Goal: Register for event/course: Register for event/course

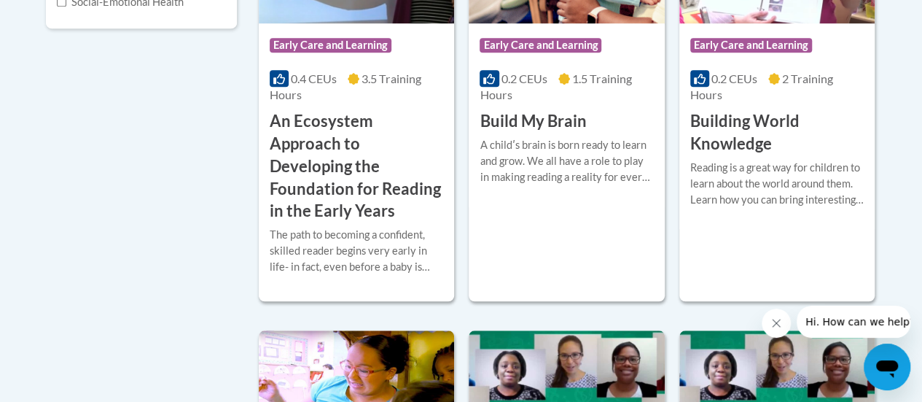
scroll to position [510, 0]
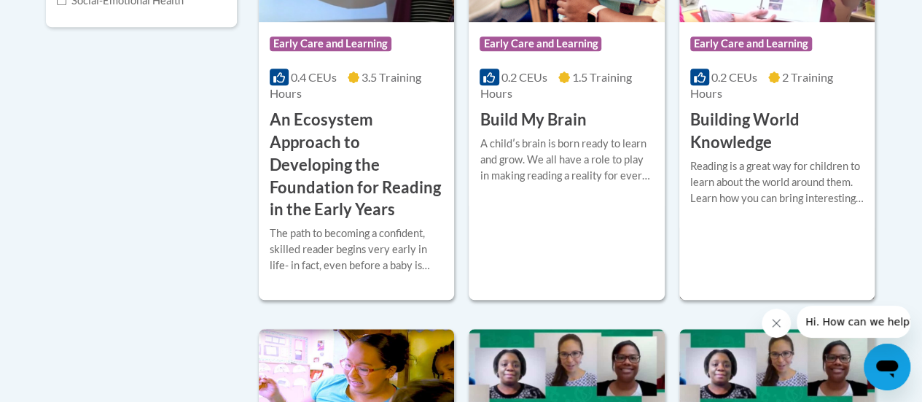
click at [749, 128] on h3 "Building World Knowledge" at bounding box center [776, 131] width 173 height 45
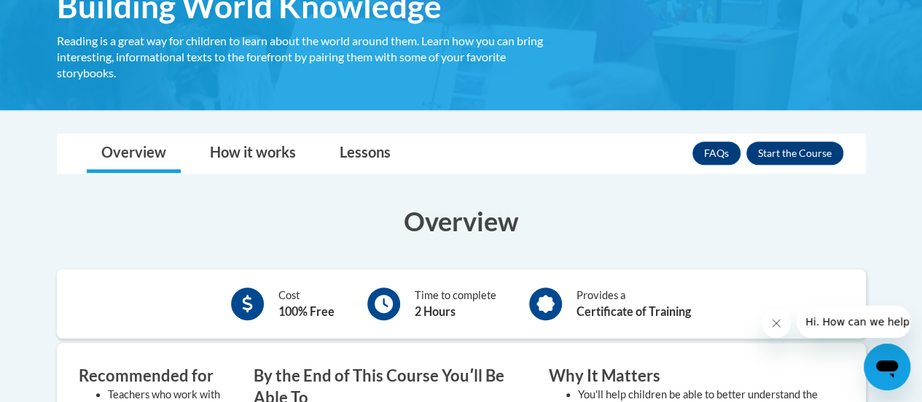
scroll to position [364, 0]
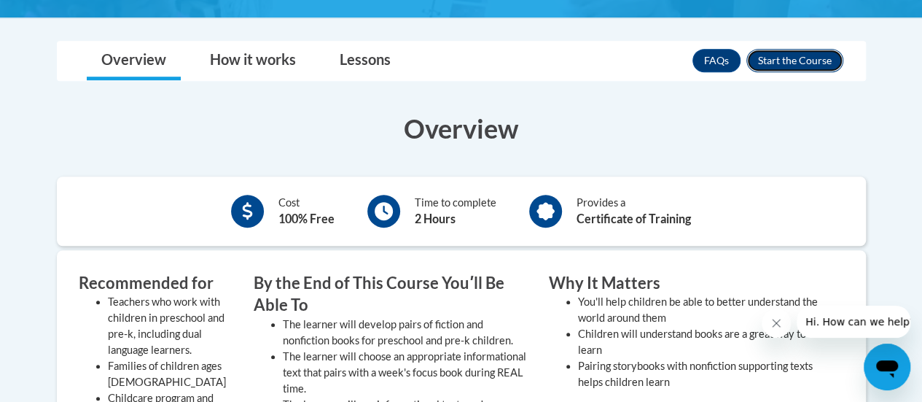
click at [789, 66] on button "Enroll" at bounding box center [794, 60] width 97 height 23
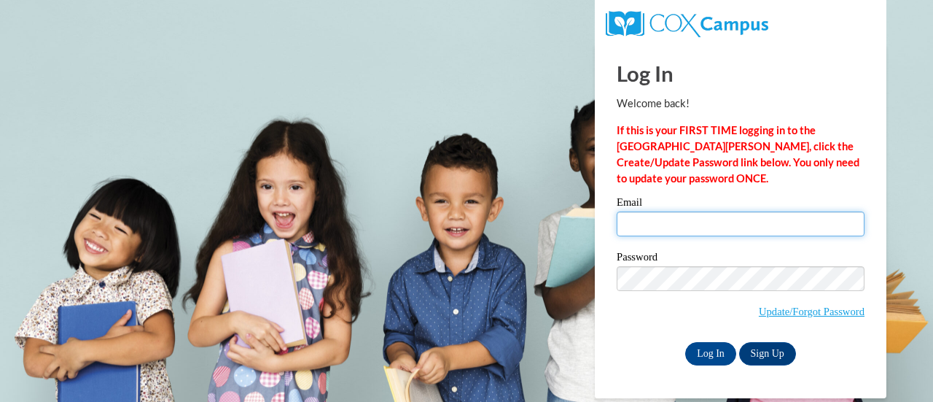
click at [650, 227] on input "Email" at bounding box center [741, 223] width 248 height 25
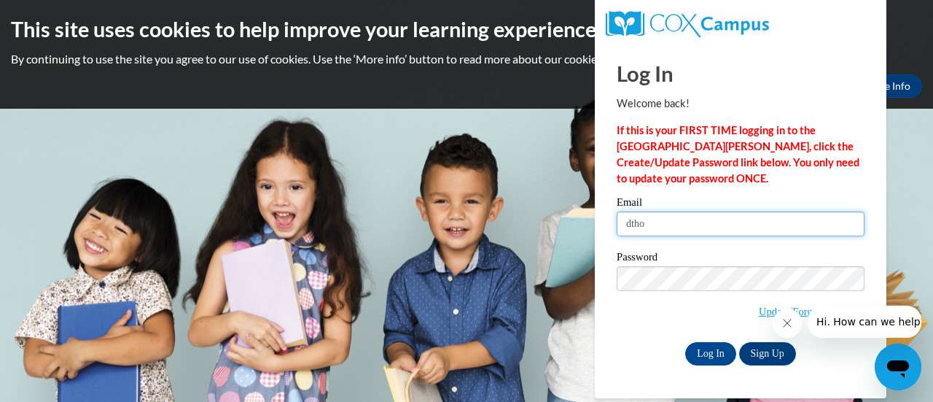
type input "dthomas@kindercare.com"
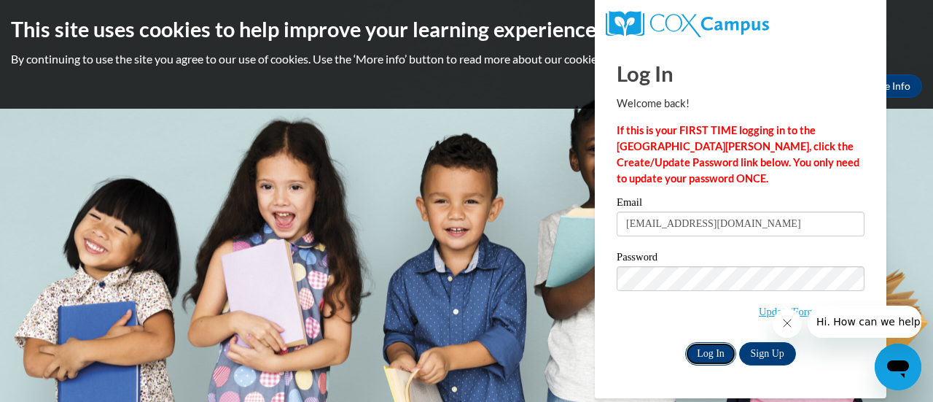
click at [713, 359] on input "Log In" at bounding box center [710, 353] width 51 height 23
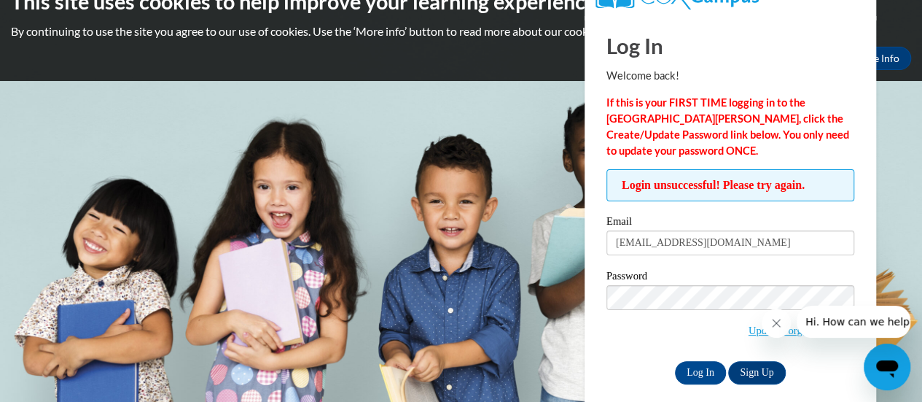
scroll to position [41, 0]
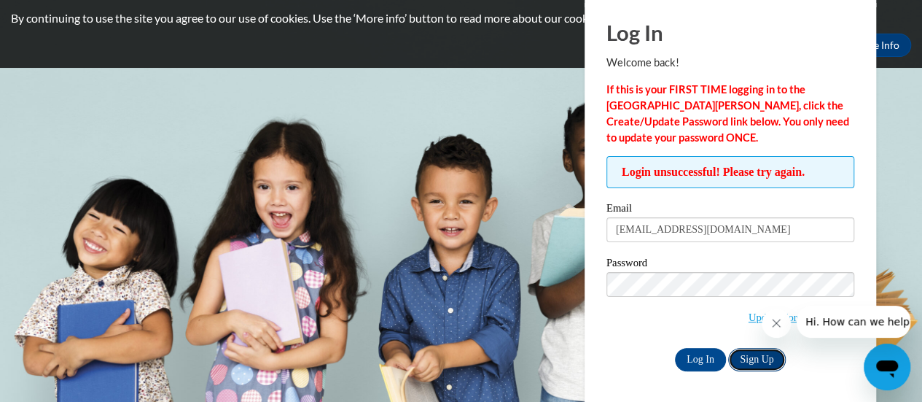
click at [759, 352] on link "Sign Up" at bounding box center [756, 359] width 57 height 23
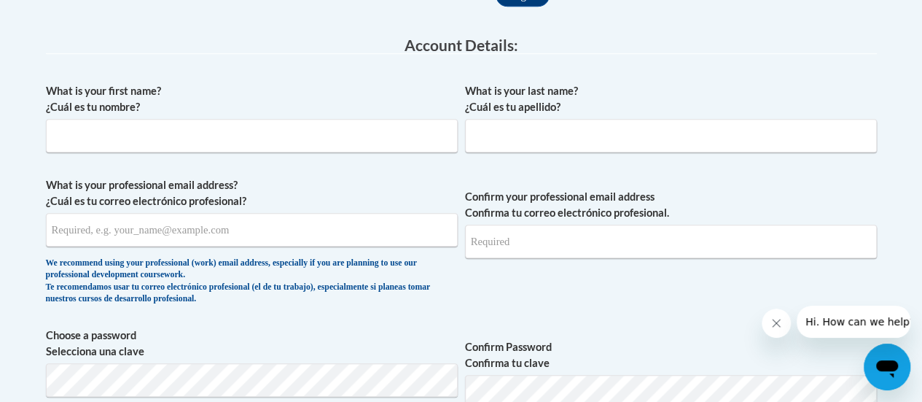
scroll to position [291, 0]
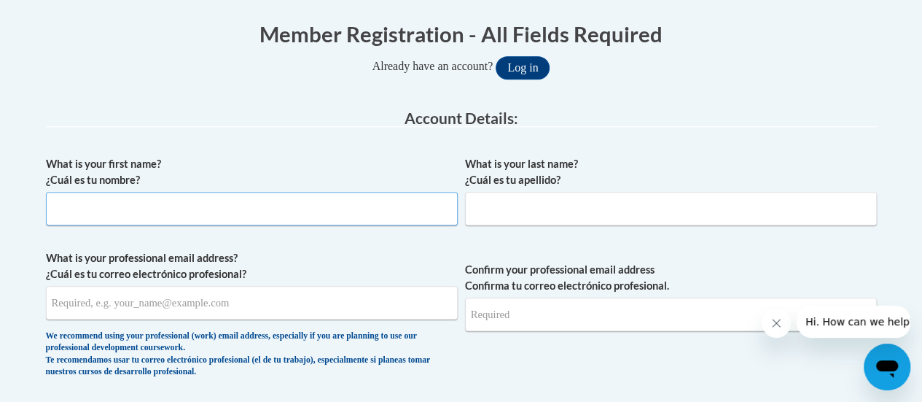
click at [144, 214] on input "What is your first name? ¿Cuál es tu nombre?" at bounding box center [252, 209] width 412 height 34
type input "[PERSON_NAME]"
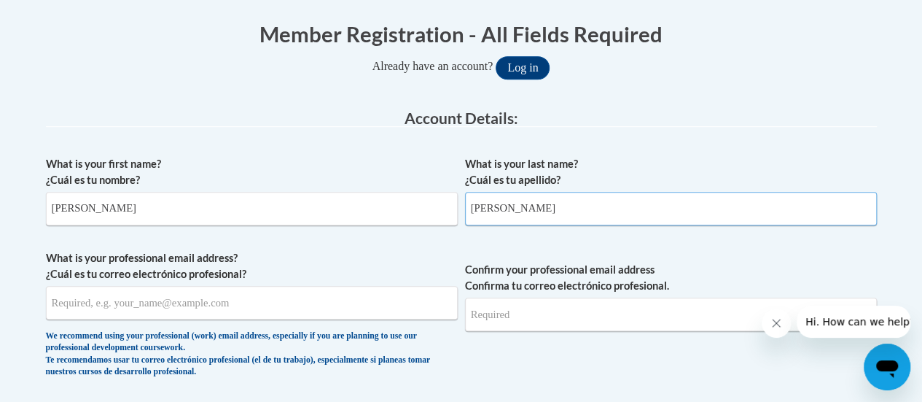
type input "Thomas"
click at [123, 313] on input "What is your professional email address? ¿Cuál es tu correo electrónico profesi…" at bounding box center [252, 303] width 412 height 34
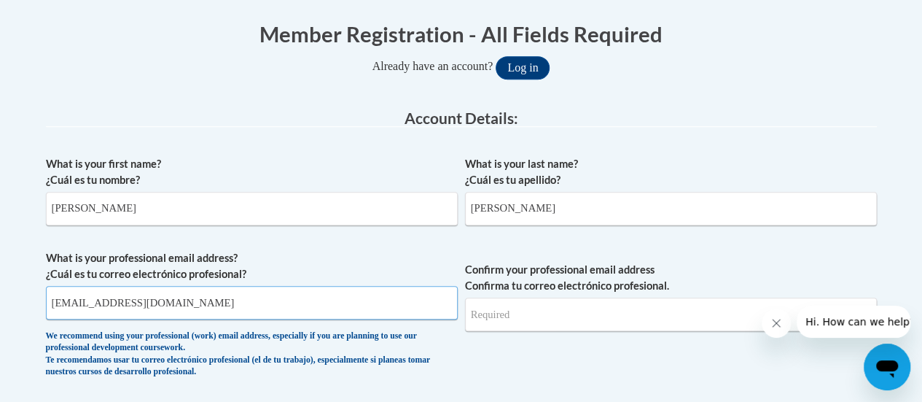
type input "dthomas@kindercare.com"
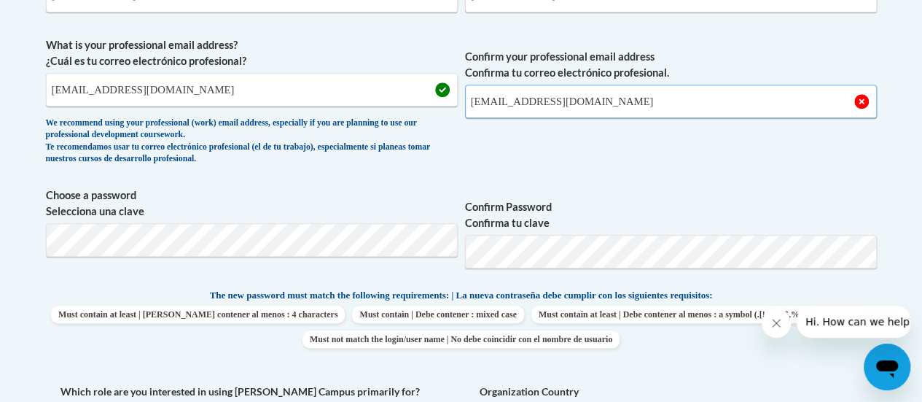
scroll to position [510, 0]
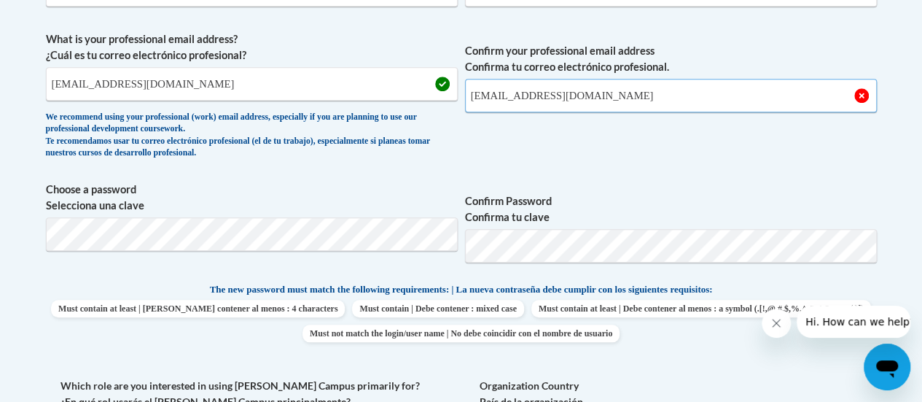
type input "dthomas@kindercare.com"
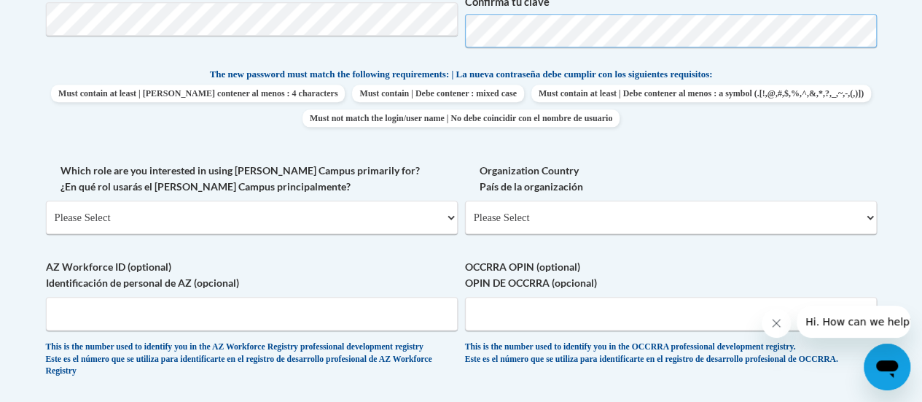
scroll to position [729, 0]
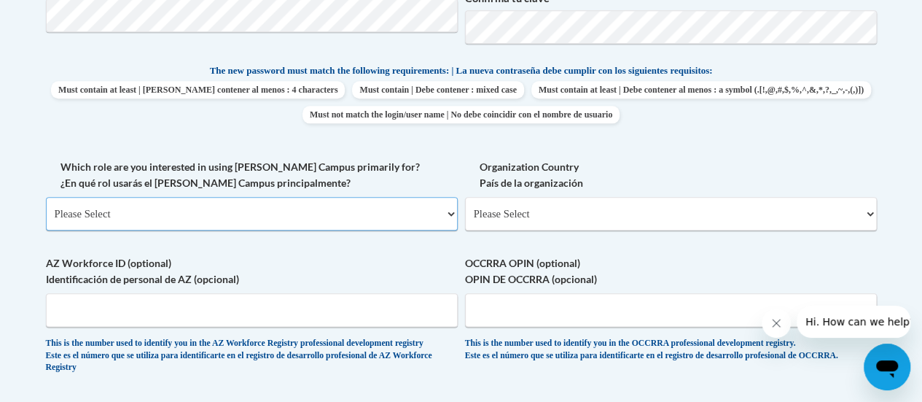
click at [186, 214] on select "Please Select College/University | Colegio/Universidad Community/Nonprofit Part…" at bounding box center [252, 214] width 412 height 34
click at [557, 222] on select "Please Select United States | Estados Unidos Outside of the United States | Fue…" at bounding box center [671, 214] width 412 height 34
select select "ad49bcad-a171-4b2e-b99c-48b446064914"
click at [465, 197] on select "Please Select United States | Estados Unidos Outside of the United States | Fue…" at bounding box center [671, 214] width 412 height 34
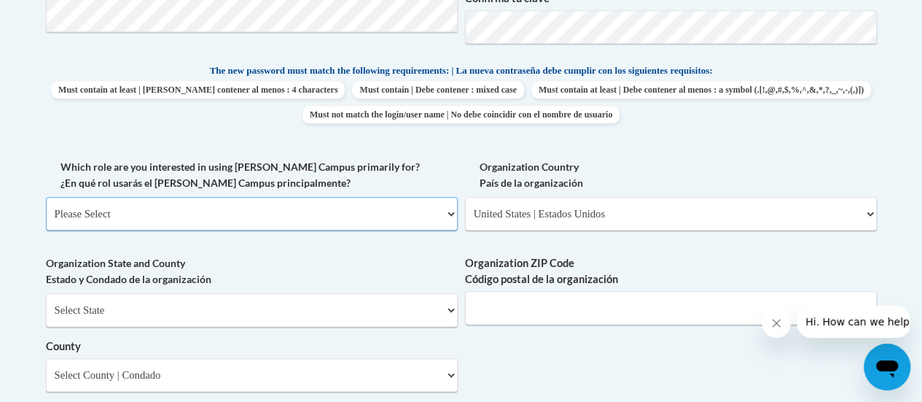
click at [195, 211] on select "Please Select College/University | Colegio/Universidad Community/Nonprofit Part…" at bounding box center [252, 214] width 412 height 34
select select "fbf2d438-af2f-41f8-98f1-81c410e29de3"
click at [46, 197] on select "Please Select College/University | Colegio/Universidad Community/Nonprofit Part…" at bounding box center [252, 214] width 412 height 34
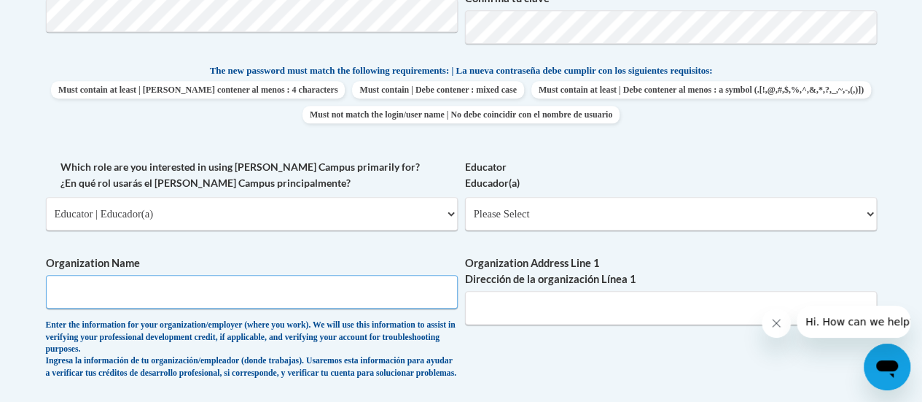
click at [191, 294] on input "Organization Name" at bounding box center [252, 292] width 412 height 34
type input "KinderCare Learning Center"
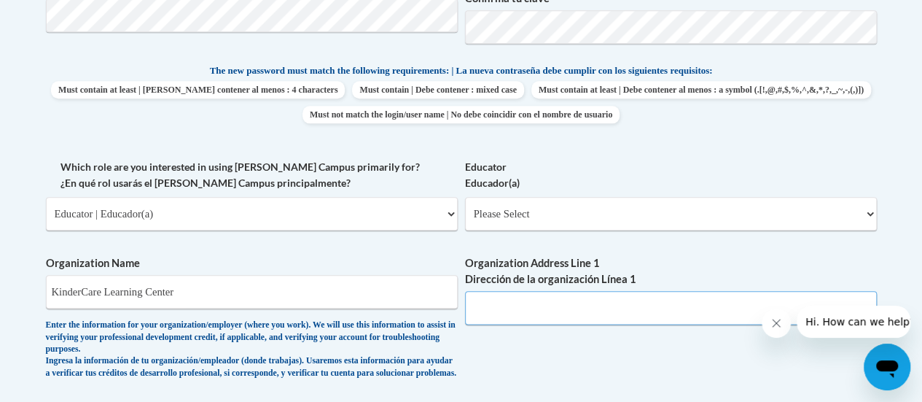
click at [558, 318] on input "Organization Address Line 1 Dirección de la organización Línea 1" at bounding box center [671, 308] width 412 height 34
type input "1420 Taney Avenue"
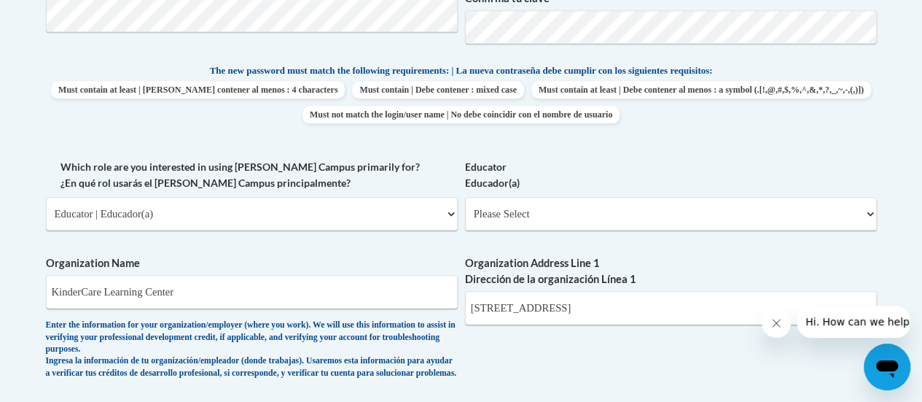
select select "Maryland"
type input "21702"
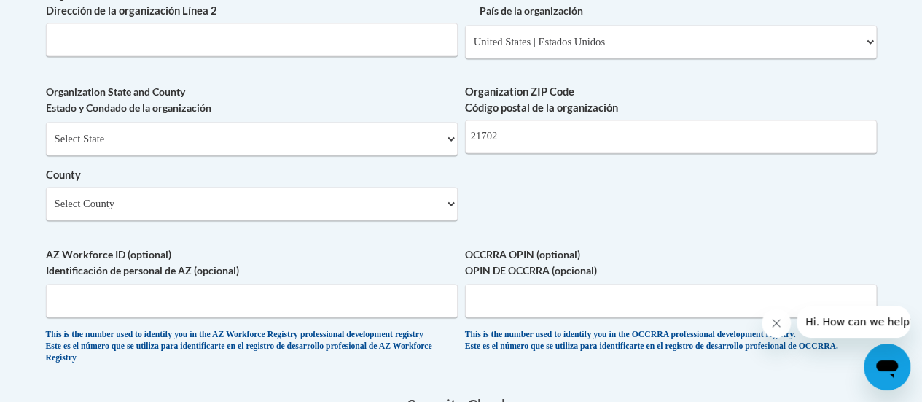
scroll to position [1166, 0]
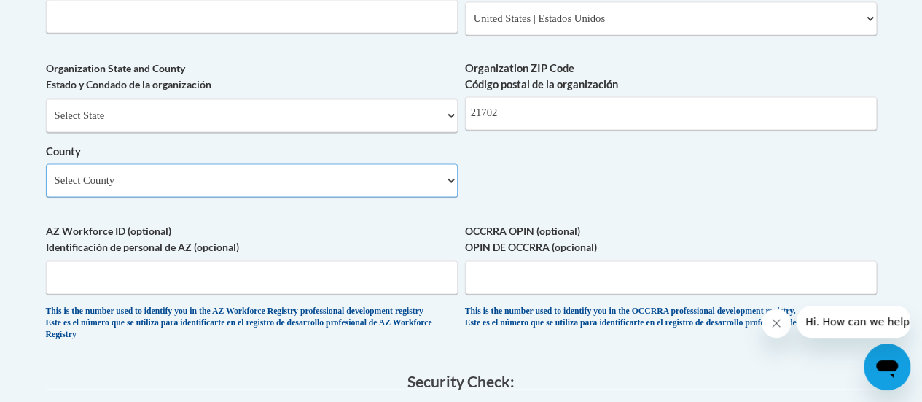
click at [211, 195] on select "Select County Allegany Anne Arundel Baltimore Baltimore Calvert Caroline Carrol…" at bounding box center [252, 180] width 412 height 34
select select "Frederick"
click at [46, 174] on select "Select County Allegany Anne Arundel Baltimore Baltimore Calvert Caroline Carrol…" at bounding box center [252, 180] width 412 height 34
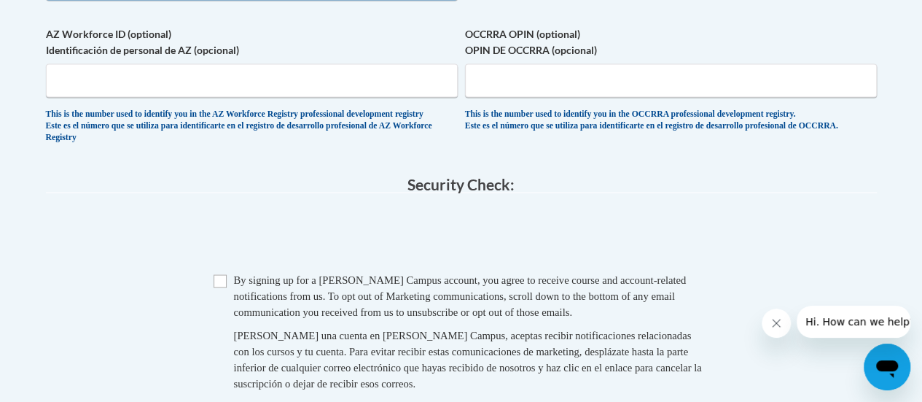
scroll to position [1385, 0]
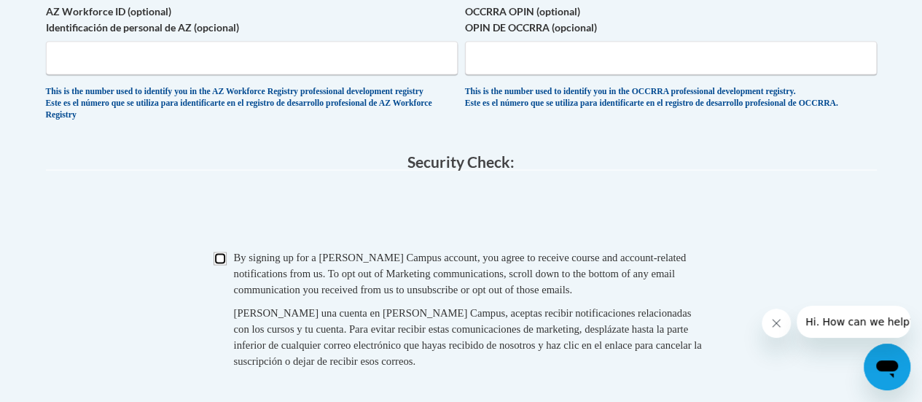
click at [222, 265] on input "Checkbox" at bounding box center [220, 258] width 13 height 13
checkbox input "true"
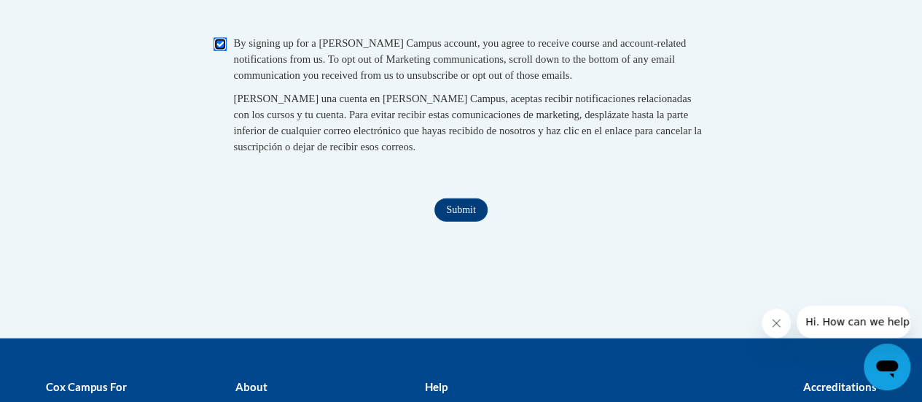
scroll to position [1603, 0]
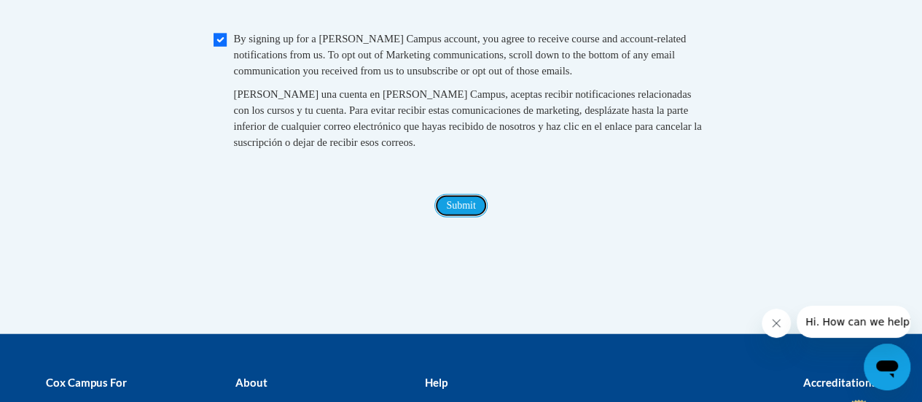
drag, startPoint x: 458, startPoint y: 234, endPoint x: 462, endPoint y: 241, distance: 8.5
click at [458, 217] on input "Submit" at bounding box center [460, 205] width 52 height 23
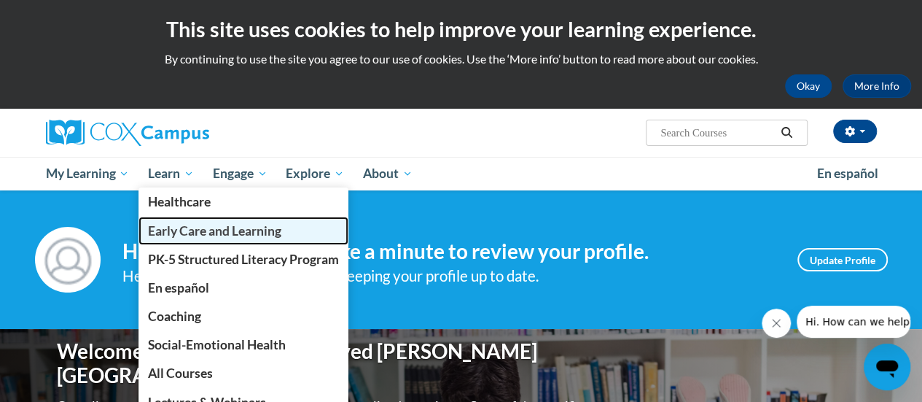
click at [207, 233] on span "Early Care and Learning" at bounding box center [214, 230] width 133 height 15
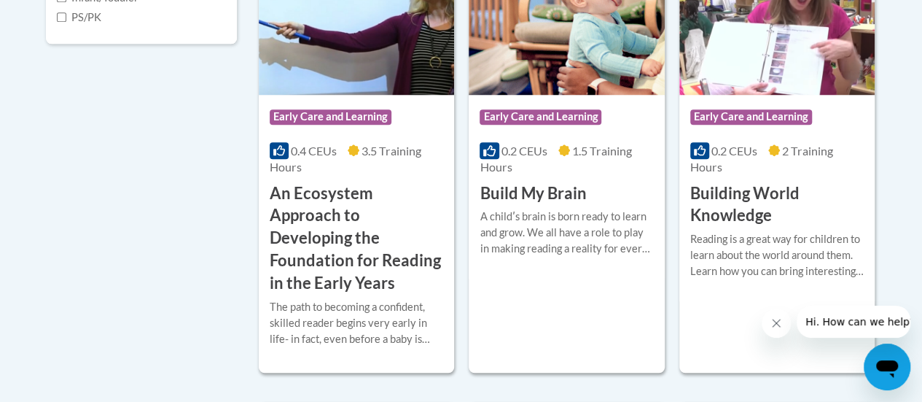
scroll to position [583, 0]
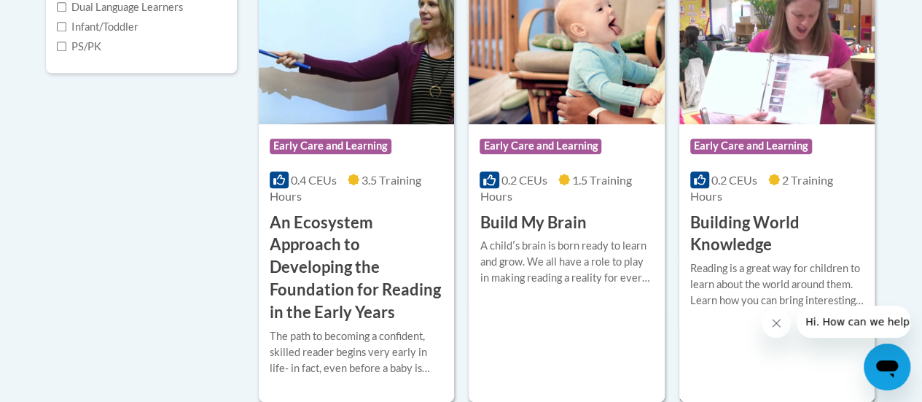
click at [736, 231] on h3 "Building World Knowledge" at bounding box center [776, 233] width 173 height 45
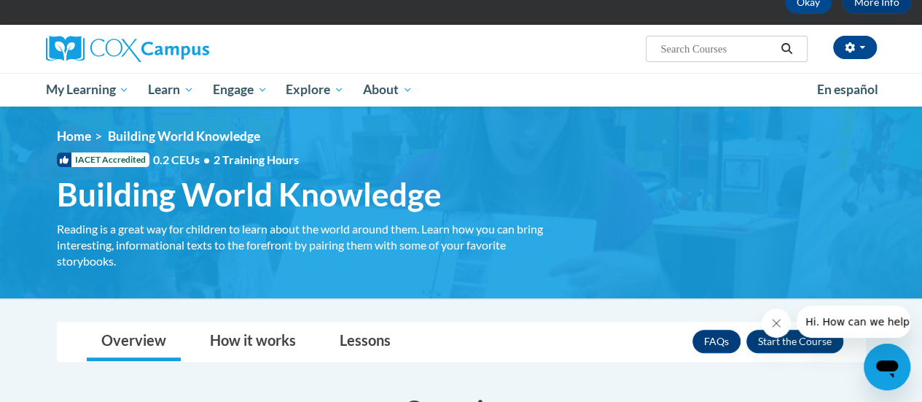
scroll to position [146, 0]
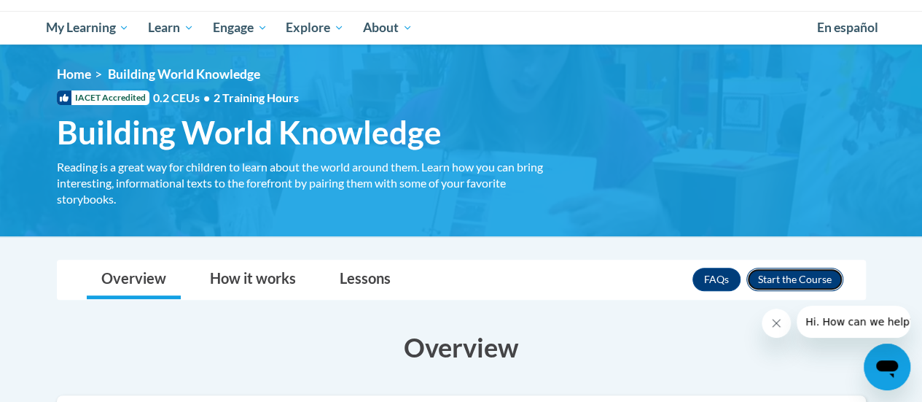
click at [781, 280] on button "Enroll" at bounding box center [794, 278] width 97 height 23
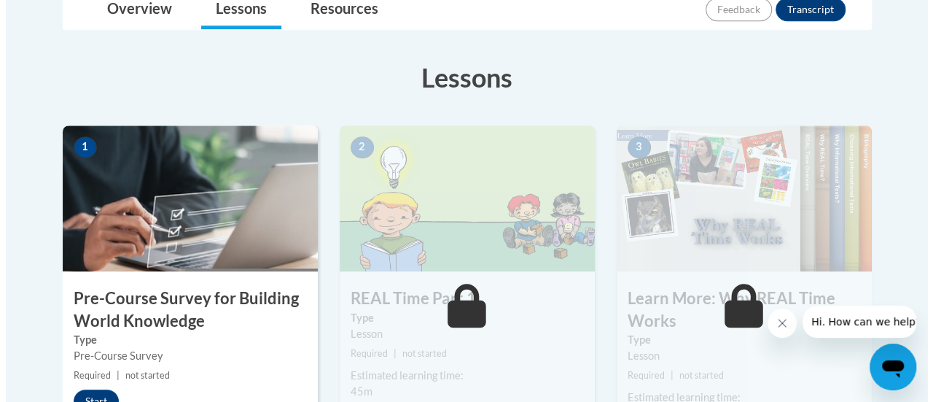
scroll to position [437, 0]
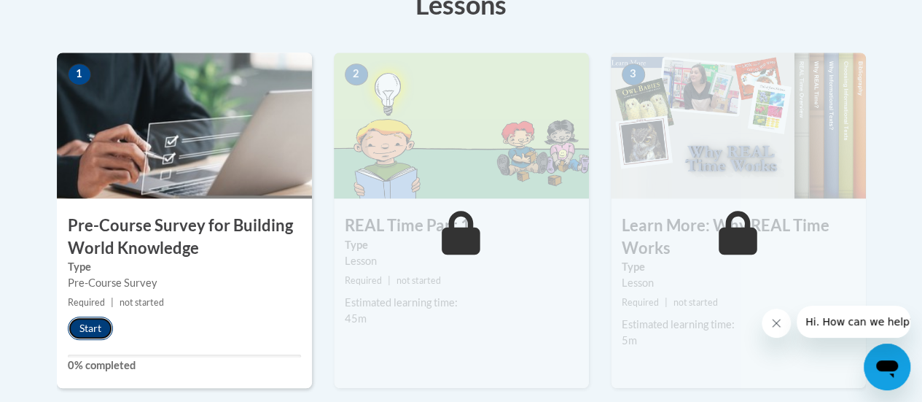
click at [98, 328] on button "Start" at bounding box center [90, 327] width 45 height 23
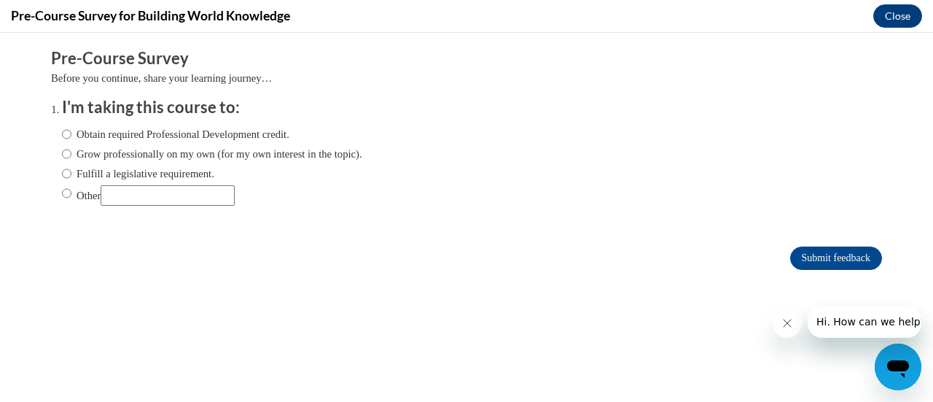
scroll to position [0, 0]
click at [62, 136] on input "Obtain required Professional Development credit." at bounding box center [66, 134] width 9 height 16
radio input "true"
click at [808, 263] on input "Submit feedback" at bounding box center [836, 257] width 92 height 23
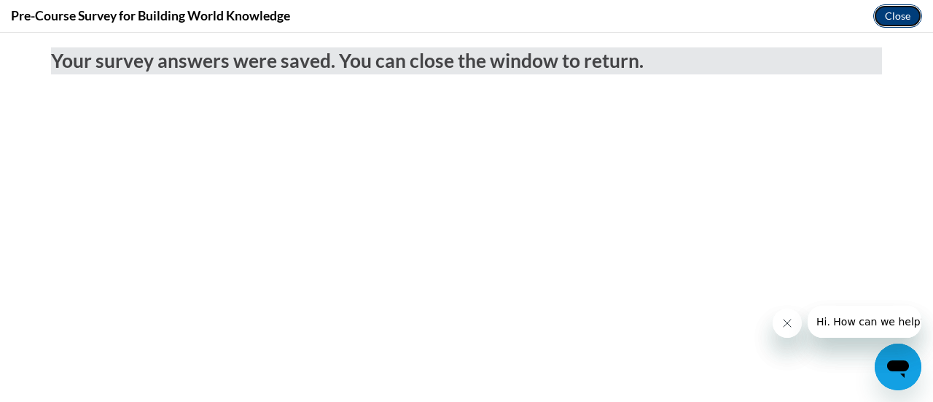
click at [901, 13] on button "Close" at bounding box center [897, 15] width 49 height 23
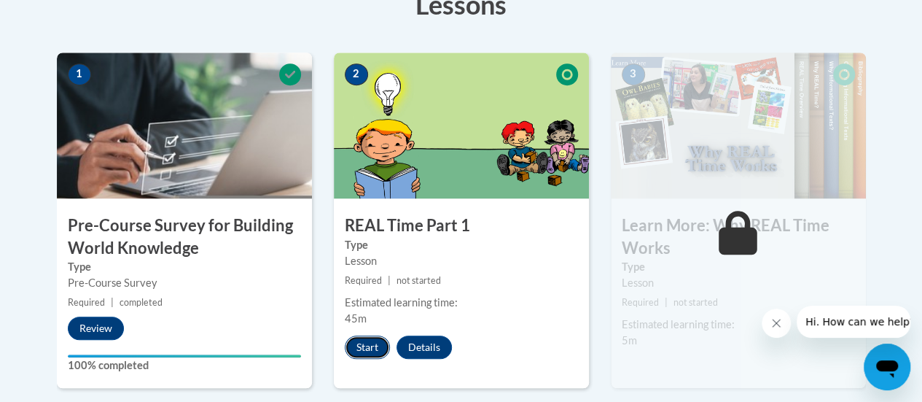
click at [364, 348] on button "Start" at bounding box center [367, 346] width 45 height 23
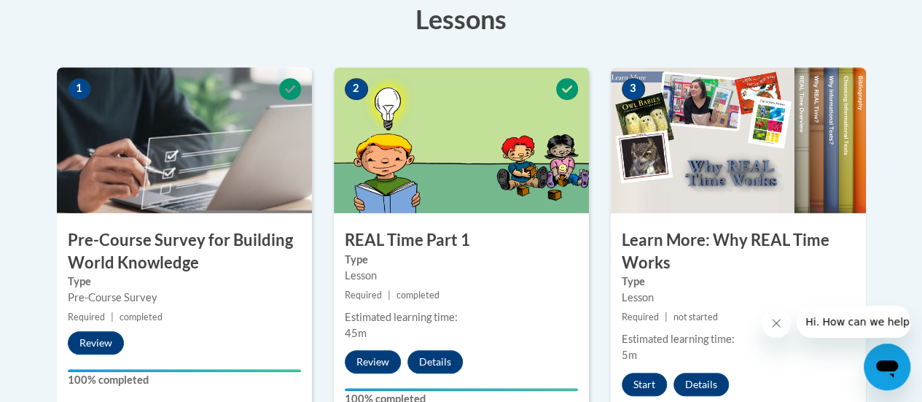
scroll to position [291, 0]
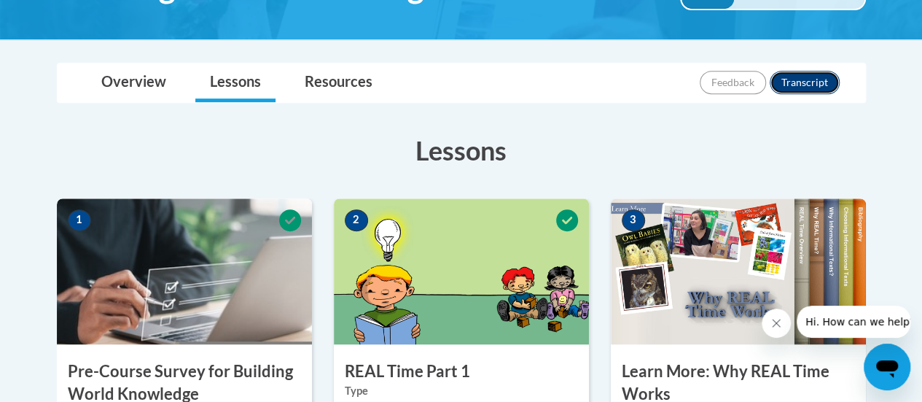
click at [826, 85] on button "Transcript" at bounding box center [805, 82] width 70 height 23
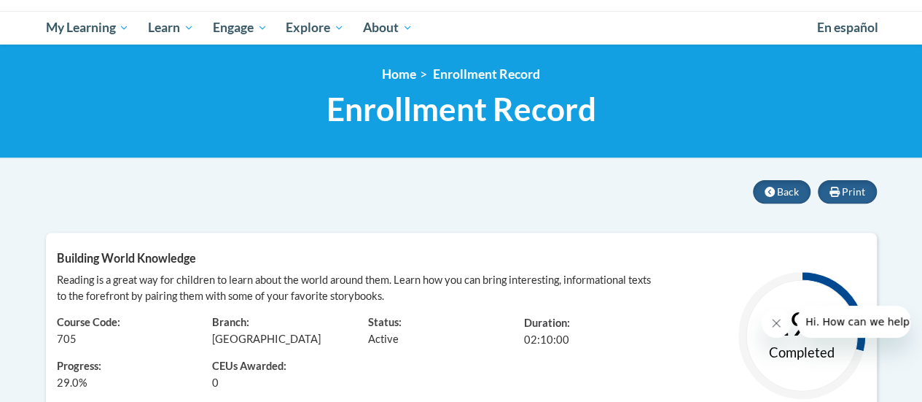
scroll to position [146, 0]
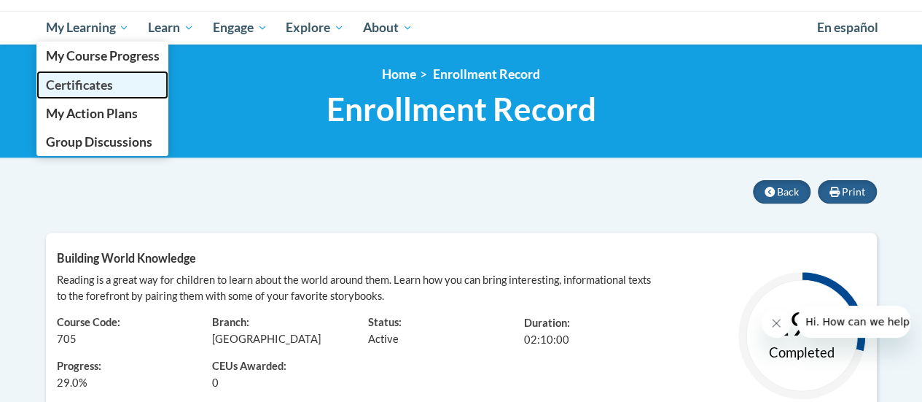
click at [88, 88] on span "Certificates" at bounding box center [78, 84] width 67 height 15
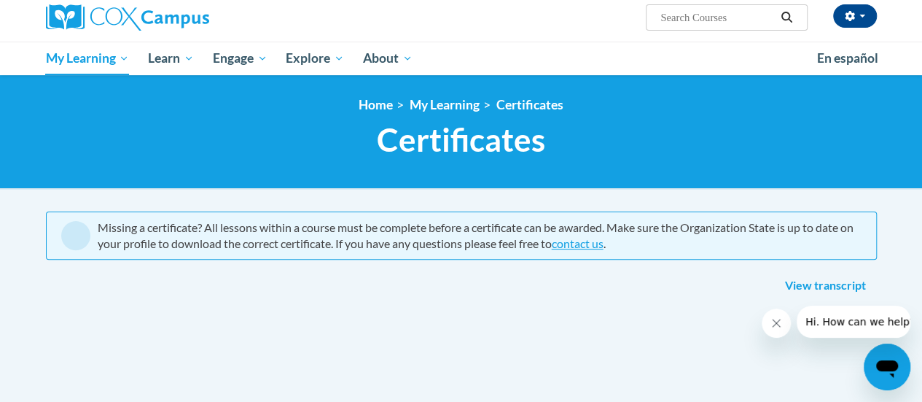
scroll to position [93, 0]
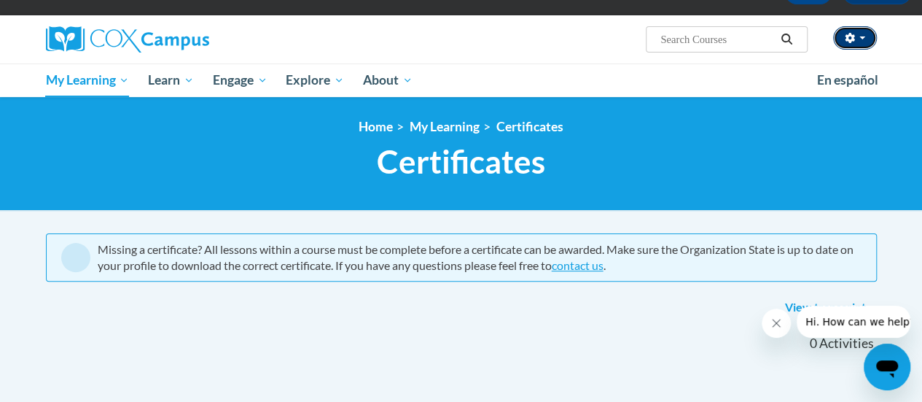
click at [851, 39] on icon "button" at bounding box center [849, 38] width 9 height 10
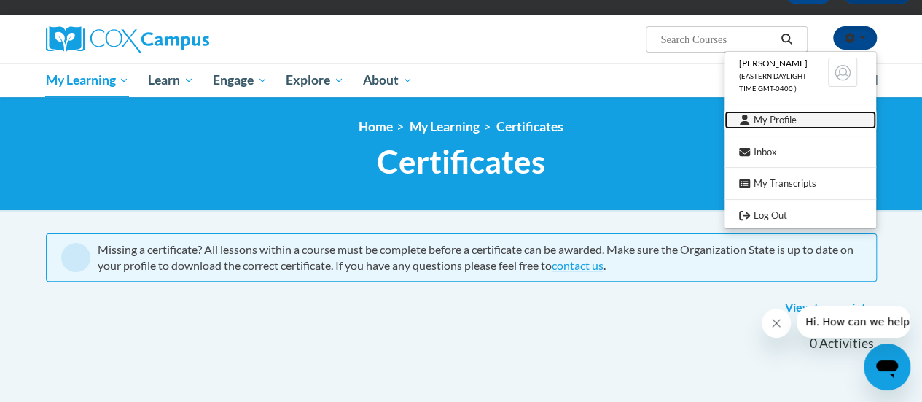
click at [762, 114] on link "My Profile" at bounding box center [800, 120] width 152 height 18
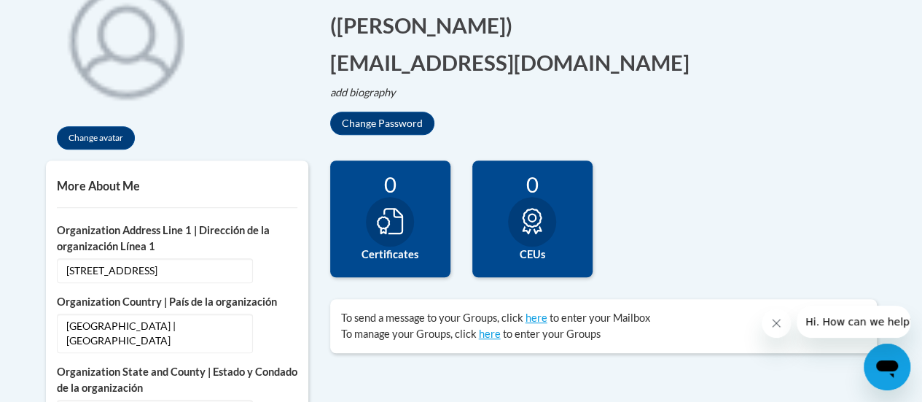
scroll to position [364, 0]
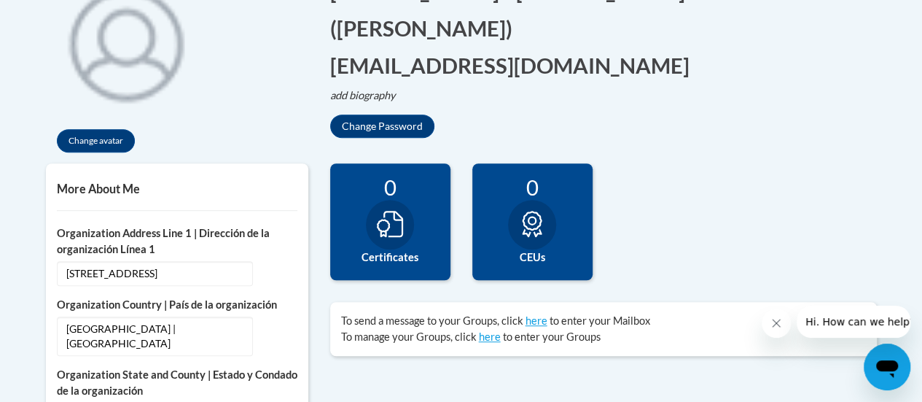
click at [401, 226] on icon at bounding box center [390, 224] width 26 height 26
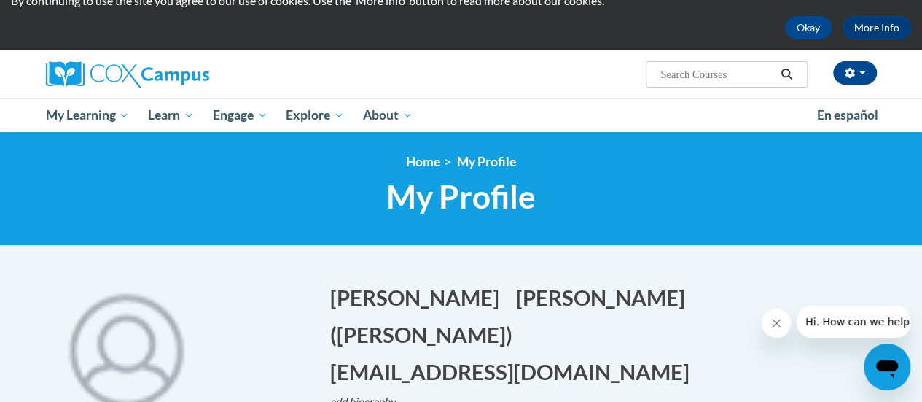
scroll to position [146, 0]
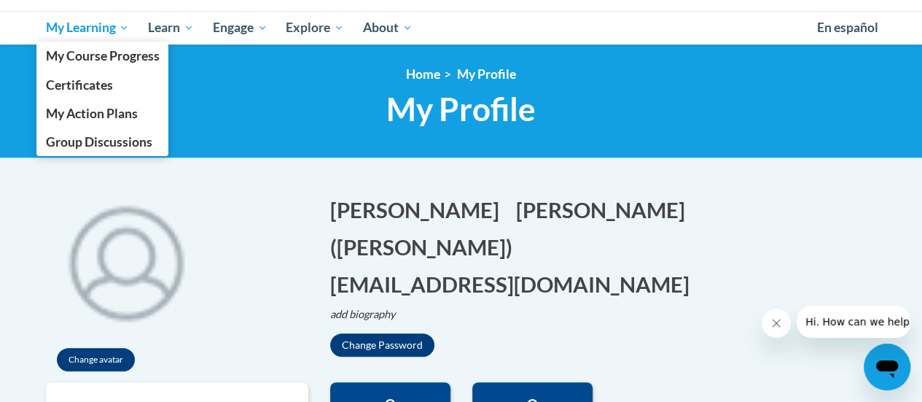
click at [102, 35] on span "My Learning" at bounding box center [87, 27] width 84 height 17
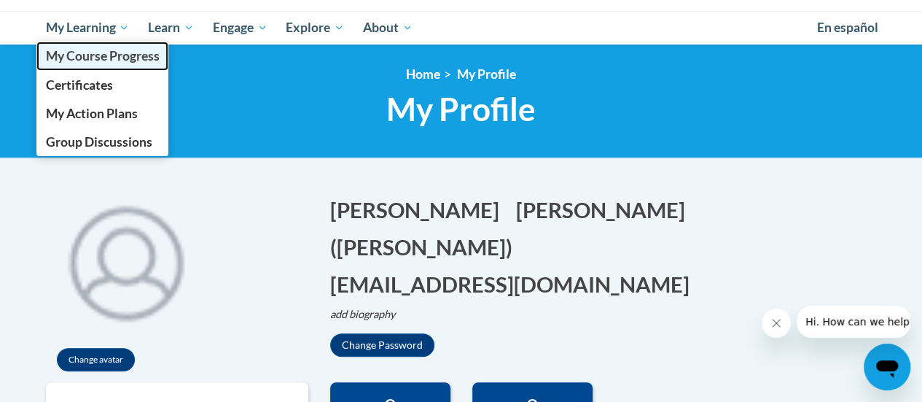
click at [111, 63] on span "My Course Progress" at bounding box center [102, 55] width 114 height 15
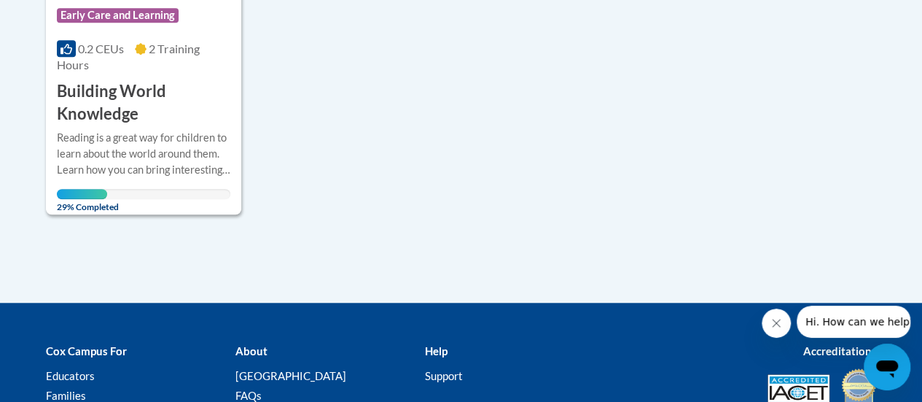
scroll to position [437, 0]
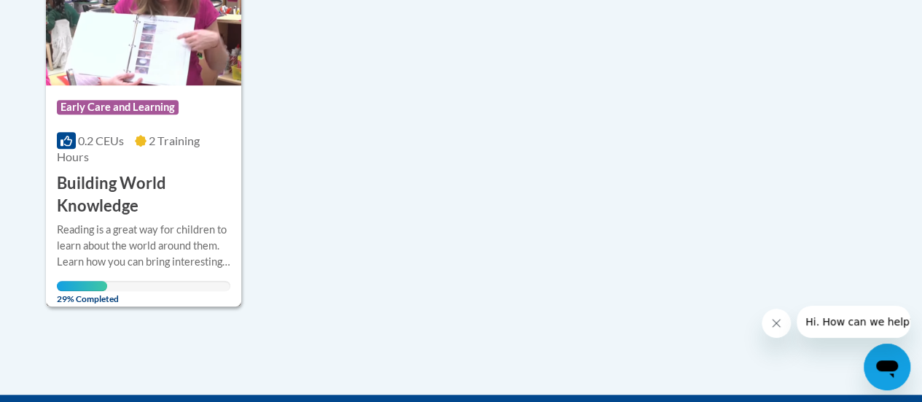
click at [106, 203] on h3 "Building World Knowledge" at bounding box center [143, 194] width 173 height 45
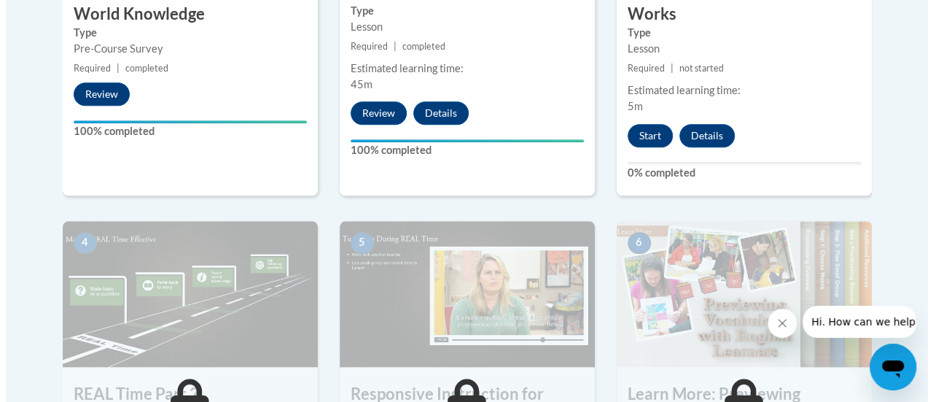
scroll to position [583, 0]
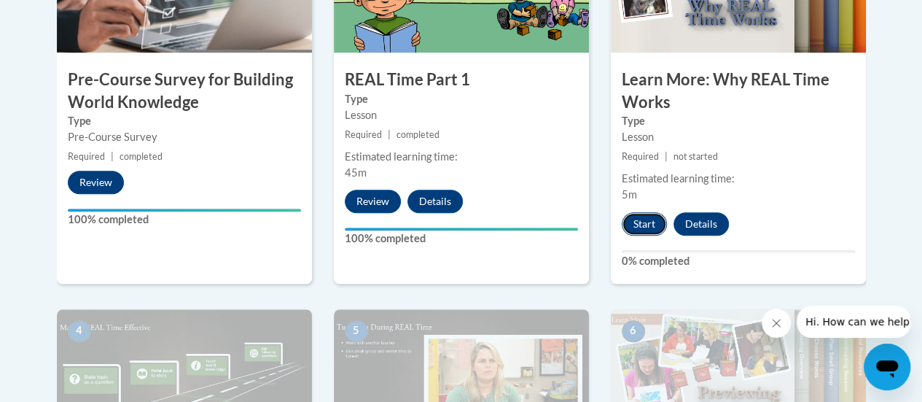
click at [641, 230] on button "Start" at bounding box center [644, 223] width 45 height 23
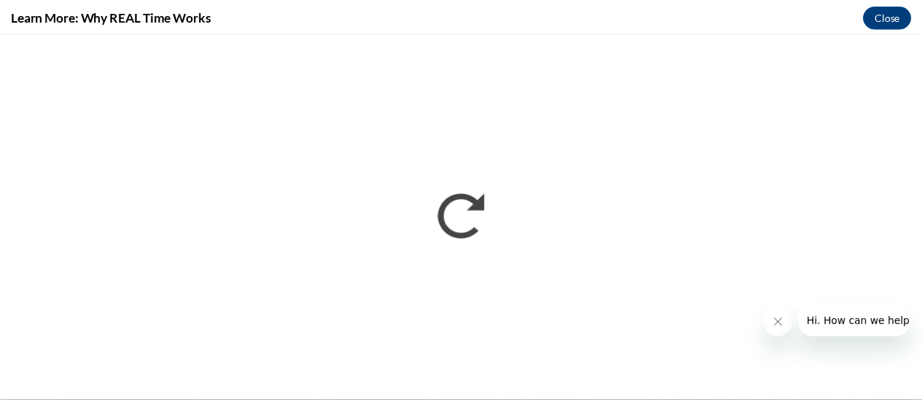
scroll to position [0, 0]
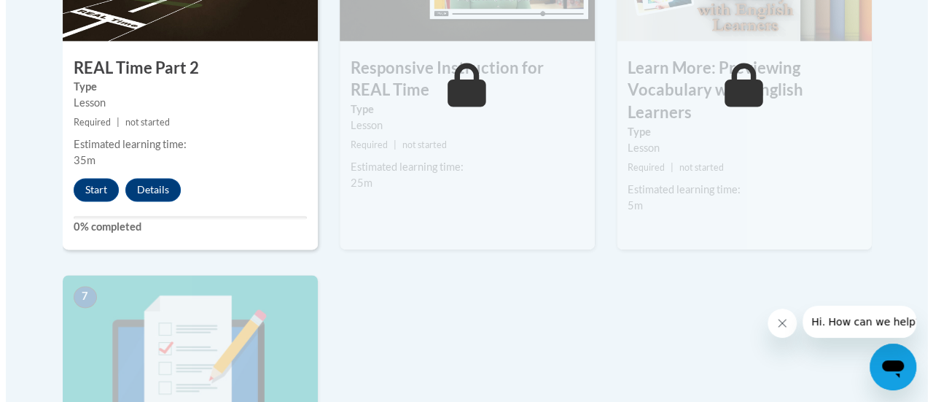
scroll to position [1020, 0]
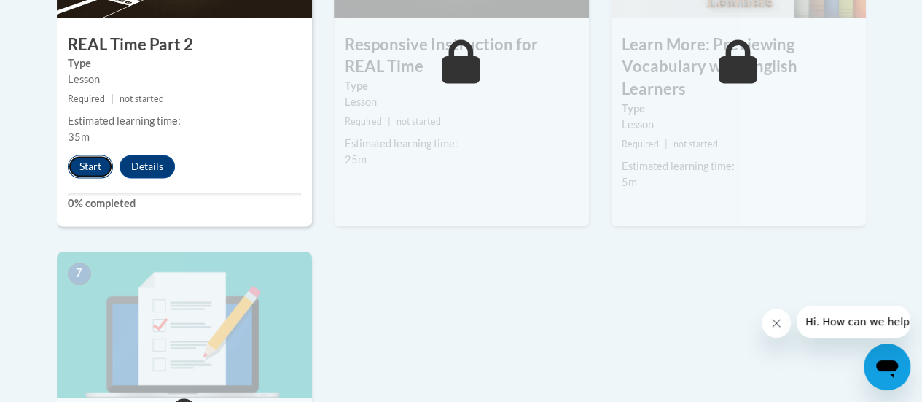
click at [93, 171] on button "Start" at bounding box center [90, 165] width 45 height 23
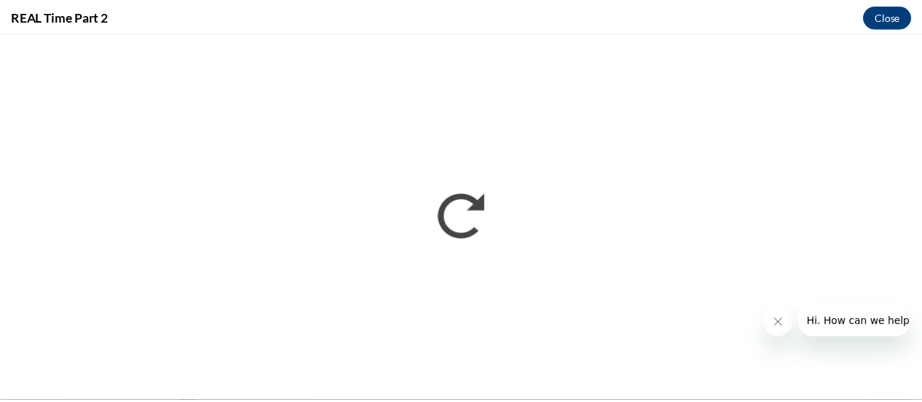
scroll to position [0, 0]
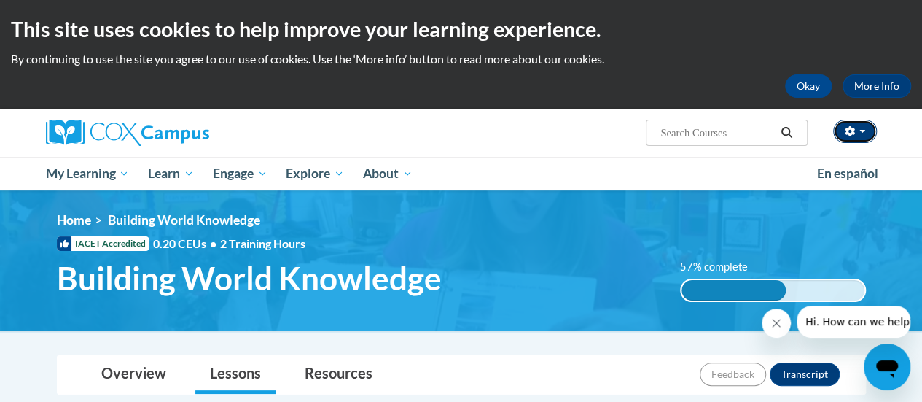
click at [856, 132] on button "button" at bounding box center [855, 131] width 44 height 23
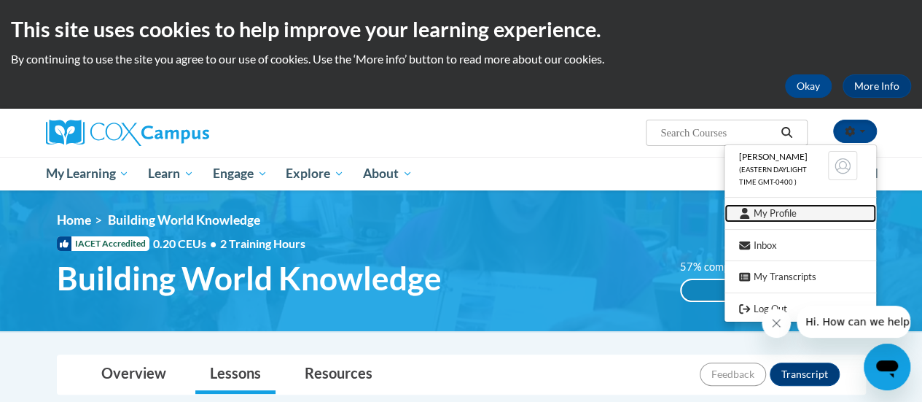
click at [767, 212] on link "My Profile" at bounding box center [800, 213] width 152 height 18
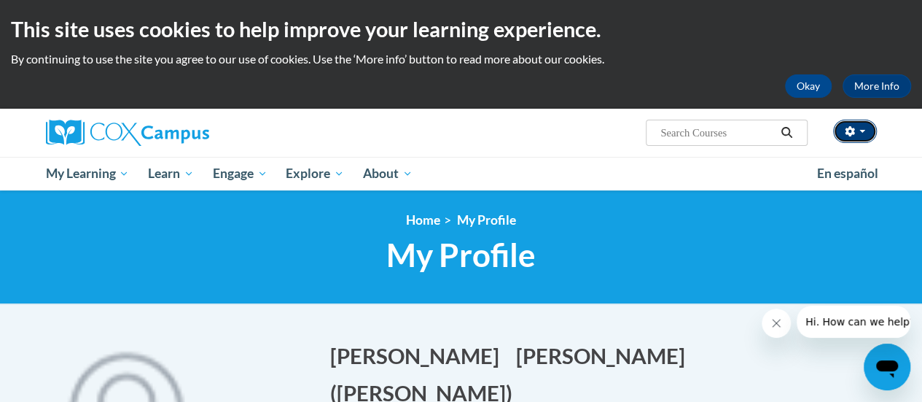
click at [858, 133] on button "button" at bounding box center [855, 131] width 44 height 23
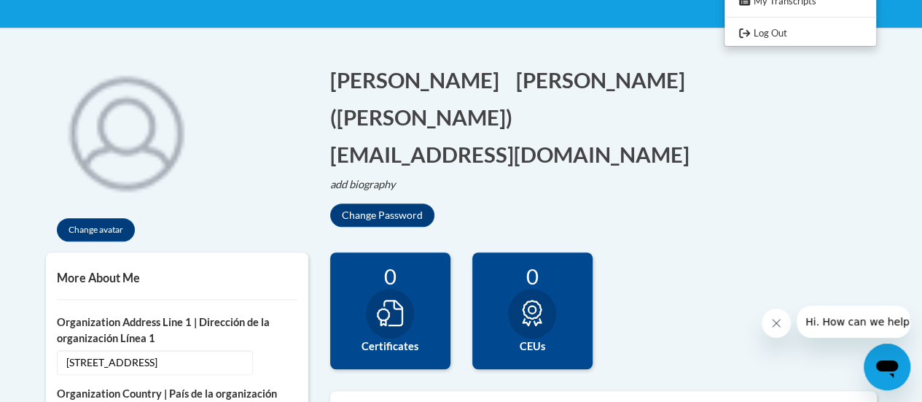
scroll to position [73, 0]
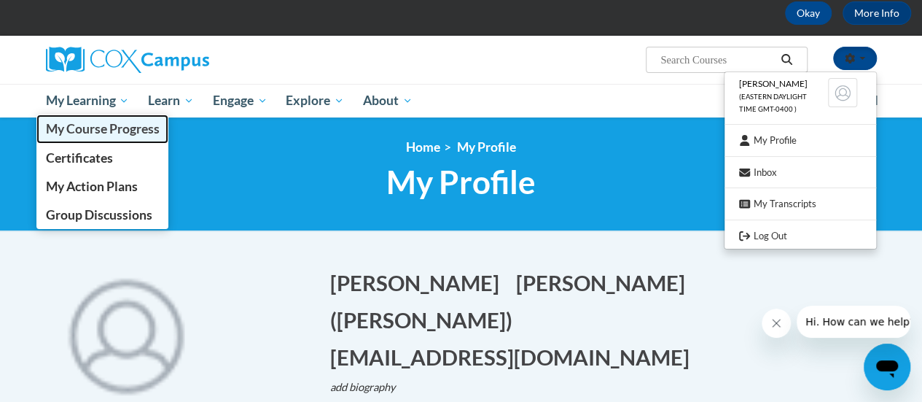
drag, startPoint x: 99, startPoint y: 125, endPoint x: 200, endPoint y: 205, distance: 128.7
click at [100, 125] on span "My Course Progress" at bounding box center [102, 128] width 114 height 15
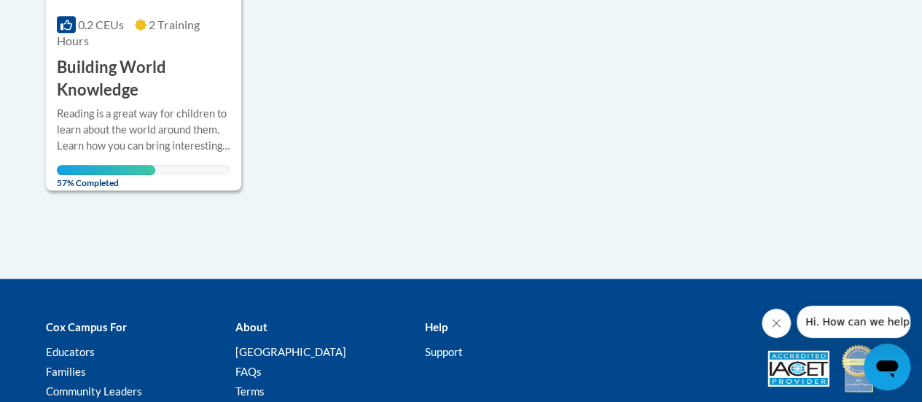
scroll to position [450, 0]
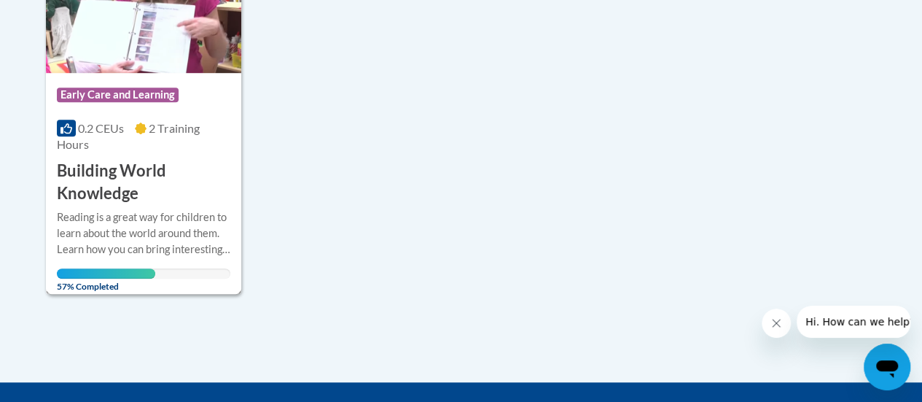
click at [119, 189] on h3 "Building World Knowledge" at bounding box center [143, 182] width 173 height 45
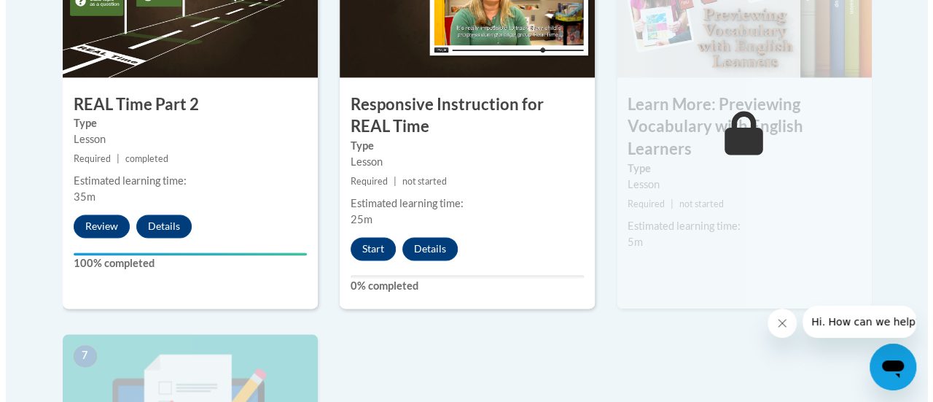
scroll to position [947, 0]
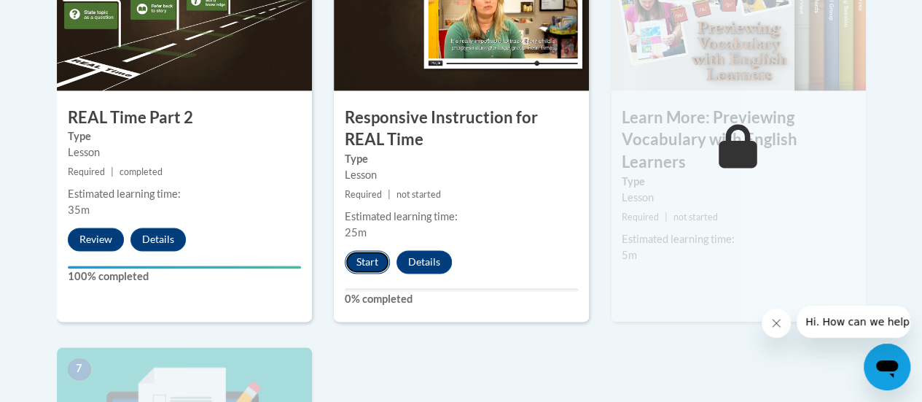
click at [363, 265] on button "Start" at bounding box center [367, 261] width 45 height 23
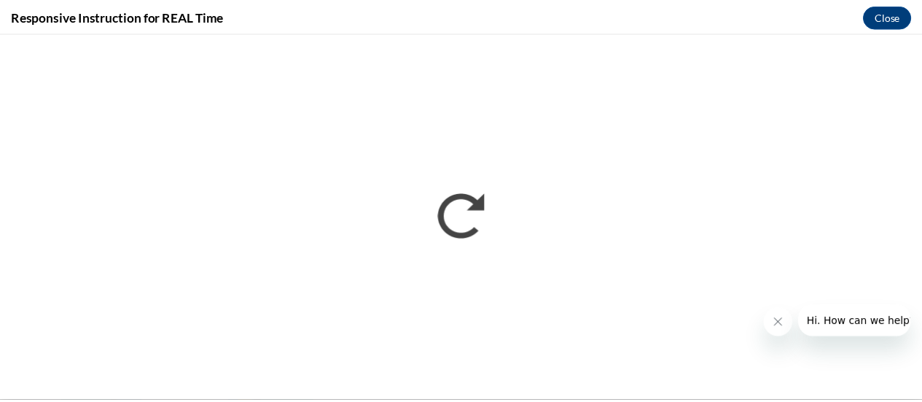
scroll to position [0, 0]
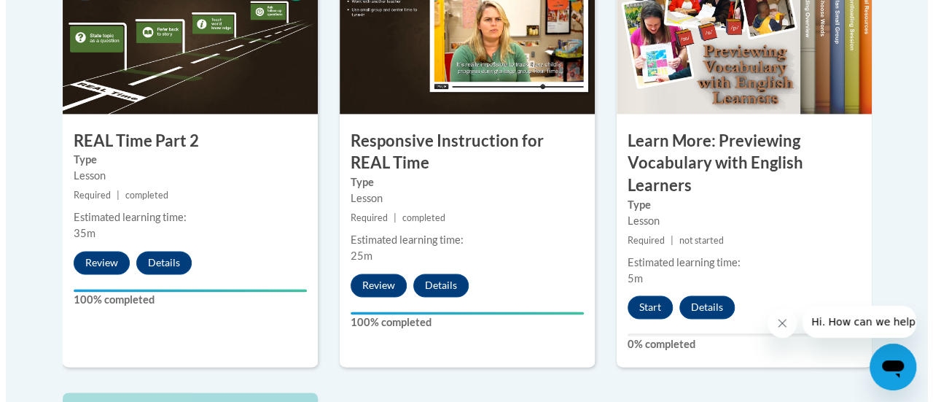
scroll to position [947, 0]
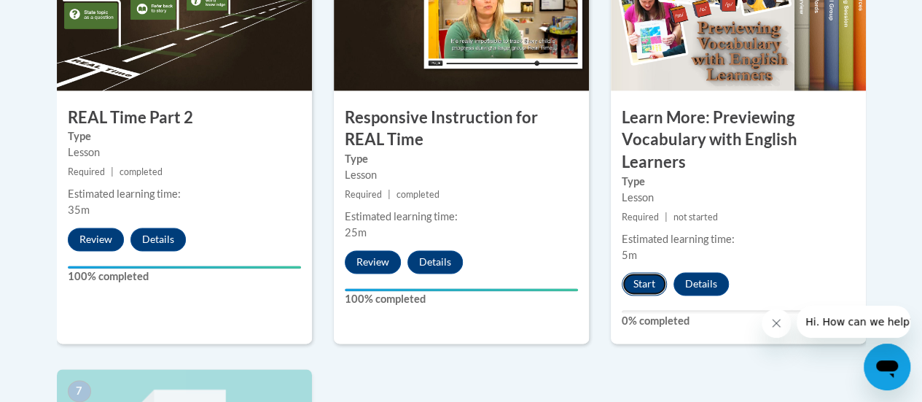
click at [640, 282] on button "Start" at bounding box center [644, 283] width 45 height 23
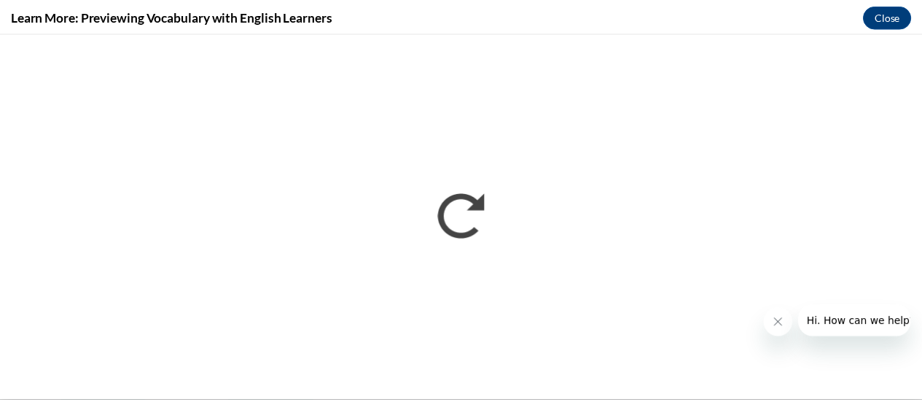
scroll to position [0, 0]
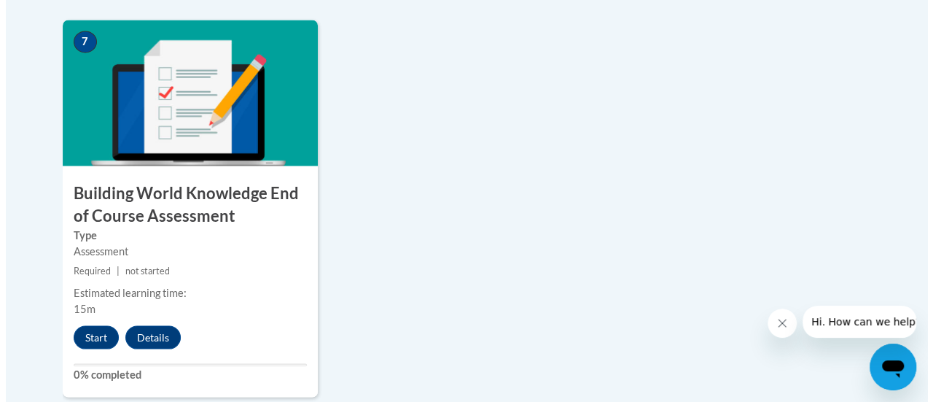
scroll to position [1385, 0]
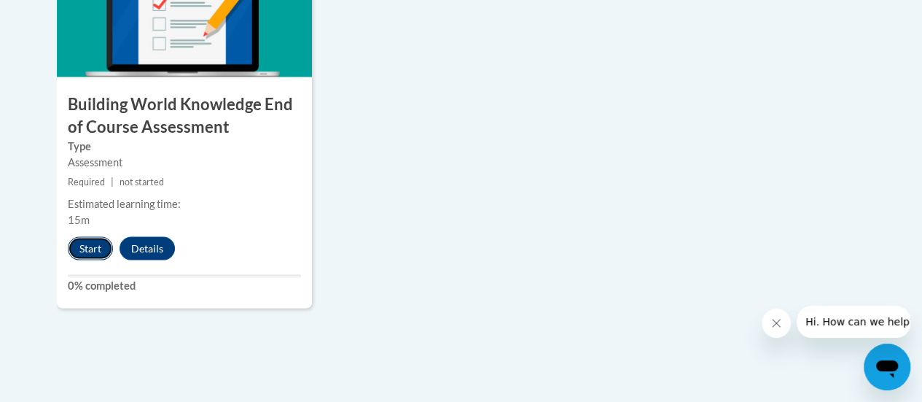
click at [82, 245] on button "Start" at bounding box center [90, 248] width 45 height 23
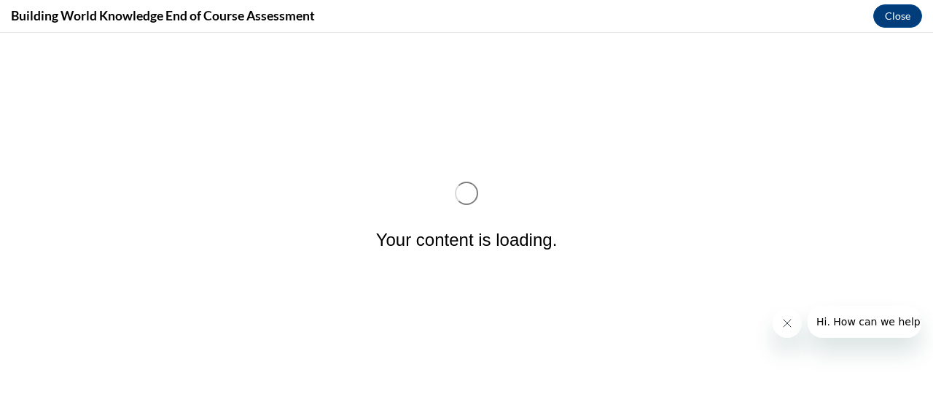
scroll to position [0, 0]
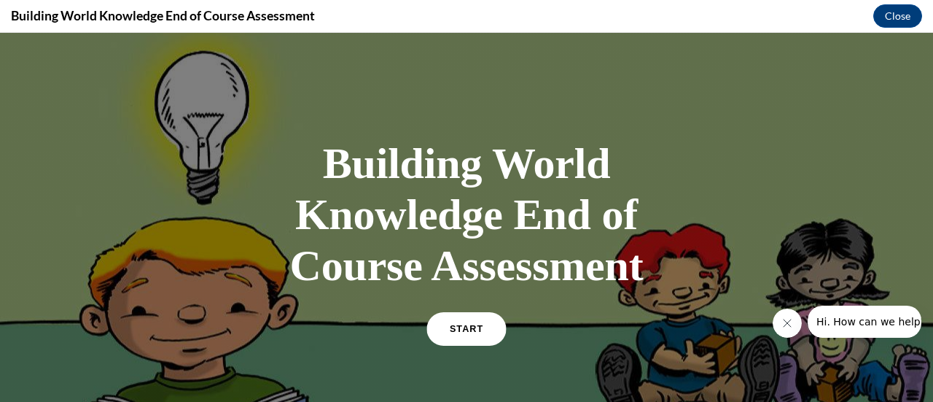
click at [463, 327] on span "START" at bounding box center [467, 329] width 34 height 11
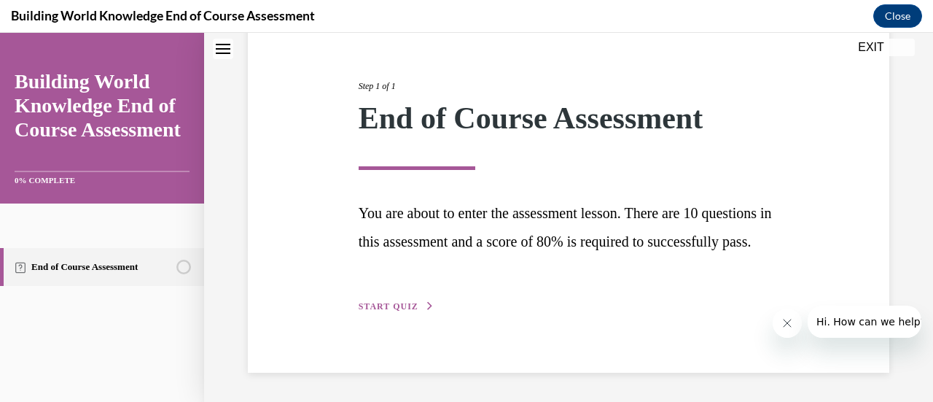
scroll to position [184, 0]
click at [379, 306] on span "START QUIZ" at bounding box center [389, 306] width 60 height 10
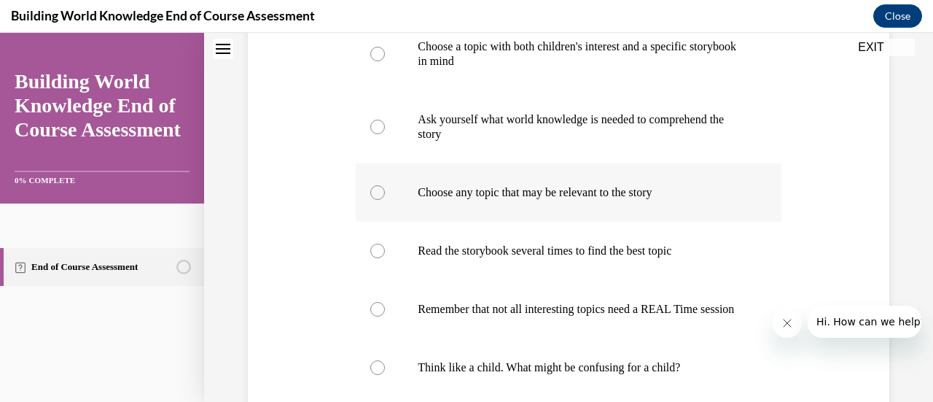
scroll to position [443, 0]
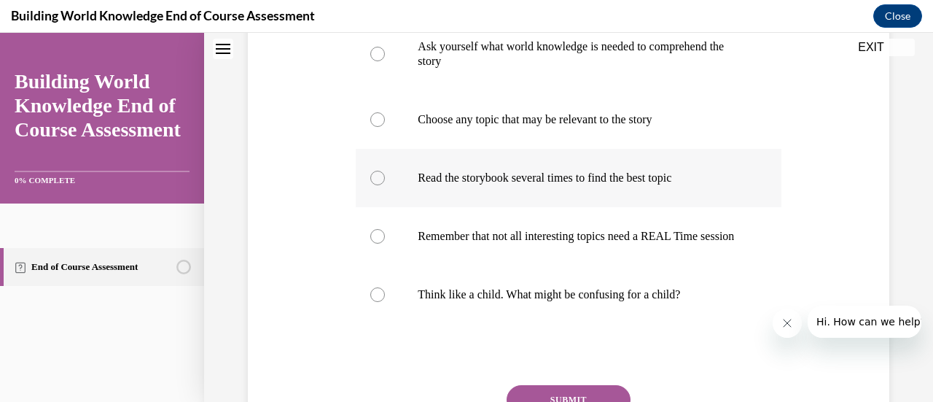
click at [383, 179] on div at bounding box center [377, 178] width 15 height 15
click at [383, 179] on input "Read the storybook several times to find the best topic" at bounding box center [377, 178] width 15 height 15
radio input "true"
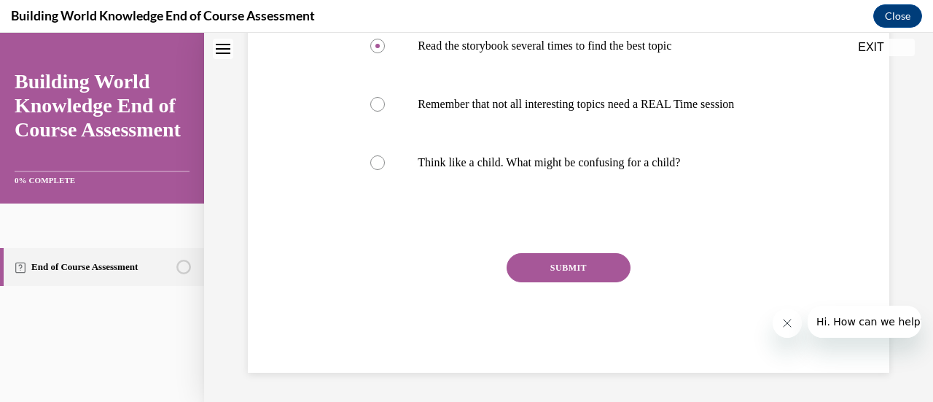
click at [561, 263] on button "SUBMIT" at bounding box center [568, 267] width 124 height 29
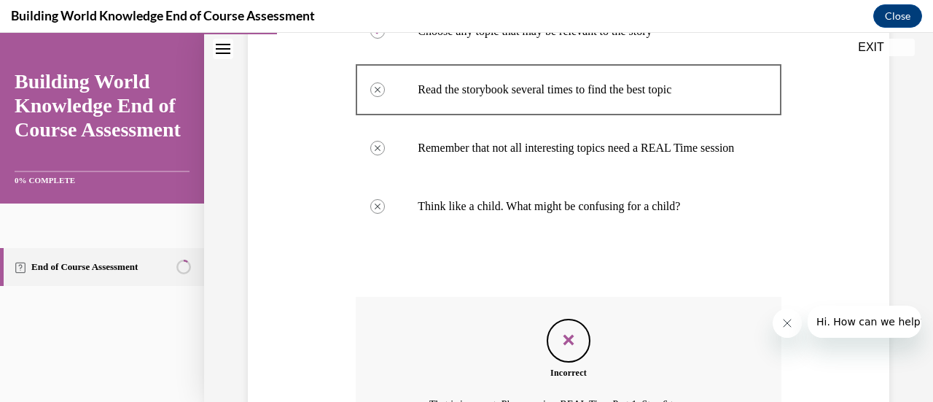
scroll to position [724, 0]
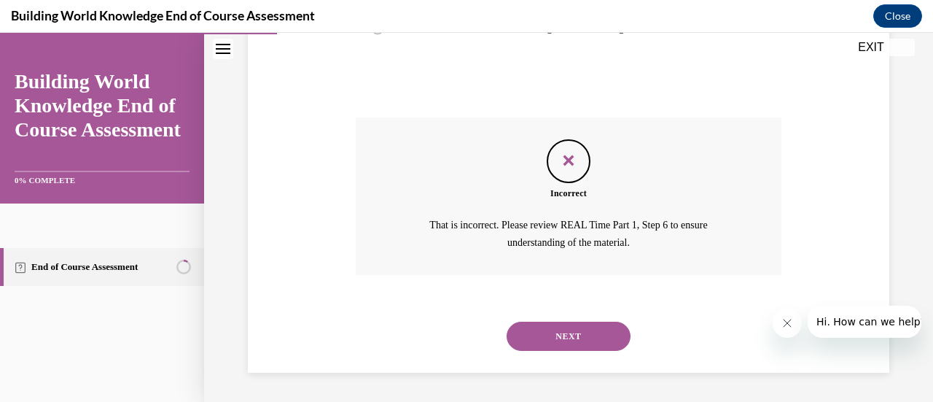
click at [557, 230] on p "That is incorrect. Please review REAL Time Part 1, Step 6 to ensure understandi…" at bounding box center [568, 233] width 331 height 35
click at [561, 342] on button "NEXT" at bounding box center [568, 335] width 124 height 29
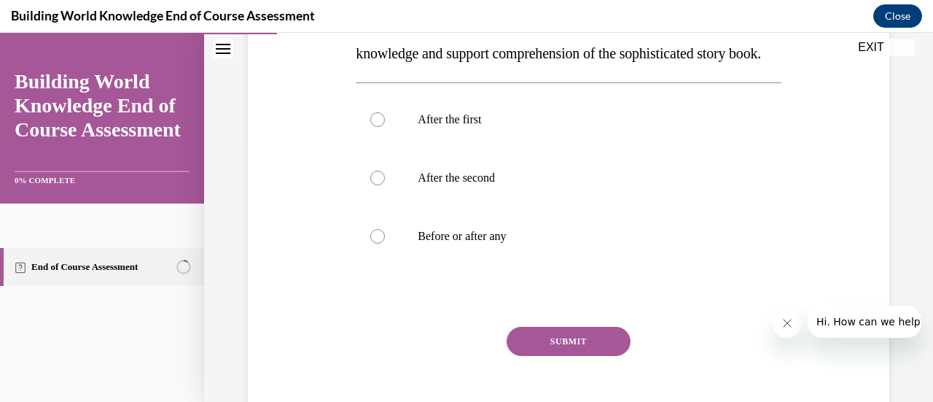
scroll to position [291, 0]
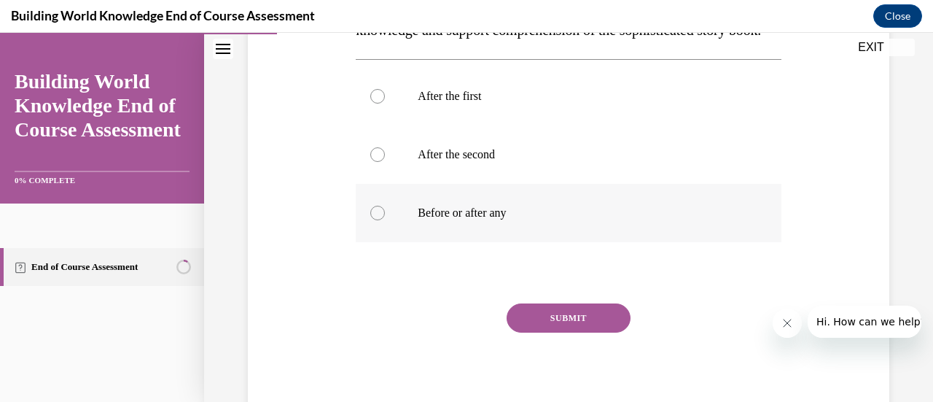
drag, startPoint x: 378, startPoint y: 243, endPoint x: 389, endPoint y: 243, distance: 11.0
click at [379, 220] on div at bounding box center [377, 213] width 15 height 15
click at [379, 220] on input "Before or after any" at bounding box center [377, 213] width 15 height 15
radio input "true"
click at [566, 332] on button "SUBMIT" at bounding box center [568, 317] width 124 height 29
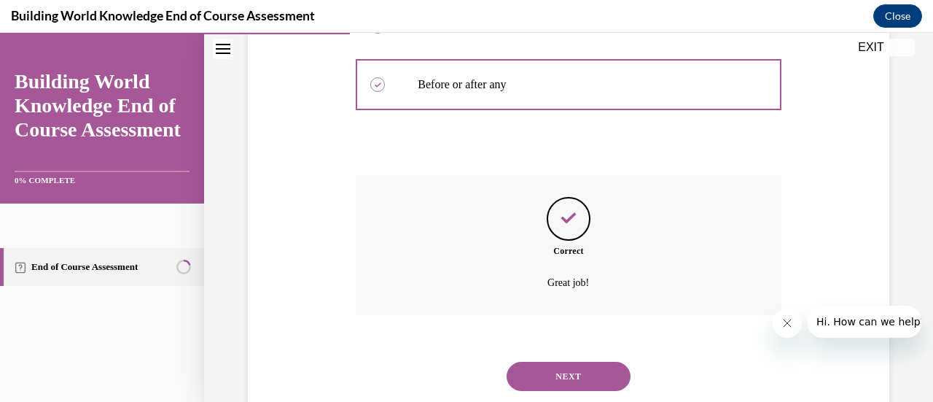
scroll to position [488, 0]
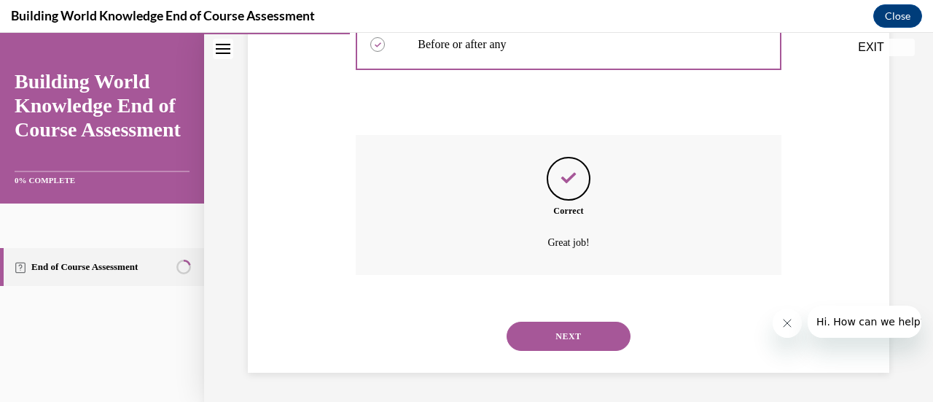
drag, startPoint x: 535, startPoint y: 340, endPoint x: 563, endPoint y: 337, distance: 27.8
click at [536, 340] on button "NEXT" at bounding box center [568, 335] width 124 height 29
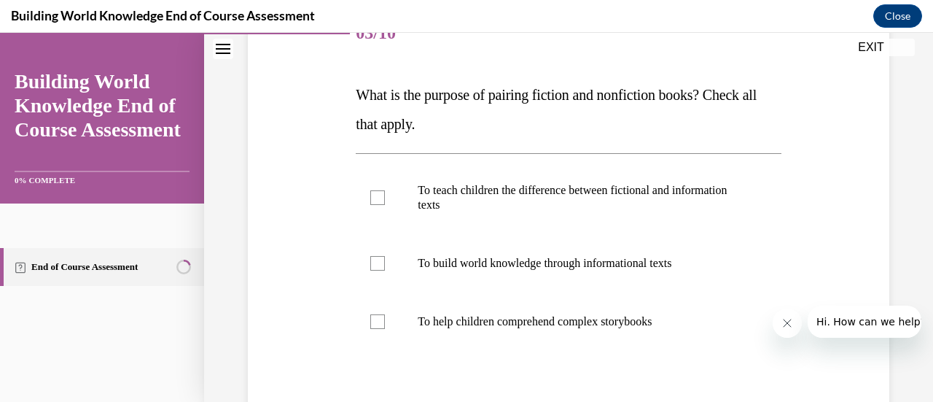
scroll to position [219, 0]
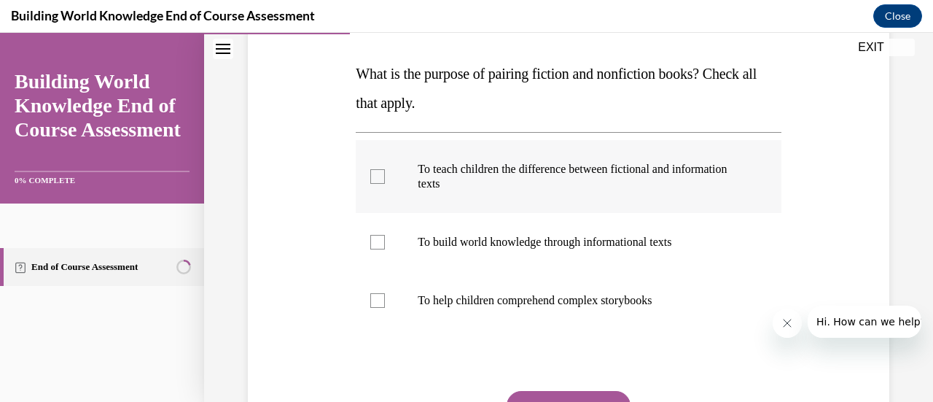
click at [373, 179] on div at bounding box center [377, 176] width 15 height 15
click at [373, 179] on input "To teach children the difference between fictional and information texts" at bounding box center [377, 176] width 15 height 15
checkbox input "true"
click at [377, 247] on div at bounding box center [377, 242] width 15 height 15
click at [377, 247] on input "To build world knowledge through informational texts" at bounding box center [377, 242] width 15 height 15
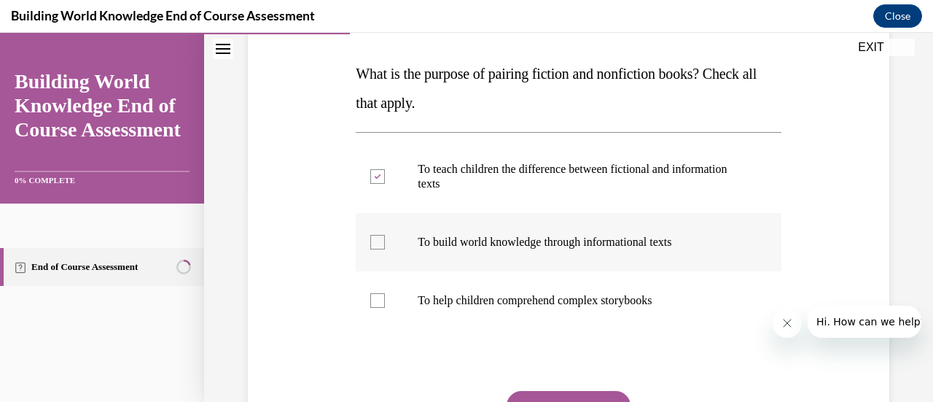
checkbox input "true"
click at [376, 301] on div at bounding box center [377, 300] width 15 height 15
click at [376, 301] on input "To help children comprehend complex storybooks" at bounding box center [377, 300] width 15 height 15
checkbox input "true"
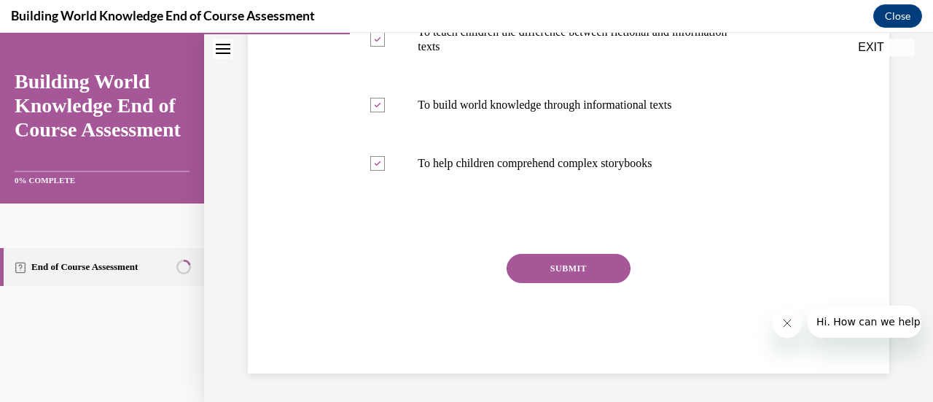
click at [540, 270] on button "SUBMIT" at bounding box center [568, 268] width 124 height 29
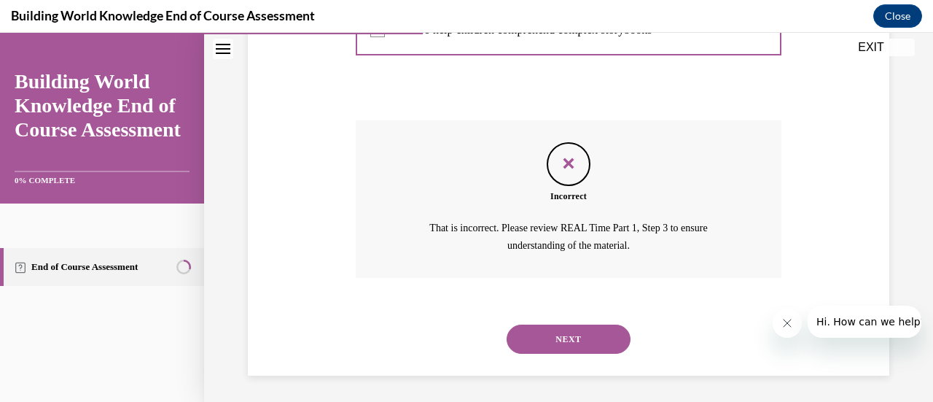
scroll to position [490, 0]
drag, startPoint x: 547, startPoint y: 340, endPoint x: 567, endPoint y: 336, distance: 20.7
click at [547, 339] on button "NEXT" at bounding box center [568, 337] width 124 height 29
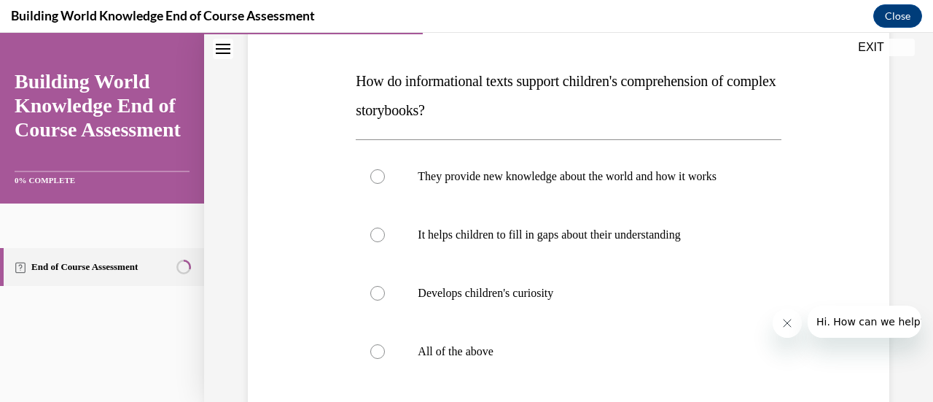
scroll to position [219, 0]
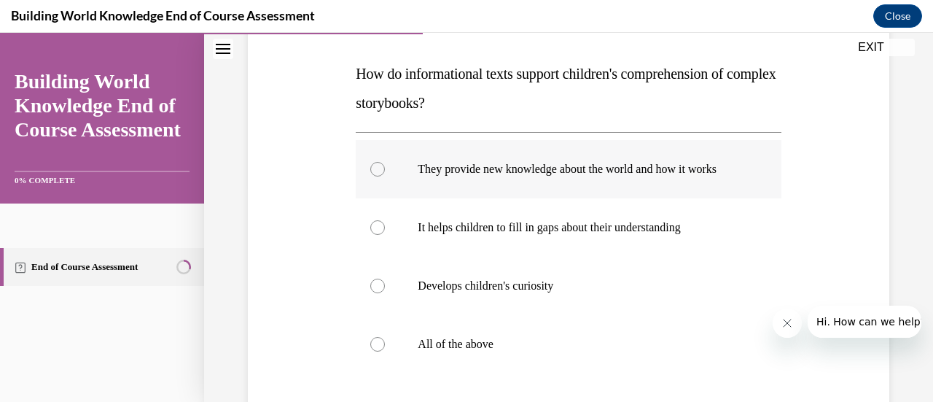
click at [387, 179] on label "They provide new knowledge about the world and how it works" at bounding box center [568, 169] width 425 height 58
click at [385, 176] on input "They provide new knowledge about the world and how it works" at bounding box center [377, 169] width 15 height 15
radio input "true"
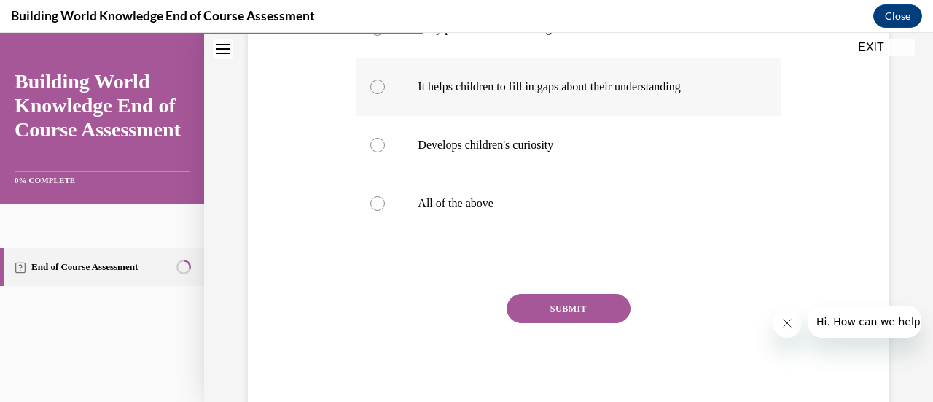
scroll to position [364, 0]
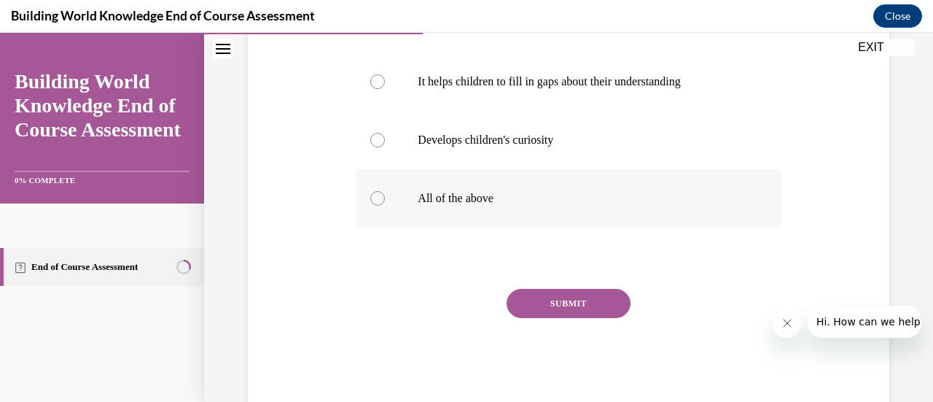
click at [384, 214] on label "All of the above" at bounding box center [568, 198] width 425 height 58
click at [384, 206] on input "All of the above" at bounding box center [377, 198] width 15 height 15
radio input "true"
click at [561, 316] on button "SUBMIT" at bounding box center [568, 303] width 124 height 29
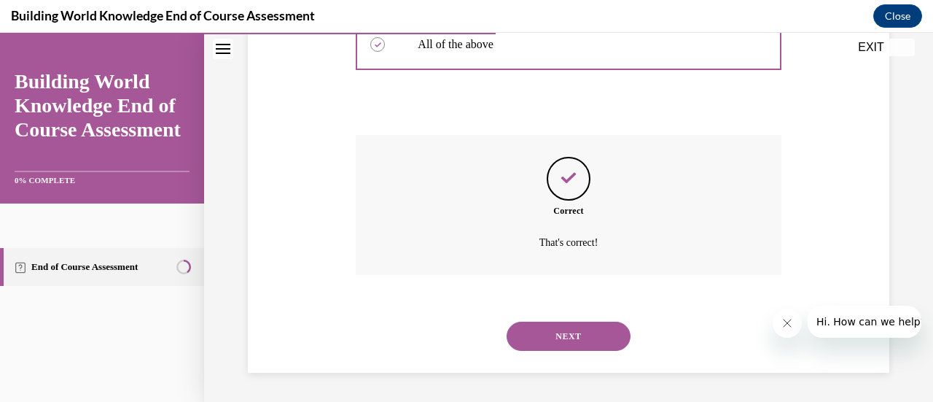
scroll to position [532, 0]
click at [544, 336] on button "NEXT" at bounding box center [568, 335] width 124 height 29
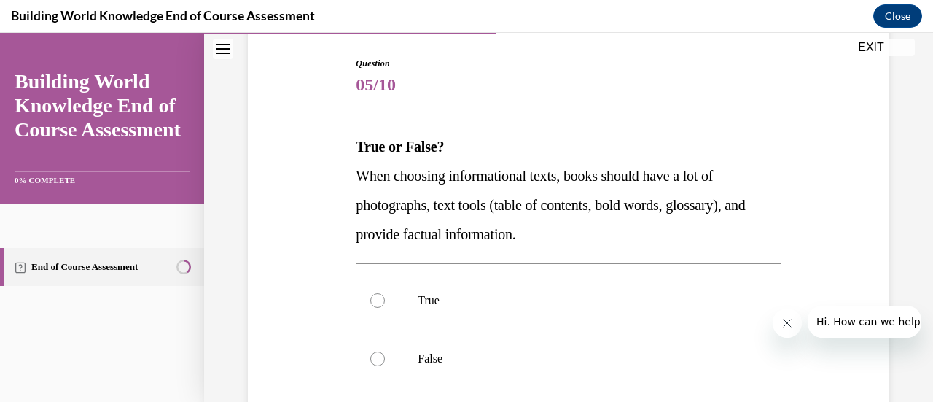
scroll to position [219, 0]
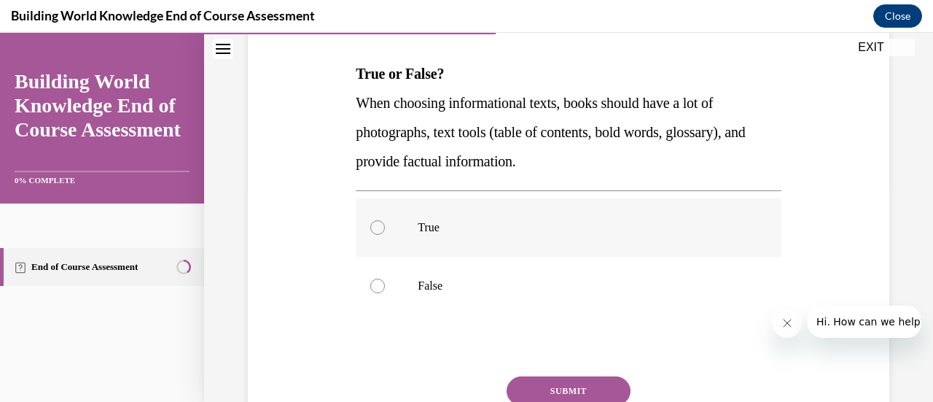
click at [375, 225] on div at bounding box center [377, 227] width 15 height 15
click at [375, 225] on input "True" at bounding box center [377, 227] width 15 height 15
radio input "true"
drag, startPoint x: 527, startPoint y: 386, endPoint x: 586, endPoint y: 379, distance: 59.5
click at [529, 387] on button "SUBMIT" at bounding box center [568, 390] width 124 height 29
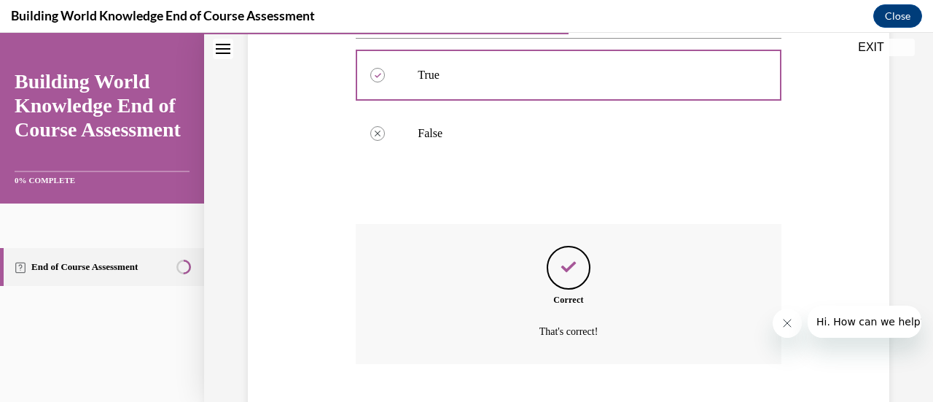
scroll to position [459, 0]
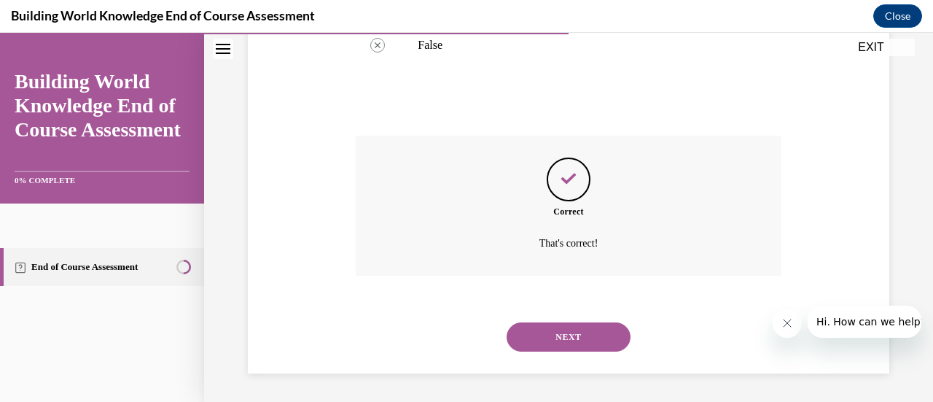
click at [539, 351] on button "NEXT" at bounding box center [568, 336] width 124 height 29
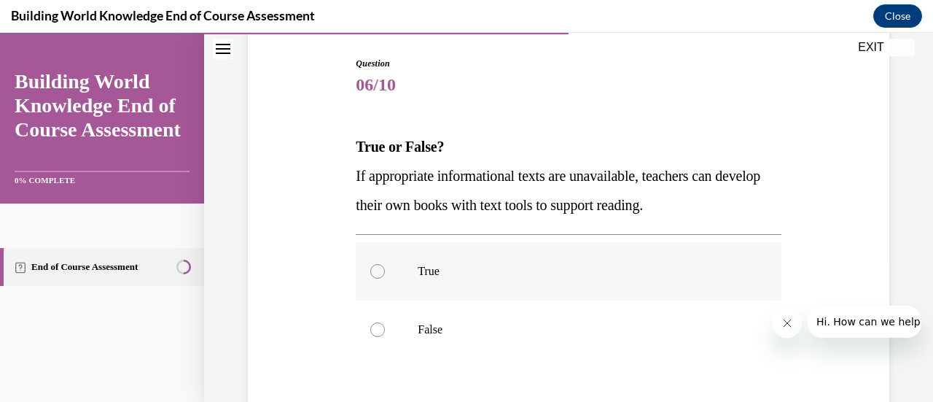
scroll to position [219, 0]
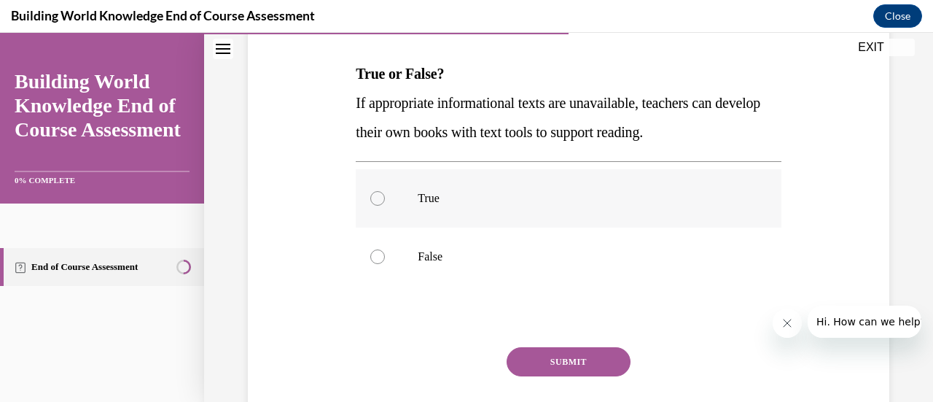
click at [375, 201] on div at bounding box center [377, 198] width 15 height 15
click at [375, 201] on input "True" at bounding box center [377, 198] width 15 height 15
radio input "true"
click at [529, 362] on button "SUBMIT" at bounding box center [568, 361] width 124 height 29
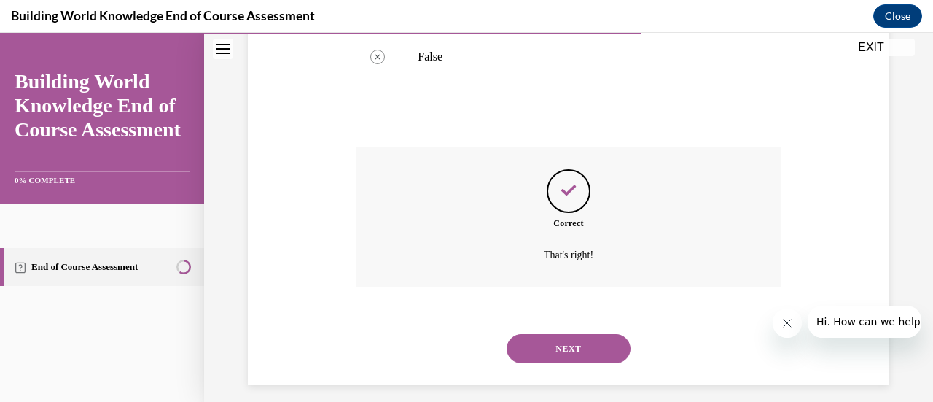
scroll to position [430, 0]
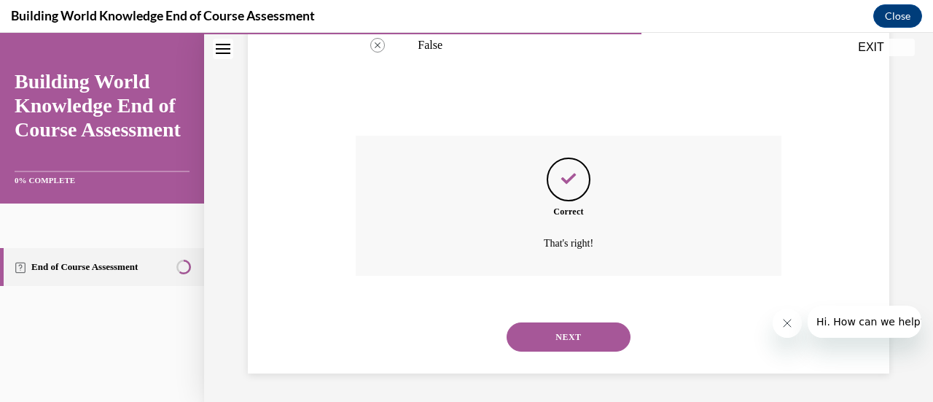
click at [543, 339] on button "NEXT" at bounding box center [568, 336] width 124 height 29
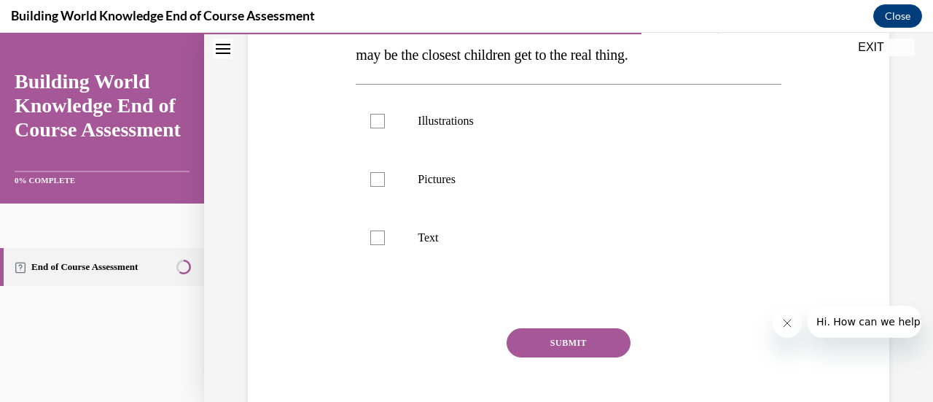
scroll to position [195, 0]
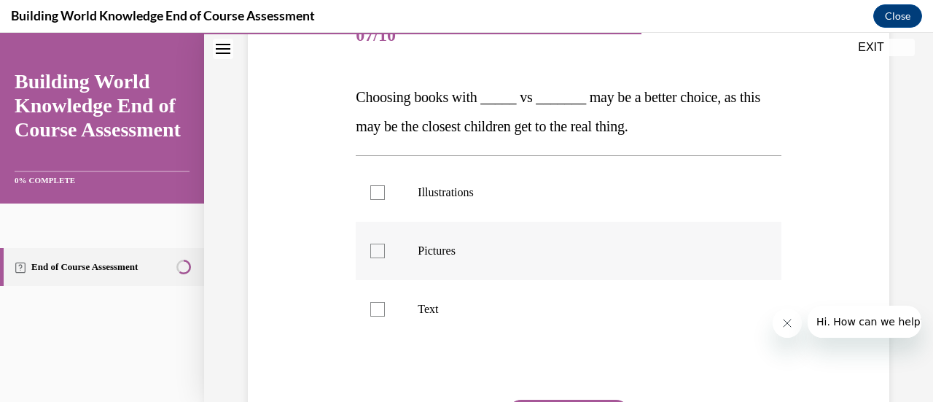
click at [375, 257] on div at bounding box center [377, 250] width 15 height 15
click at [375, 257] on input "Pictures" at bounding box center [377, 250] width 15 height 15
checkbox input "true"
click at [383, 311] on label "Text" at bounding box center [568, 309] width 425 height 58
click at [383, 311] on input "Text" at bounding box center [377, 309] width 15 height 15
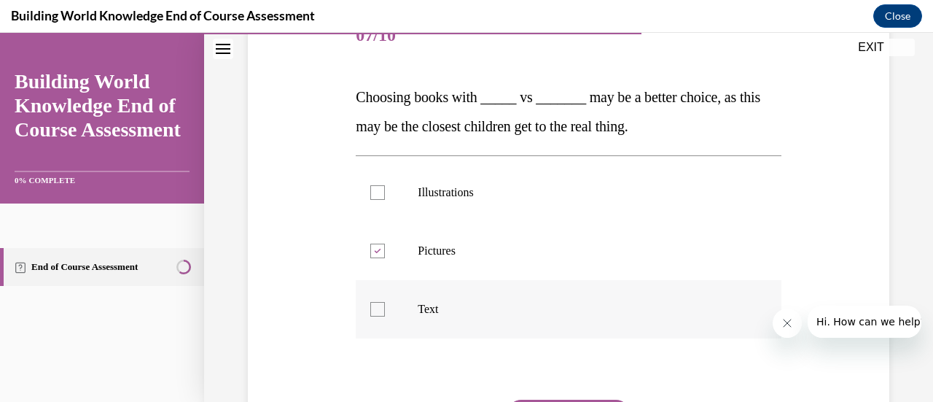
checkbox input "true"
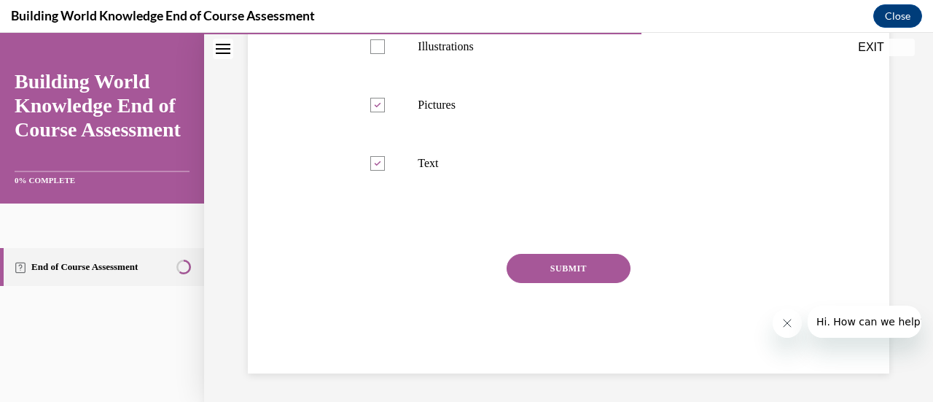
click at [551, 272] on button "SUBMIT" at bounding box center [568, 268] width 124 height 29
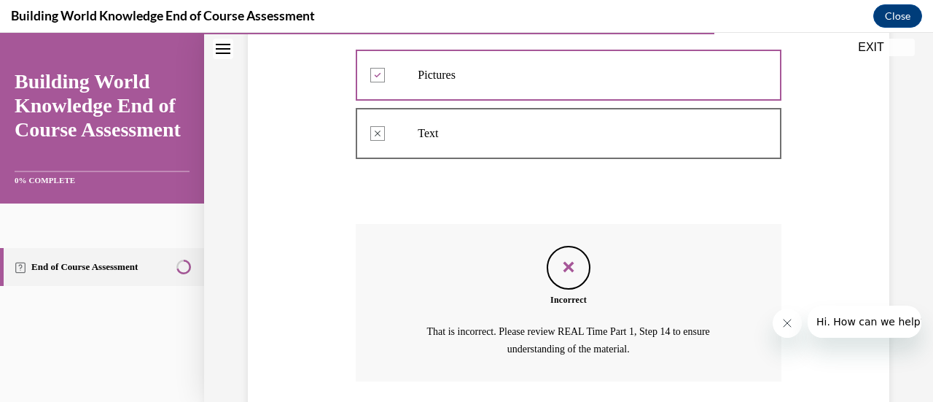
scroll to position [476, 0]
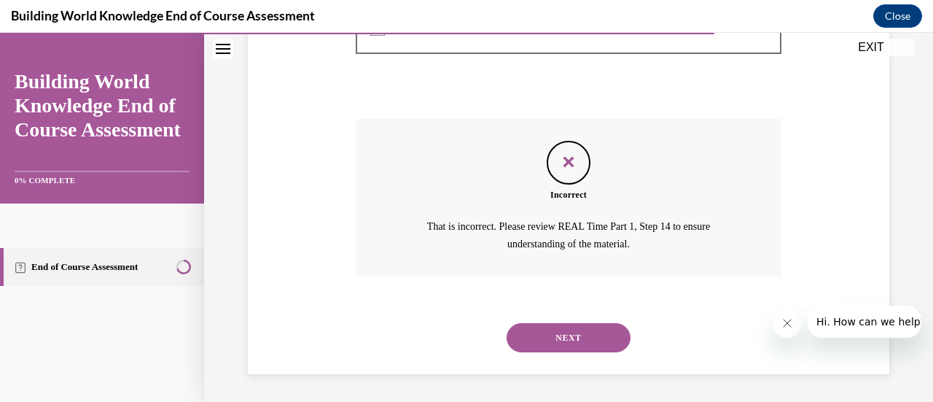
click at [564, 336] on button "NEXT" at bounding box center [568, 337] width 124 height 29
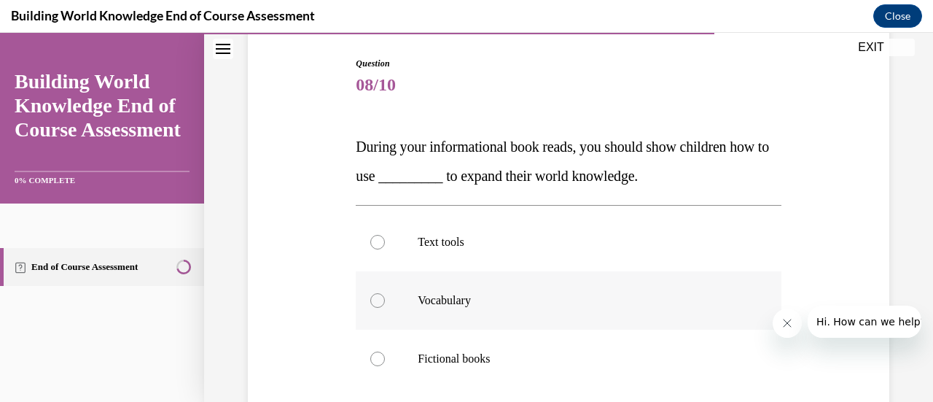
scroll to position [219, 0]
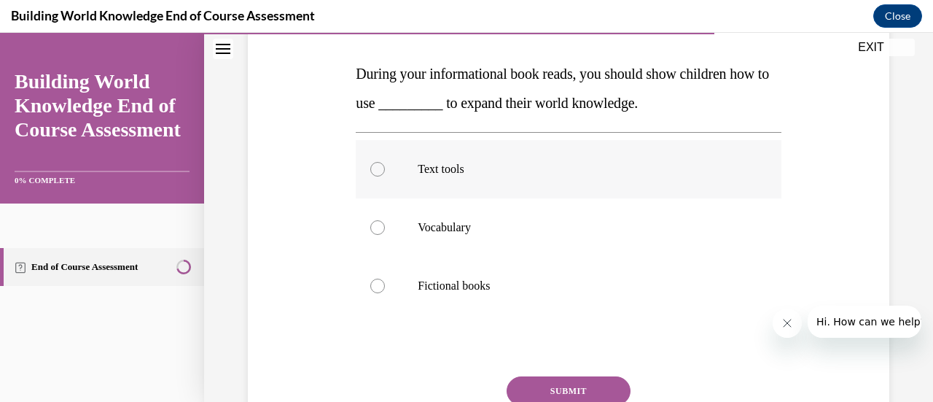
click at [379, 173] on div at bounding box center [377, 169] width 15 height 15
click at [379, 173] on input "Text tools" at bounding box center [377, 169] width 15 height 15
radio input "true"
drag, startPoint x: 568, startPoint y: 384, endPoint x: 593, endPoint y: 363, distance: 32.6
click at [569, 384] on button "SUBMIT" at bounding box center [568, 390] width 124 height 29
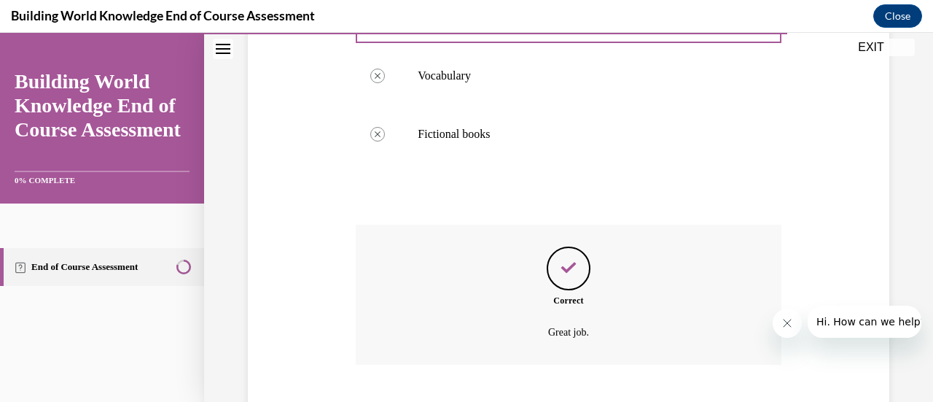
scroll to position [459, 0]
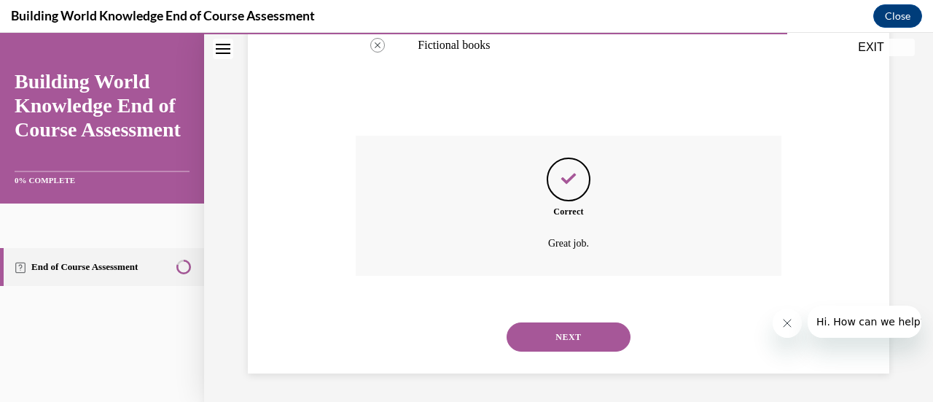
click at [543, 340] on button "NEXT" at bounding box center [568, 336] width 124 height 29
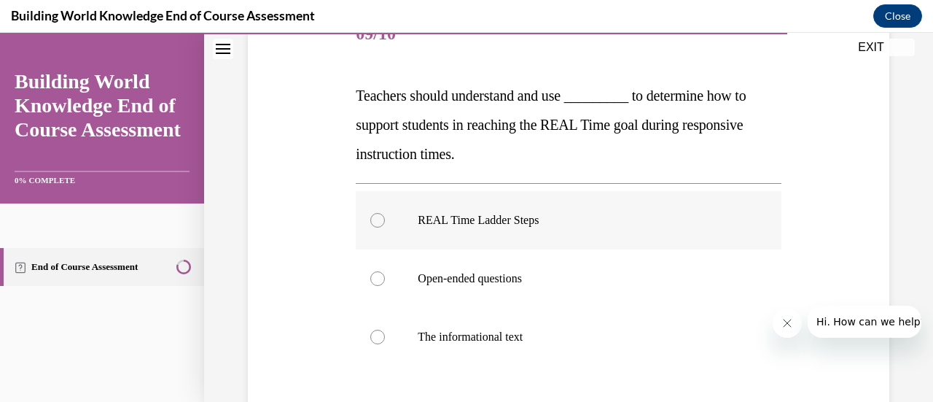
scroll to position [219, 0]
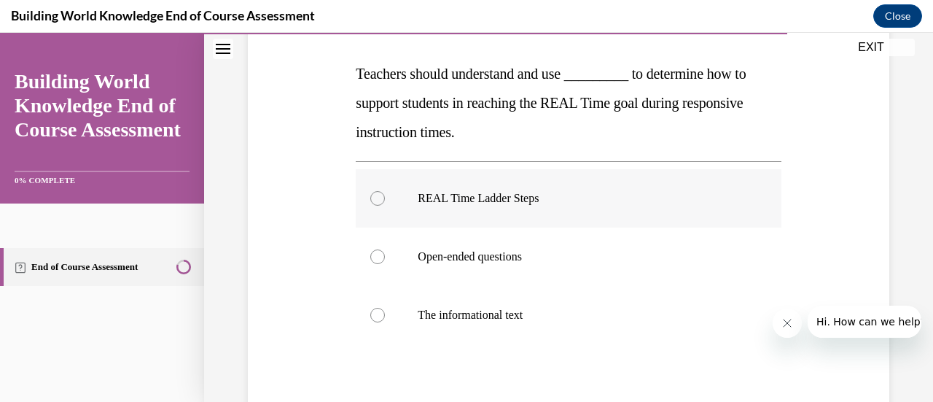
click at [376, 198] on div at bounding box center [377, 198] width 15 height 15
click at [376, 198] on input "REAL Time Ladder Steps" at bounding box center [377, 198] width 15 height 15
radio input "true"
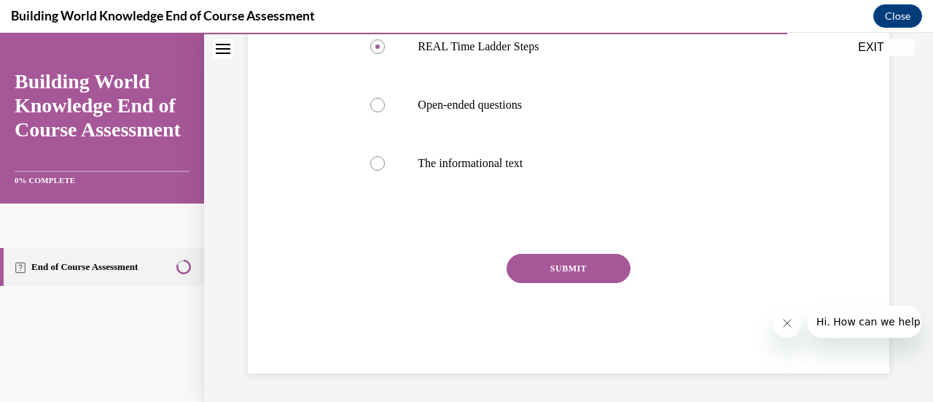
click at [551, 270] on button "SUBMIT" at bounding box center [568, 268] width 124 height 29
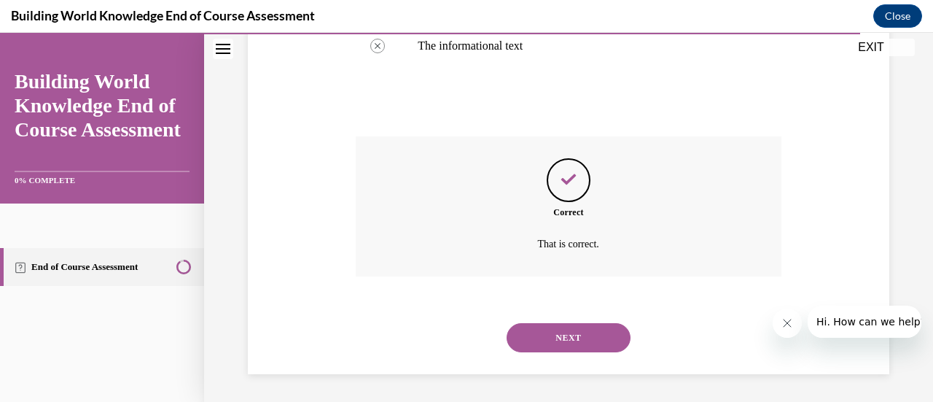
scroll to position [488, 0]
click at [548, 334] on button "NEXT" at bounding box center [568, 336] width 124 height 29
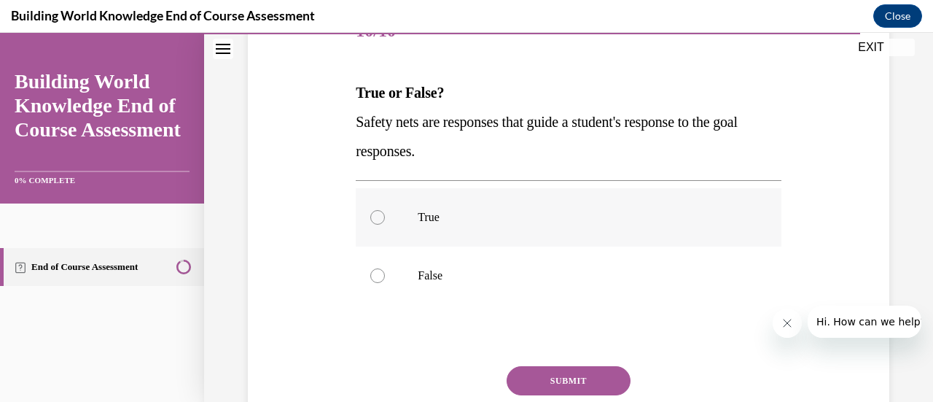
scroll to position [219, 0]
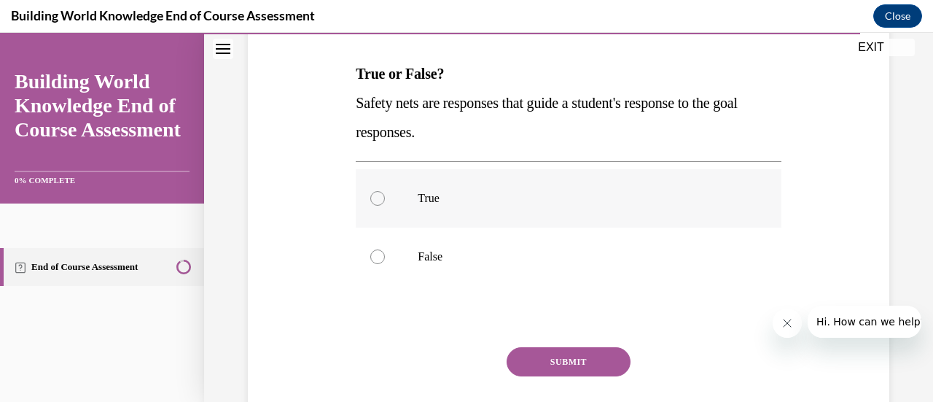
click at [375, 197] on div at bounding box center [377, 198] width 15 height 15
click at [375, 197] on input "True" at bounding box center [377, 198] width 15 height 15
radio input "true"
click at [547, 368] on button "SUBMIT" at bounding box center [568, 361] width 124 height 29
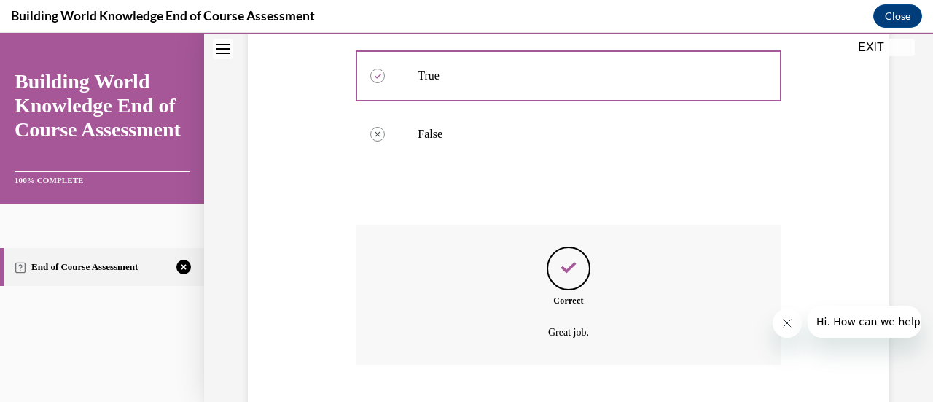
scroll to position [430, 0]
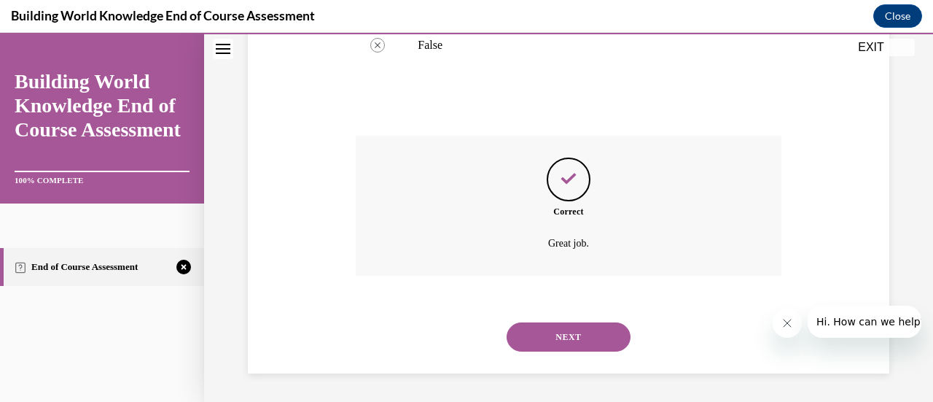
click at [561, 339] on button "NEXT" at bounding box center [568, 336] width 124 height 29
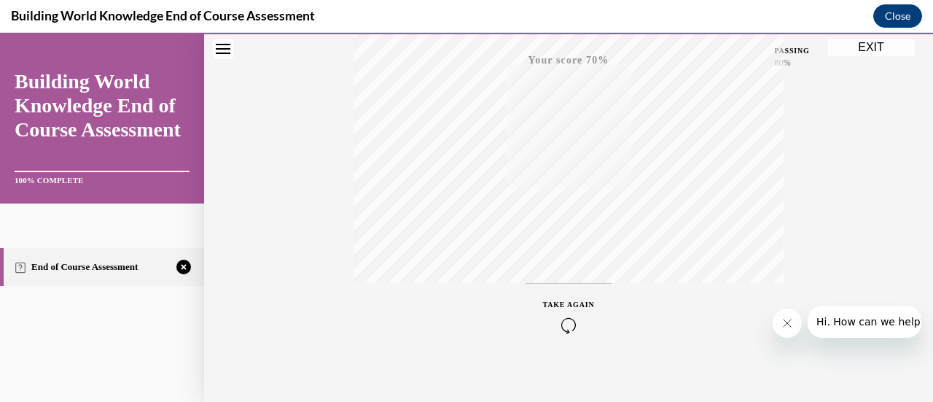
scroll to position [377, 0]
click at [564, 313] on icon "button" at bounding box center [569, 313] width 52 height 16
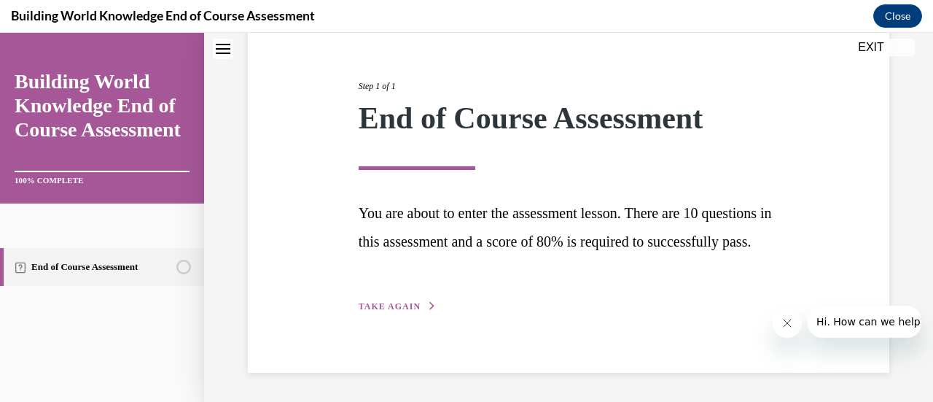
drag, startPoint x: 393, startPoint y: 303, endPoint x: 462, endPoint y: 318, distance: 70.9
click at [395, 303] on span "TAKE AGAIN" at bounding box center [390, 306] width 62 height 10
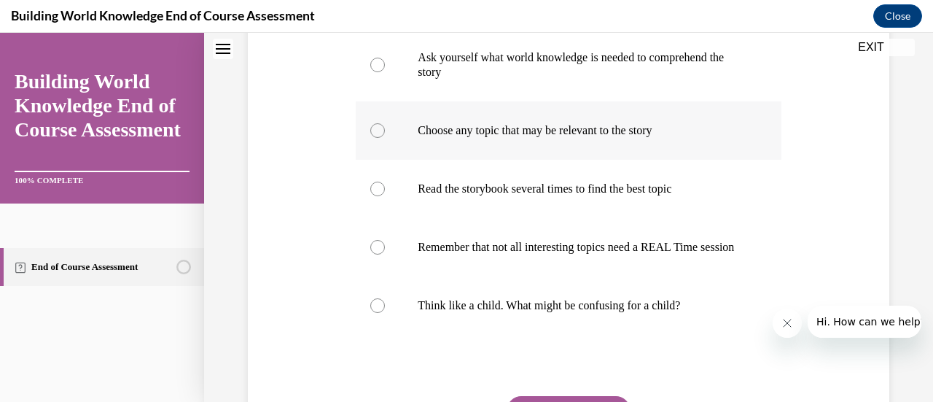
scroll to position [455, 0]
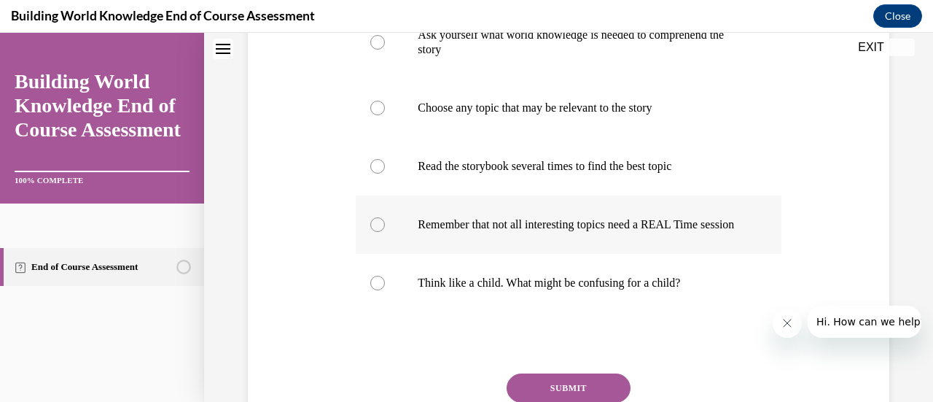
click at [376, 232] on div at bounding box center [377, 224] width 15 height 15
click at [376, 232] on input "Remember that not all interesting topics need a REAL Time session" at bounding box center [377, 224] width 15 height 15
radio input "true"
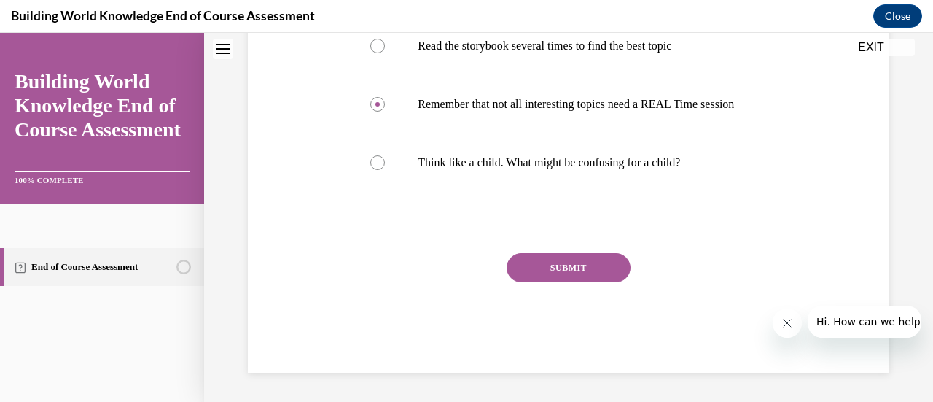
click at [548, 272] on button "SUBMIT" at bounding box center [568, 267] width 124 height 29
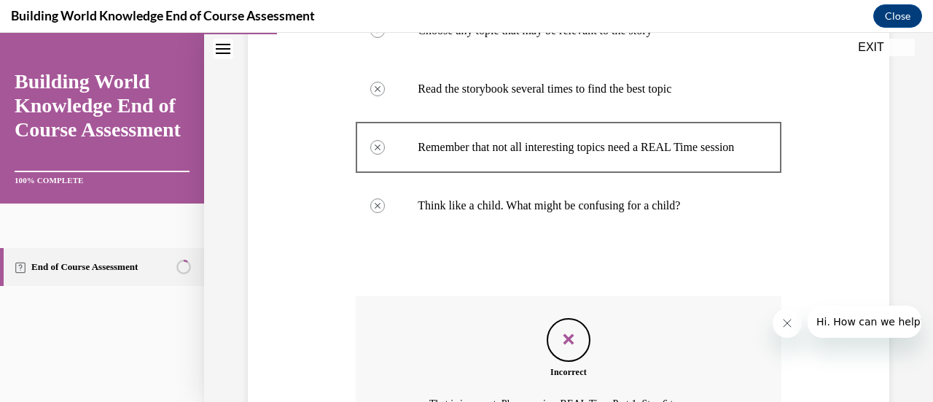
scroll to position [724, 0]
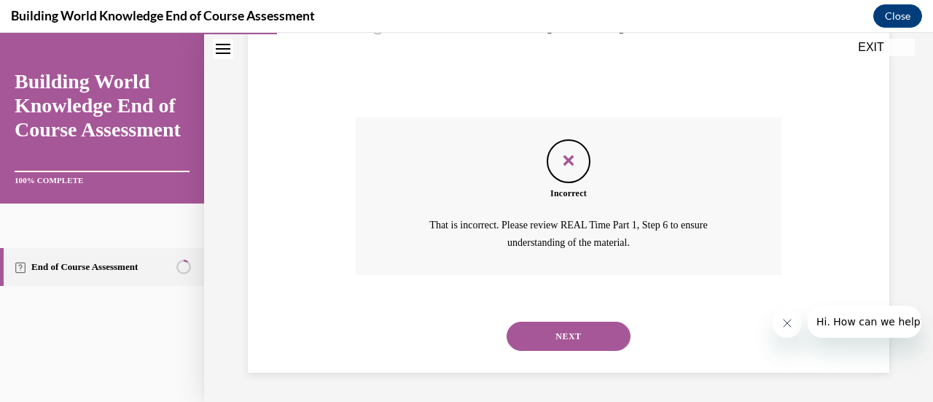
click at [560, 330] on button "NEXT" at bounding box center [568, 335] width 124 height 29
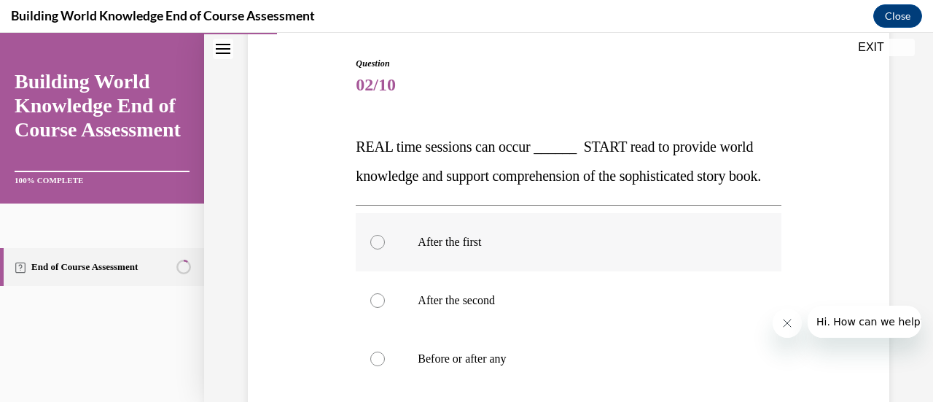
scroll to position [219, 0]
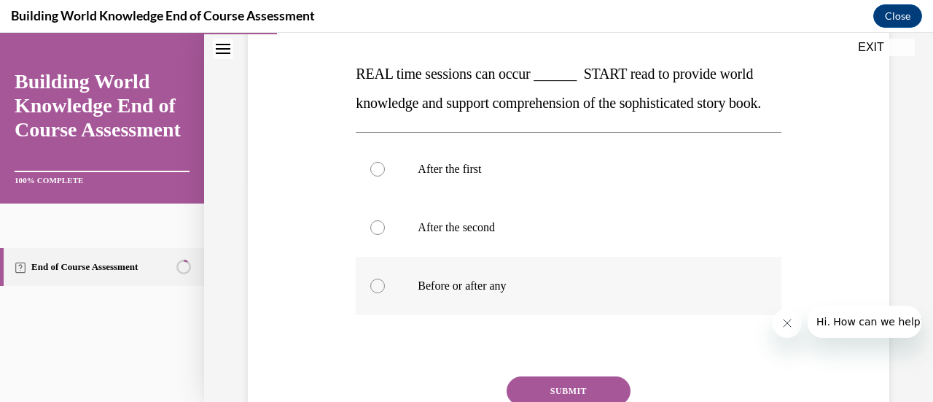
click at [377, 293] on div at bounding box center [377, 285] width 15 height 15
click at [377, 293] on input "Before or after any" at bounding box center [377, 285] width 15 height 15
radio input "true"
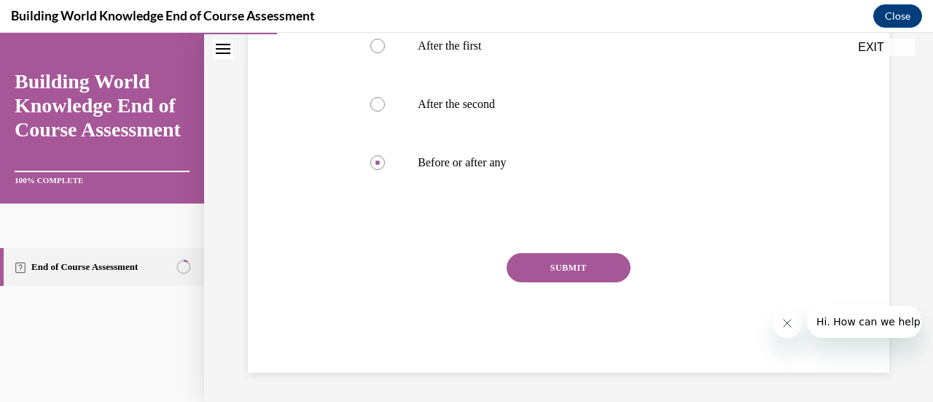
click at [559, 281] on button "SUBMIT" at bounding box center [568, 267] width 124 height 29
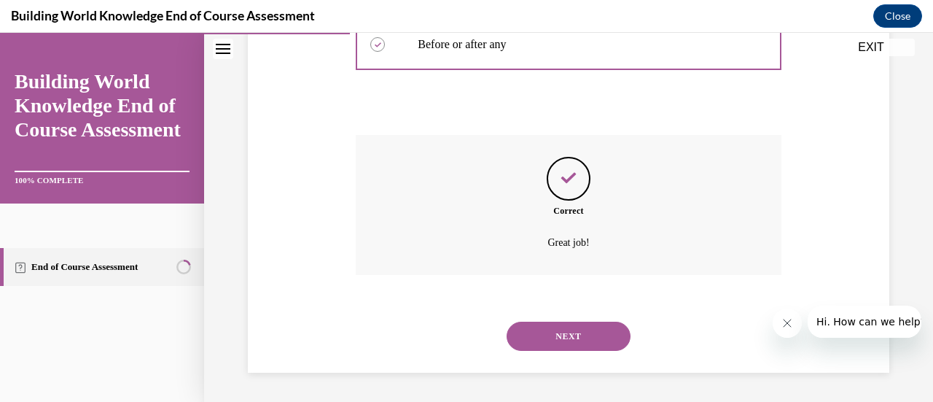
scroll to position [488, 0]
click at [567, 337] on button "NEXT" at bounding box center [568, 335] width 124 height 29
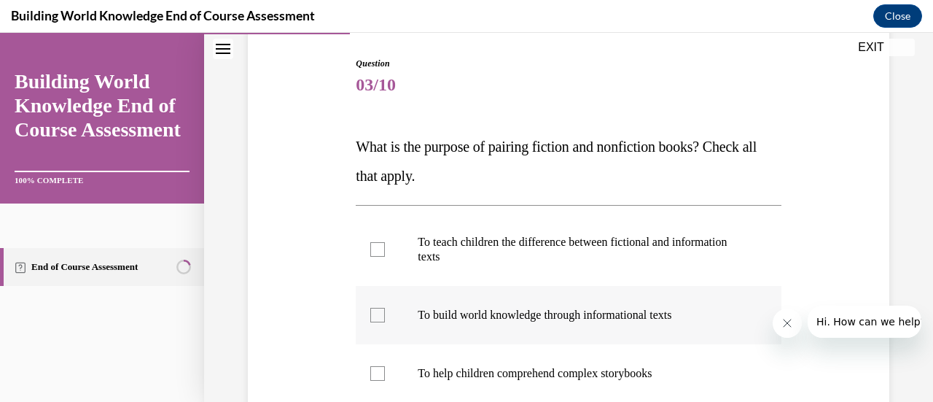
scroll to position [219, 0]
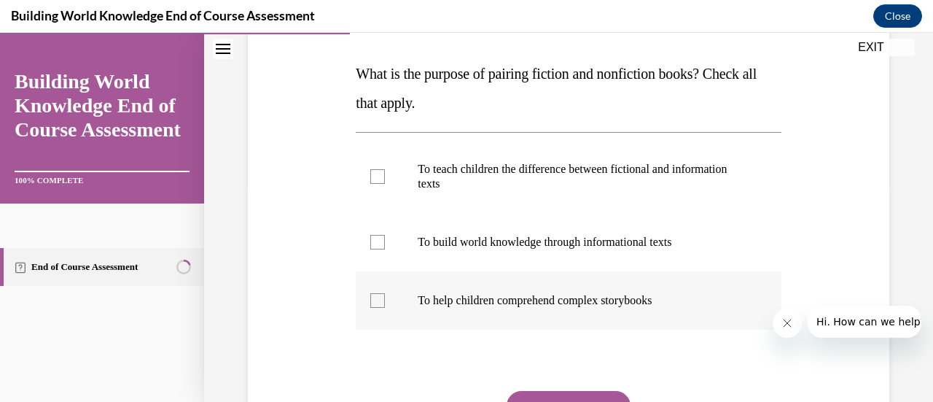
click at [375, 301] on div at bounding box center [377, 300] width 15 height 15
click at [375, 301] on input "To help children comprehend complex storybooks" at bounding box center [377, 300] width 15 height 15
checkbox input "true"
click at [372, 242] on div at bounding box center [377, 242] width 15 height 15
click at [372, 242] on input "To build world knowledge through informational texts" at bounding box center [377, 242] width 15 height 15
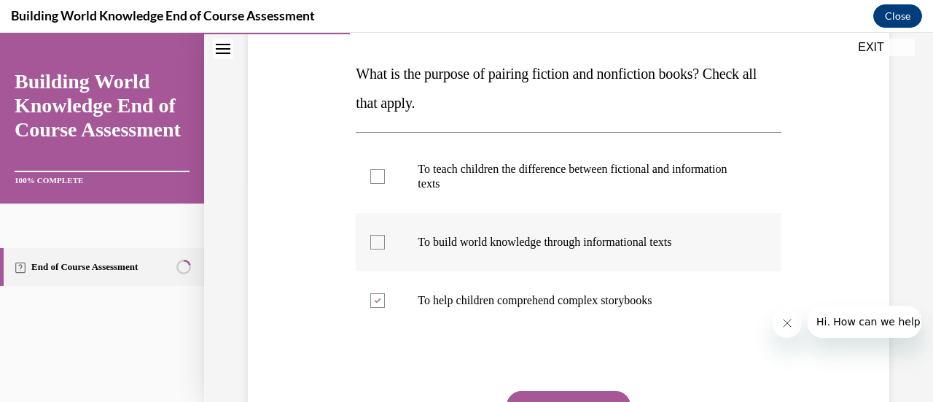
checkbox input "true"
click at [380, 189] on label "To teach children the difference between fictional and information texts" at bounding box center [568, 176] width 425 height 73
click at [380, 184] on input "To teach children the difference between fictional and information texts" at bounding box center [377, 176] width 15 height 15
checkbox input "true"
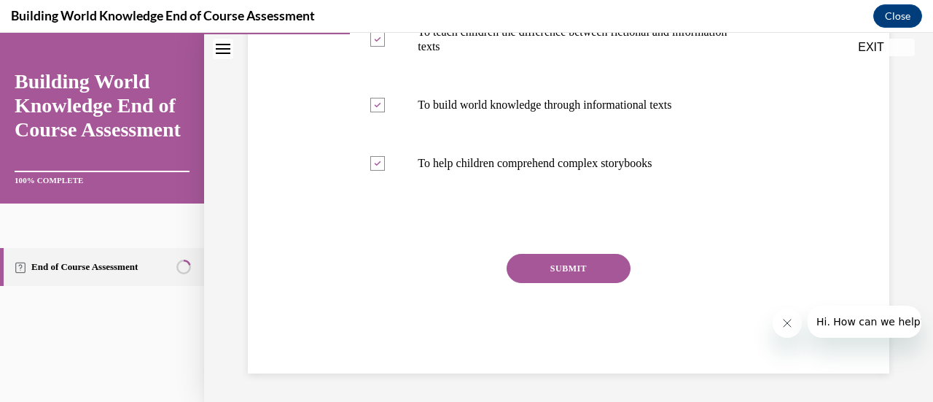
click at [552, 273] on button "SUBMIT" at bounding box center [568, 268] width 124 height 29
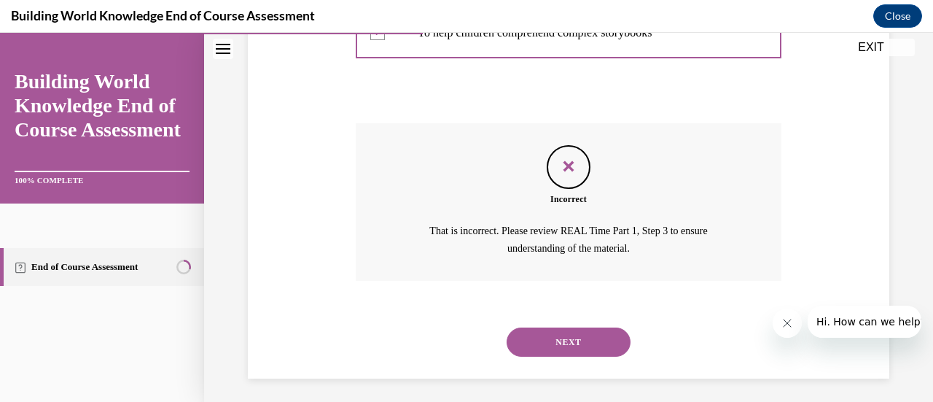
scroll to position [490, 0]
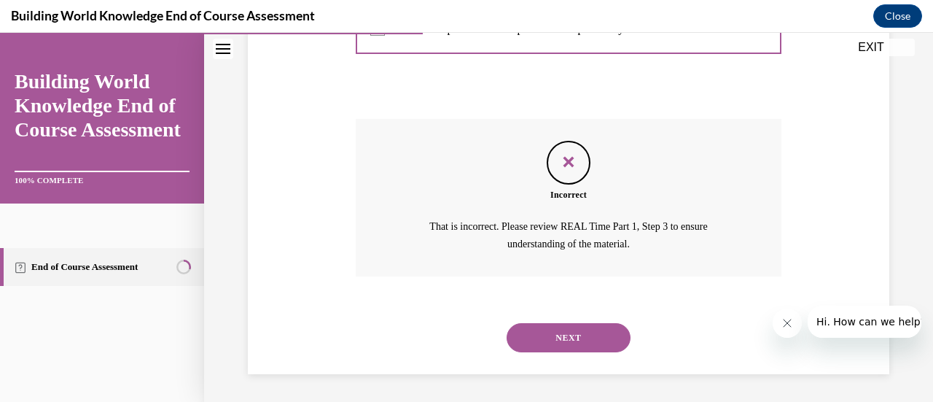
click at [539, 337] on button "NEXT" at bounding box center [568, 337] width 124 height 29
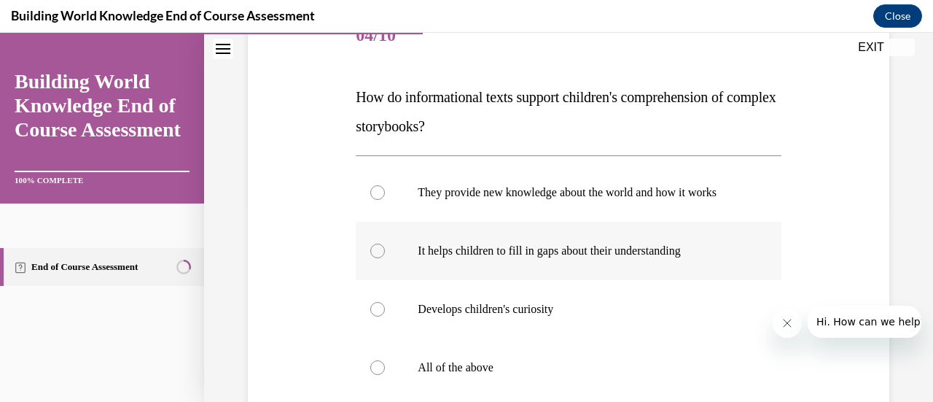
scroll to position [219, 0]
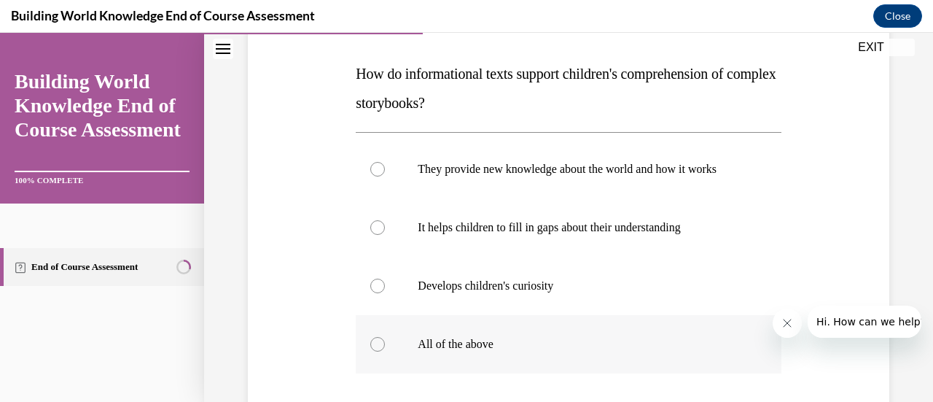
click at [376, 351] on div at bounding box center [377, 344] width 15 height 15
click at [376, 351] on input "All of the above" at bounding box center [377, 344] width 15 height 15
radio input "true"
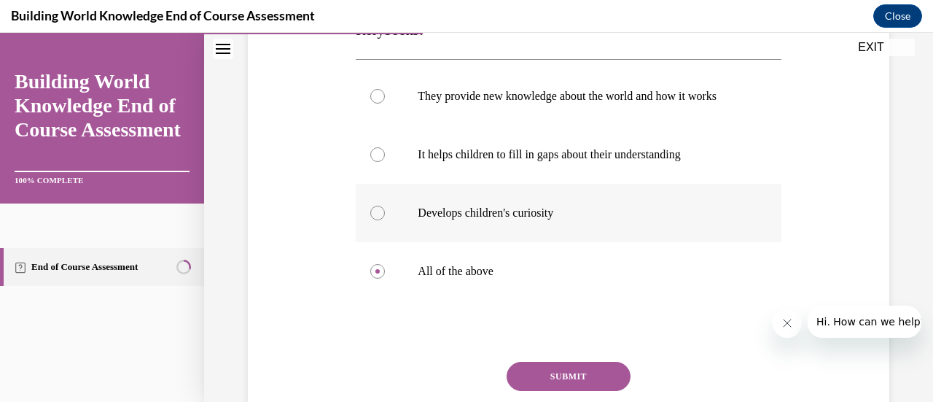
scroll to position [364, 0]
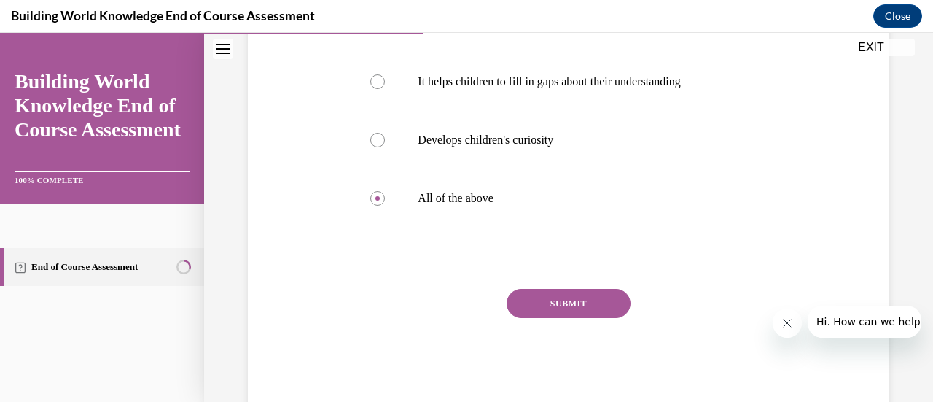
click at [555, 318] on button "SUBMIT" at bounding box center [568, 303] width 124 height 29
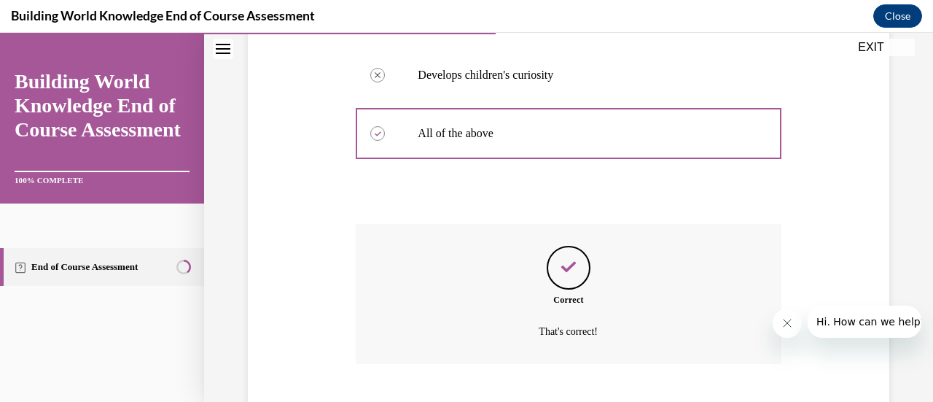
scroll to position [532, 0]
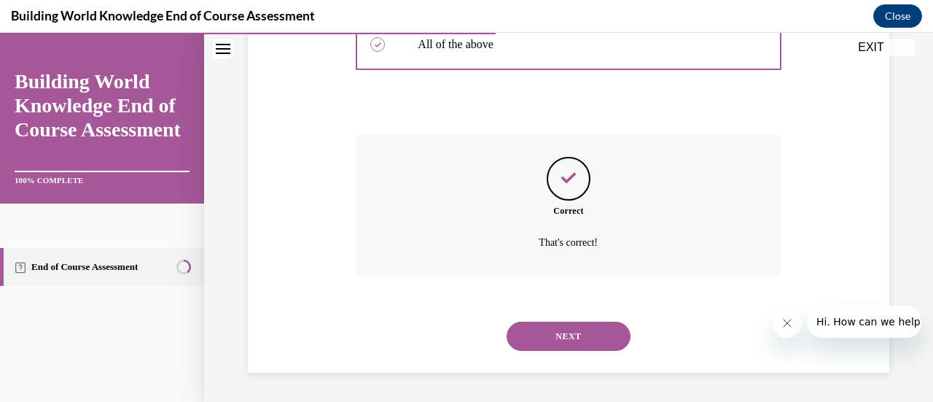
click at [557, 340] on button "NEXT" at bounding box center [568, 335] width 124 height 29
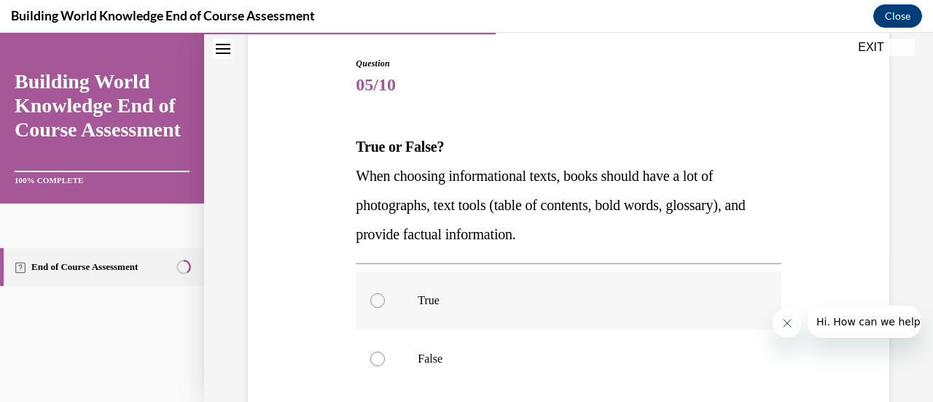
scroll to position [219, 0]
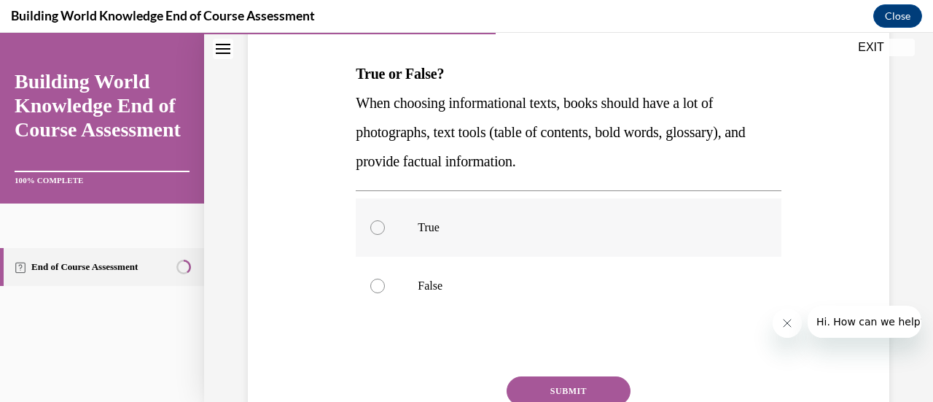
click at [372, 227] on div at bounding box center [377, 227] width 15 height 15
click at [372, 227] on input "True" at bounding box center [377, 227] width 15 height 15
radio input "true"
drag, startPoint x: 539, startPoint y: 390, endPoint x: 546, endPoint y: 378, distance: 13.4
click at [539, 390] on button "SUBMIT" at bounding box center [568, 390] width 124 height 29
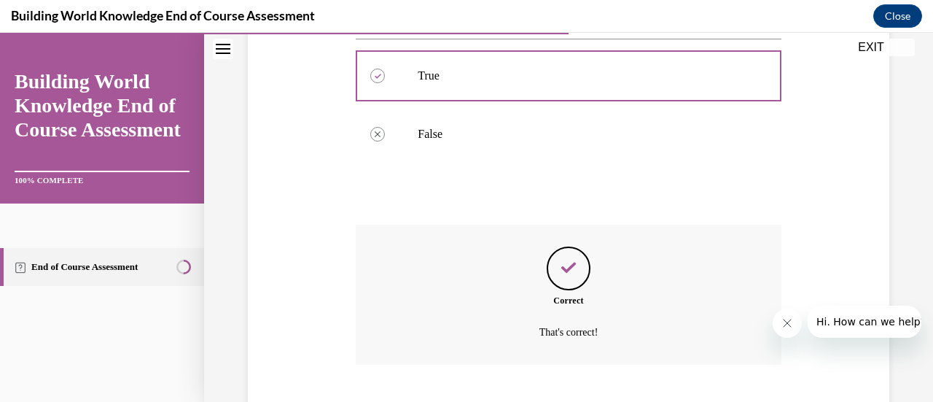
scroll to position [459, 0]
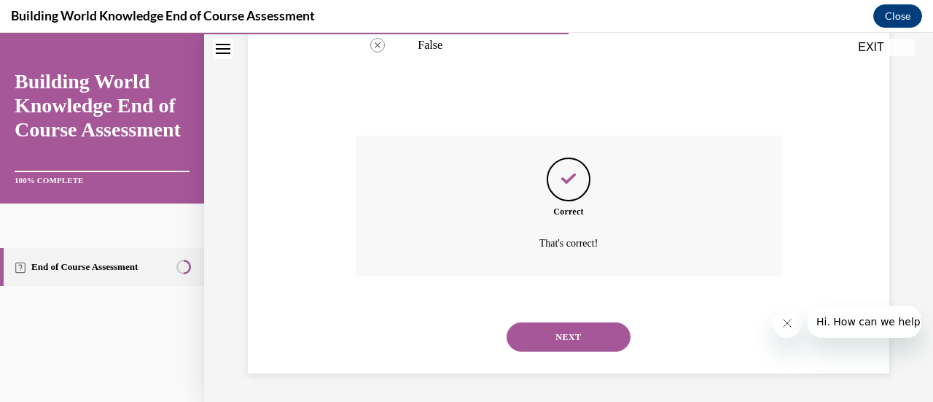
click at [555, 337] on button "NEXT" at bounding box center [568, 336] width 124 height 29
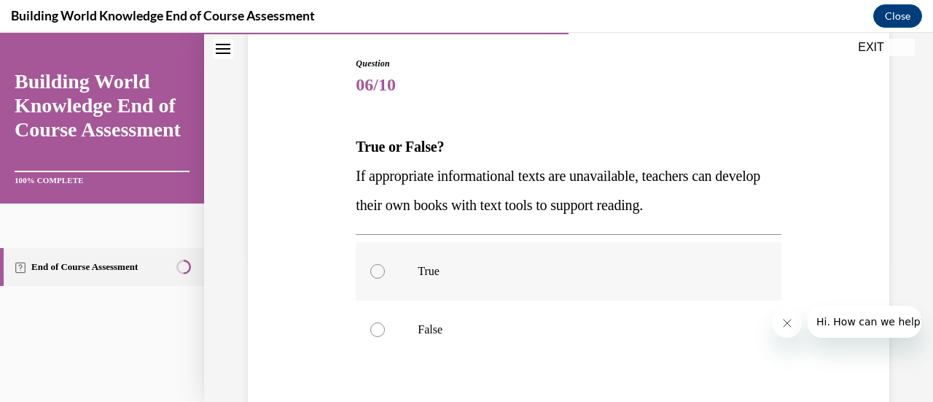
scroll to position [219, 0]
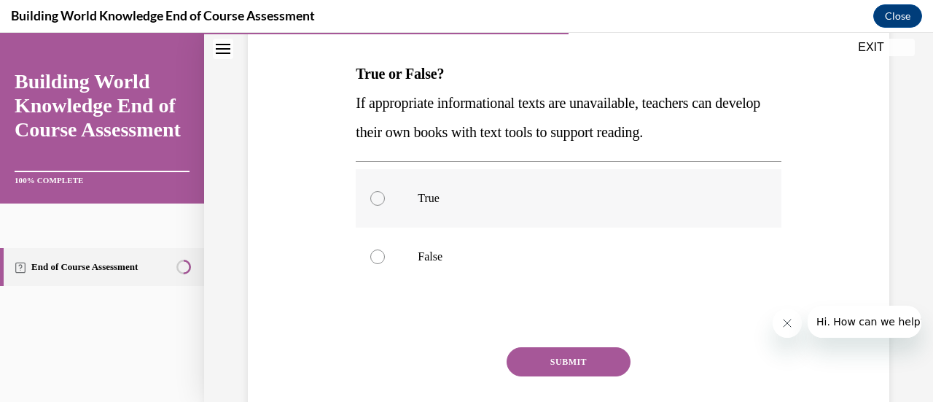
click at [378, 197] on div at bounding box center [377, 198] width 15 height 15
click at [378, 197] on input "True" at bounding box center [377, 198] width 15 height 15
radio input "true"
click at [564, 359] on button "SUBMIT" at bounding box center [568, 361] width 124 height 29
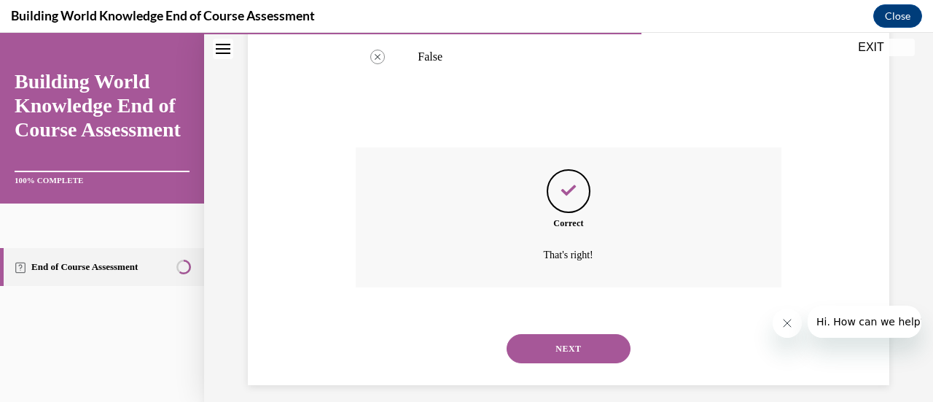
scroll to position [430, 0]
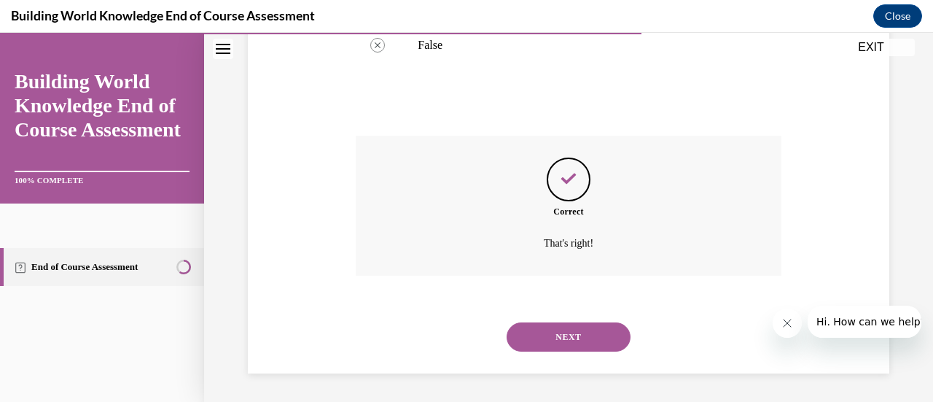
click at [570, 345] on button "NEXT" at bounding box center [568, 336] width 124 height 29
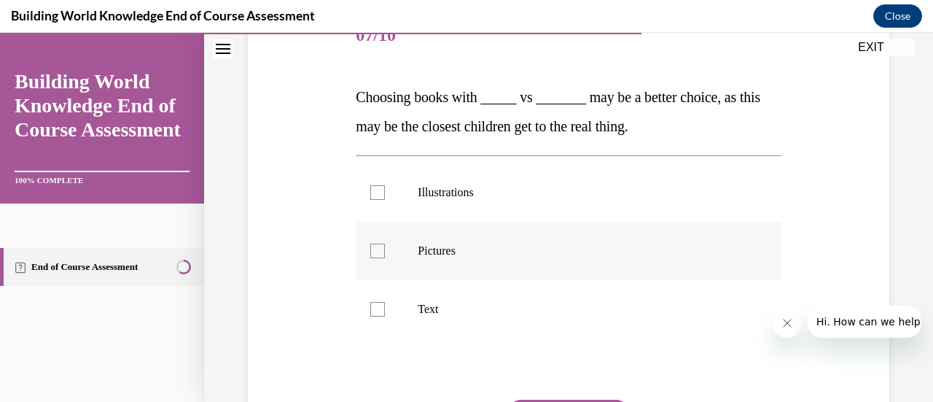
scroll to position [219, 0]
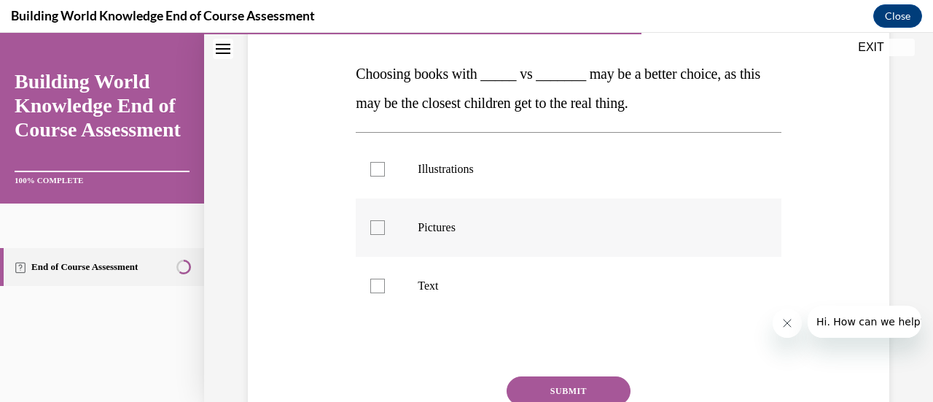
click at [382, 230] on div at bounding box center [377, 227] width 15 height 15
click at [382, 230] on input "Pictures" at bounding box center [377, 227] width 15 height 15
checkbox input "true"
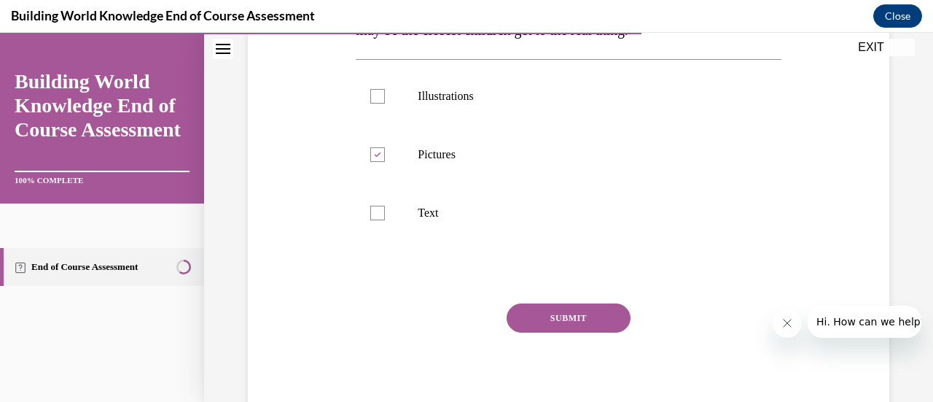
drag, startPoint x: 532, startPoint y: 317, endPoint x: 594, endPoint y: 321, distance: 62.1
click at [533, 317] on button "SUBMIT" at bounding box center [568, 317] width 124 height 29
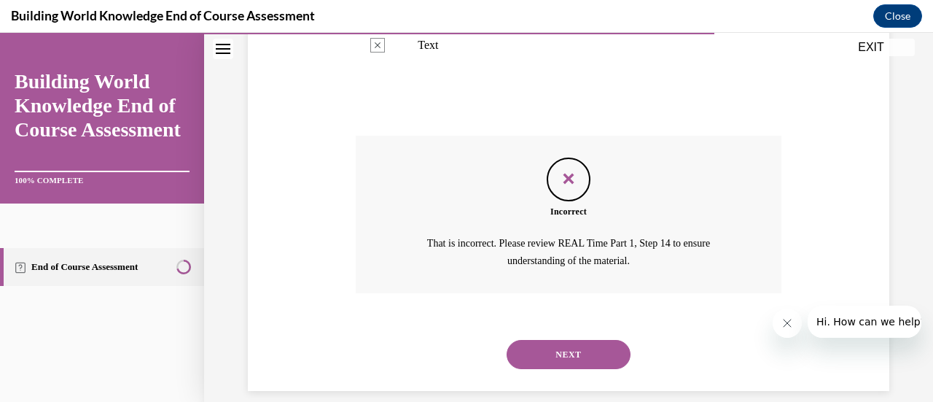
scroll to position [476, 0]
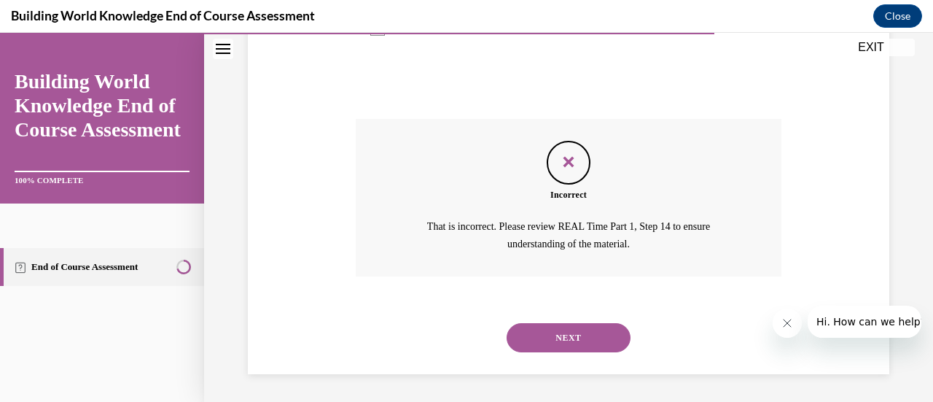
click at [563, 339] on button "NEXT" at bounding box center [568, 337] width 124 height 29
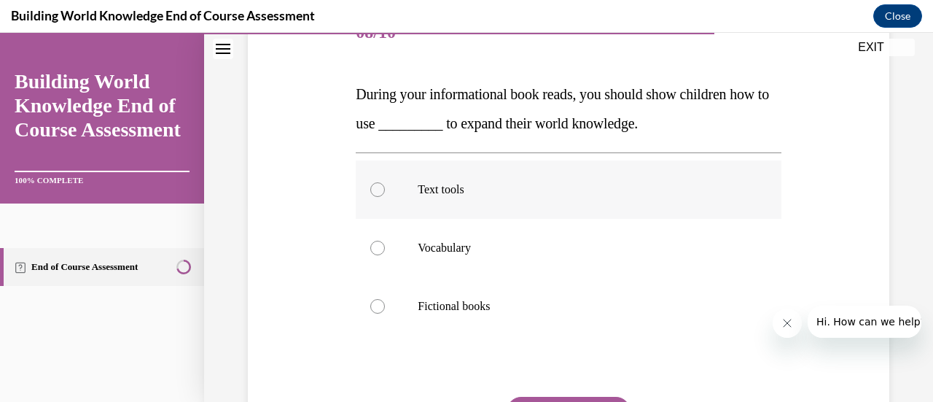
scroll to position [219, 0]
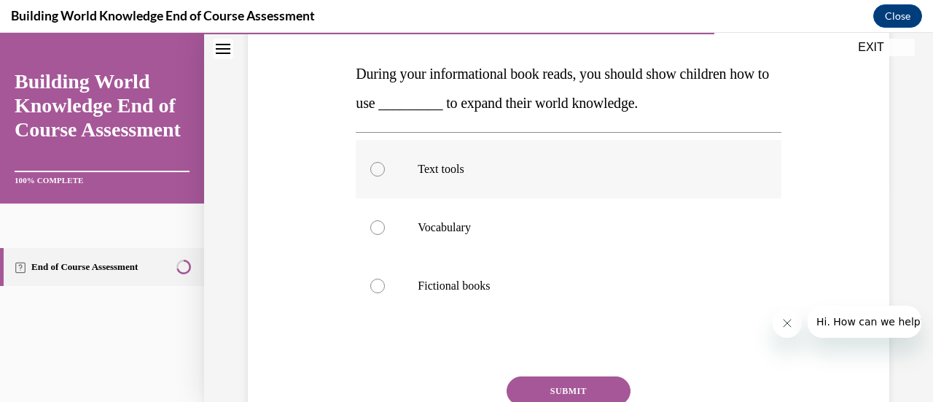
drag, startPoint x: 375, startPoint y: 174, endPoint x: 454, endPoint y: 270, distance: 124.8
click at [375, 174] on div at bounding box center [377, 169] width 15 height 15
click at [375, 174] on input "Text tools" at bounding box center [377, 169] width 15 height 15
radio input "true"
click at [542, 390] on button "SUBMIT" at bounding box center [568, 390] width 124 height 29
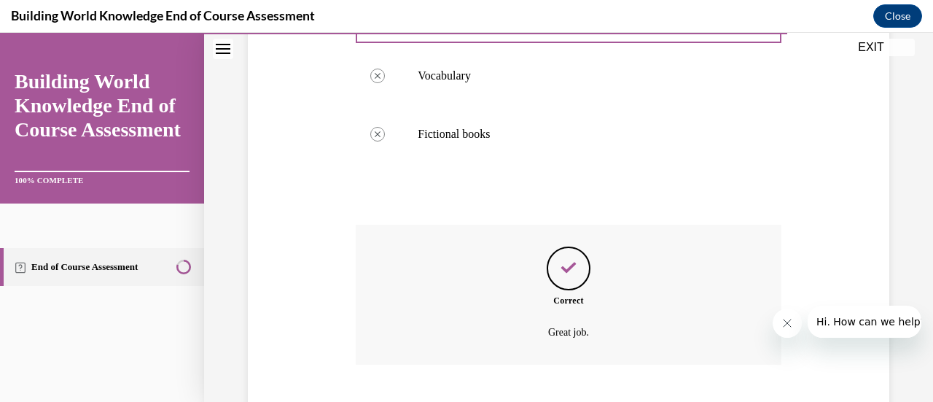
scroll to position [459, 0]
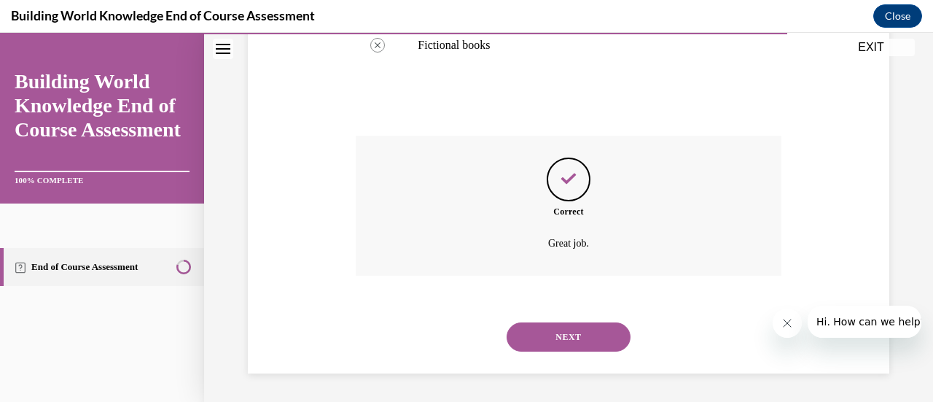
click at [568, 331] on button "NEXT" at bounding box center [568, 336] width 124 height 29
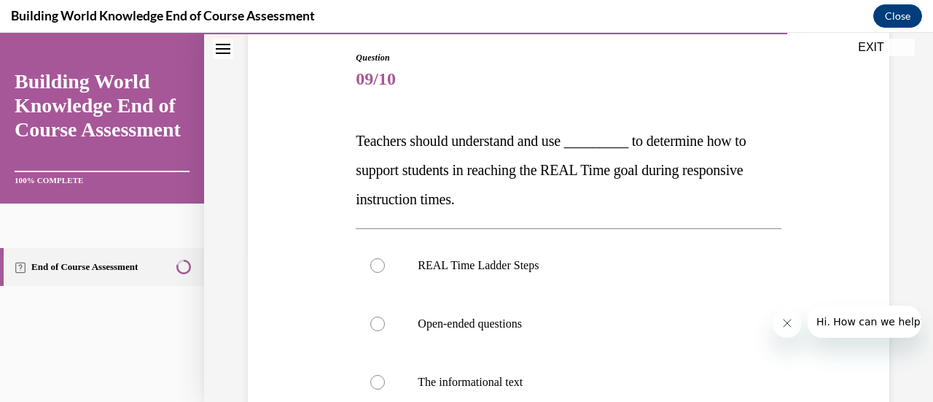
scroll to position [146, 0]
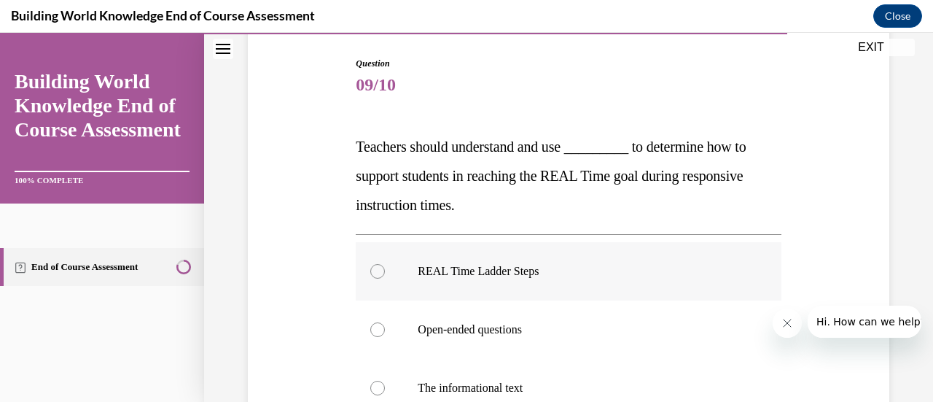
click at [376, 265] on div at bounding box center [377, 271] width 15 height 15
click at [376, 265] on input "REAL Time Ladder Steps" at bounding box center [377, 271] width 15 height 15
radio input "true"
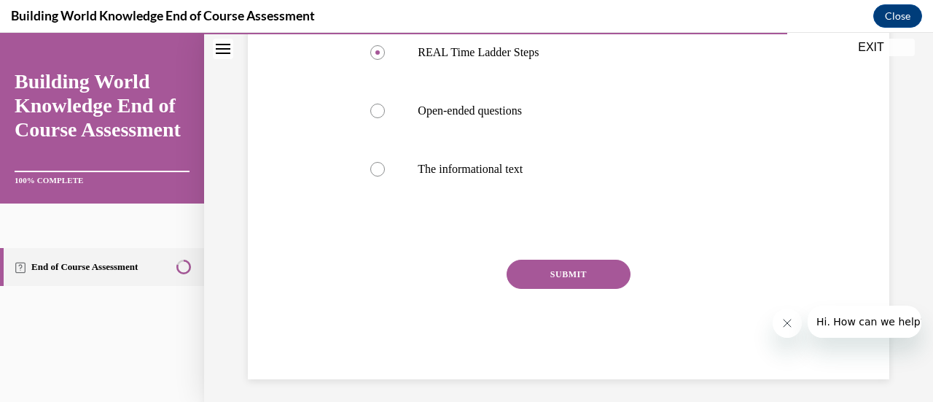
drag, startPoint x: 545, startPoint y: 273, endPoint x: 560, endPoint y: 281, distance: 17.0
click at [545, 275] on button "SUBMIT" at bounding box center [568, 273] width 124 height 29
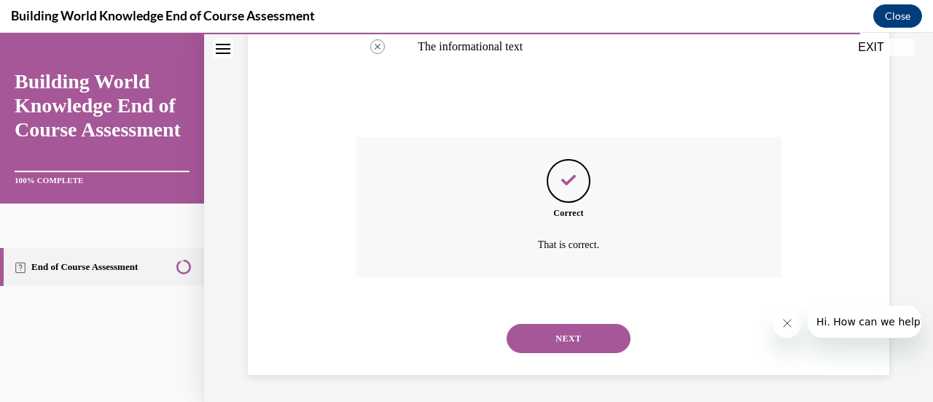
scroll to position [488, 0]
click at [562, 336] on button "NEXT" at bounding box center [568, 336] width 124 height 29
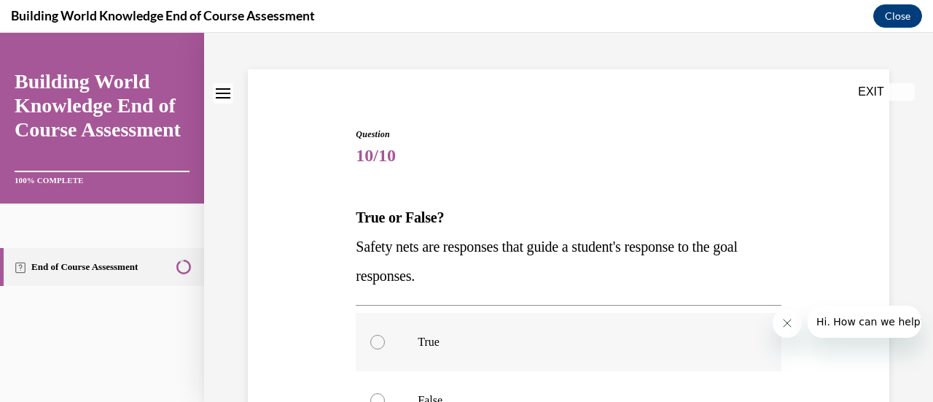
scroll to position [146, 0]
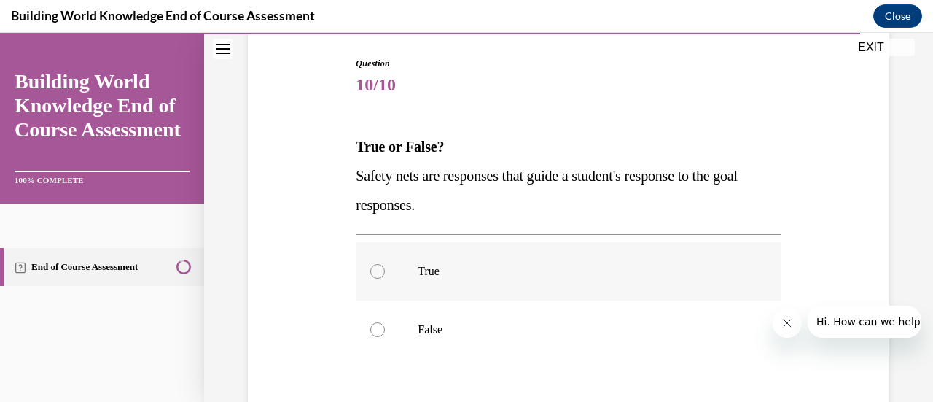
click at [377, 273] on div at bounding box center [377, 271] width 15 height 15
click at [377, 273] on input "True" at bounding box center [377, 271] width 15 height 15
radio input "true"
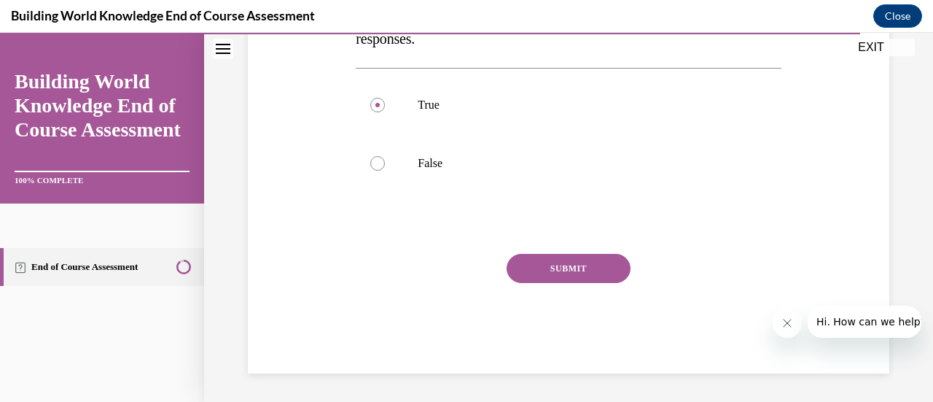
click at [582, 271] on button "SUBMIT" at bounding box center [568, 268] width 124 height 29
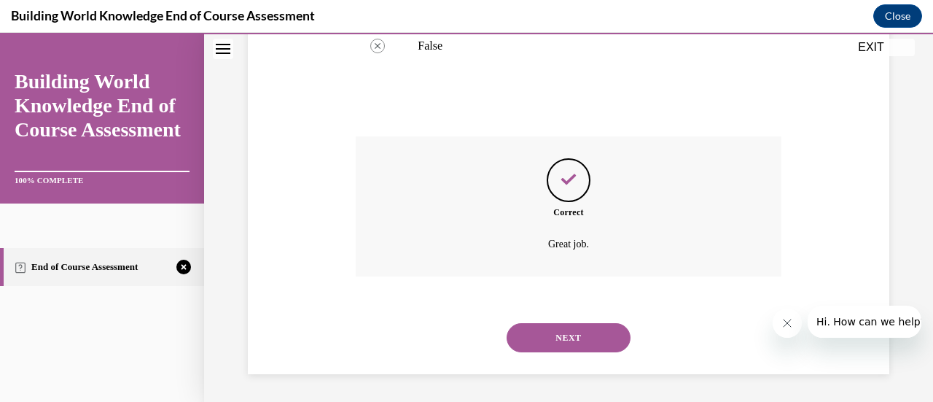
scroll to position [430, 0]
click at [577, 333] on button "NEXT" at bounding box center [568, 336] width 124 height 29
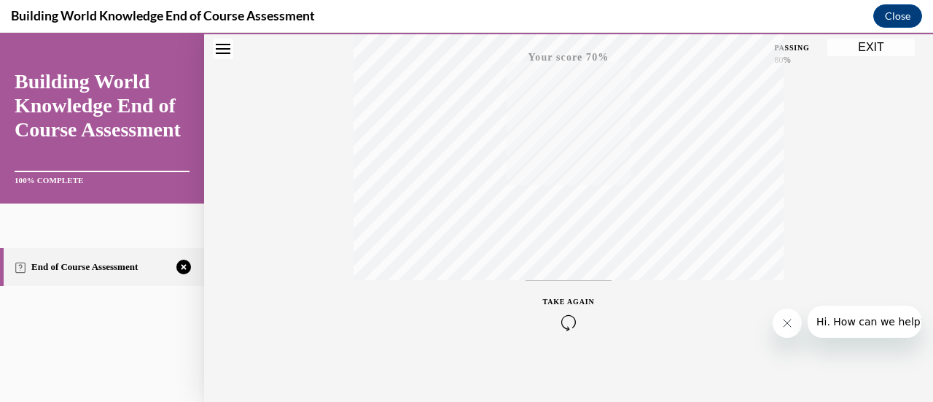
scroll to position [377, 0]
click at [570, 294] on span "TAKE AGAIN" at bounding box center [569, 293] width 52 height 8
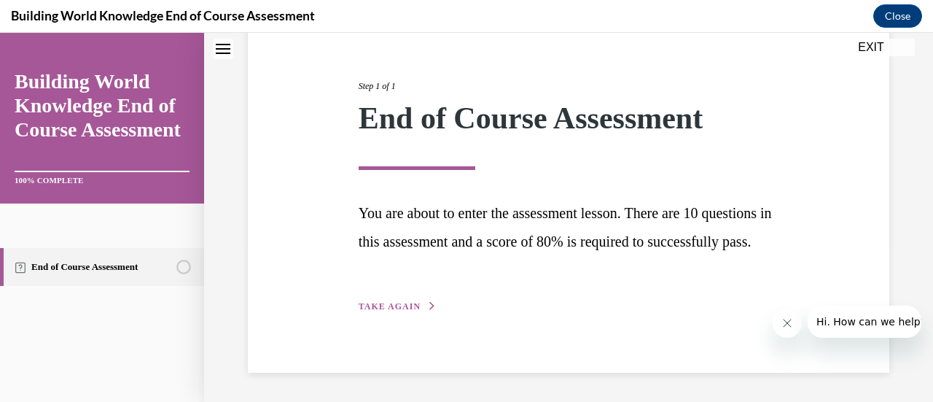
scroll to position [184, 0]
drag, startPoint x: 390, startPoint y: 305, endPoint x: 392, endPoint y: 321, distance: 15.5
click at [391, 305] on span "TAKE AGAIN" at bounding box center [390, 306] width 62 height 10
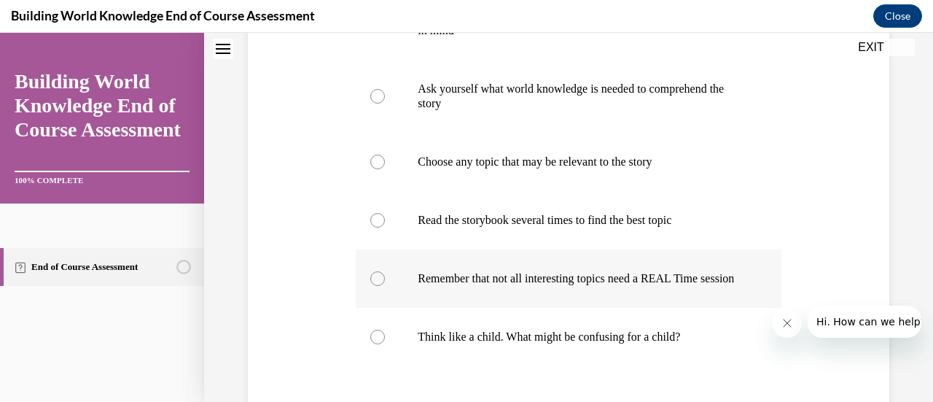
scroll to position [455, 0]
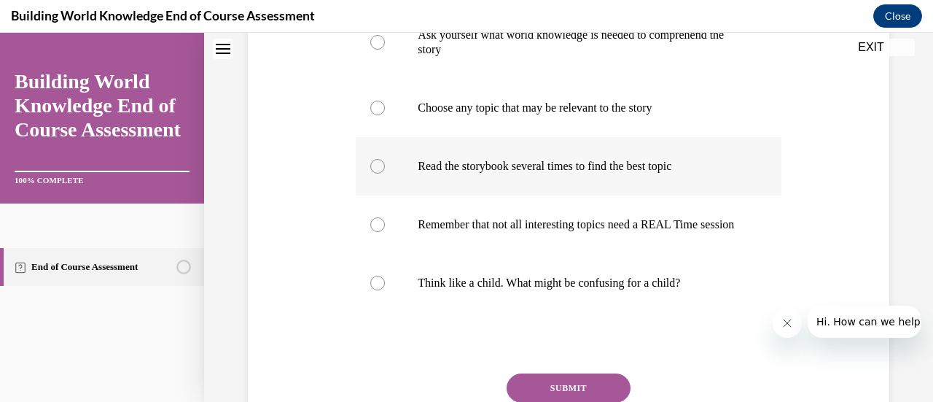
click at [375, 169] on div at bounding box center [377, 166] width 15 height 15
click at [375, 169] on input "Read the storybook several times to find the best topic" at bounding box center [377, 166] width 15 height 15
radio input "true"
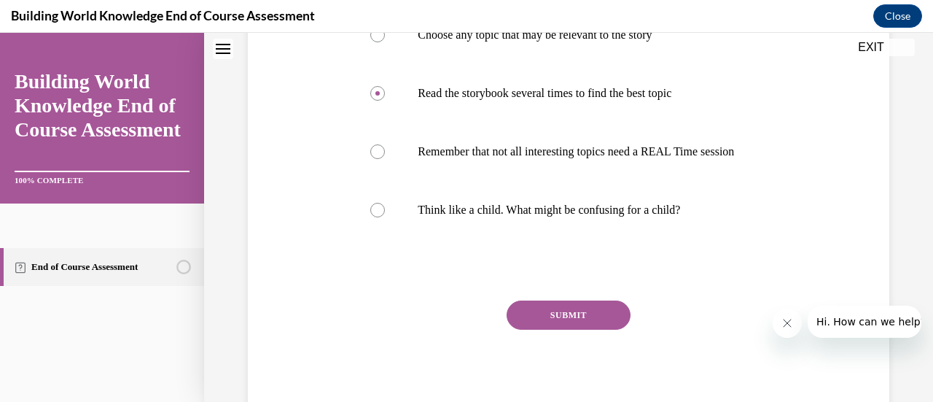
click at [531, 328] on button "SUBMIT" at bounding box center [568, 314] width 124 height 29
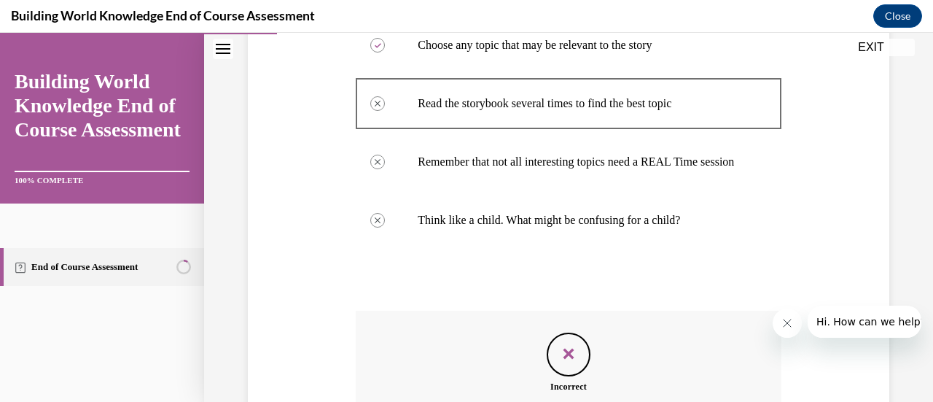
scroll to position [724, 0]
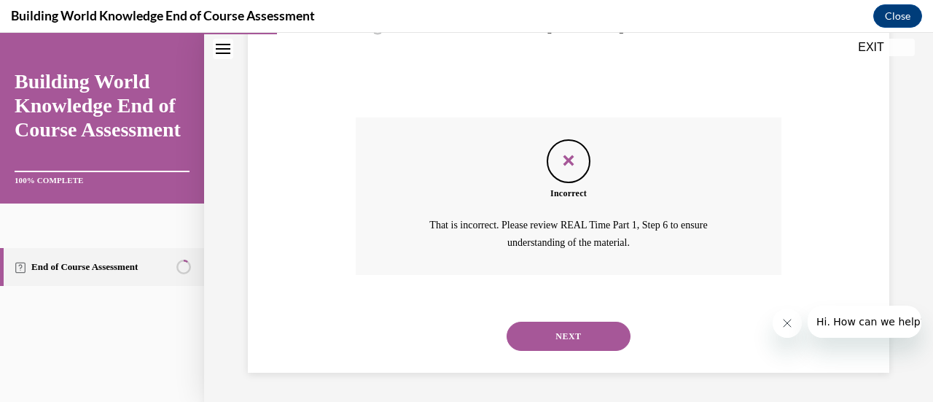
drag, startPoint x: 546, startPoint y: 329, endPoint x: 563, endPoint y: 321, distance: 18.6
click at [547, 329] on button "NEXT" at bounding box center [568, 335] width 124 height 29
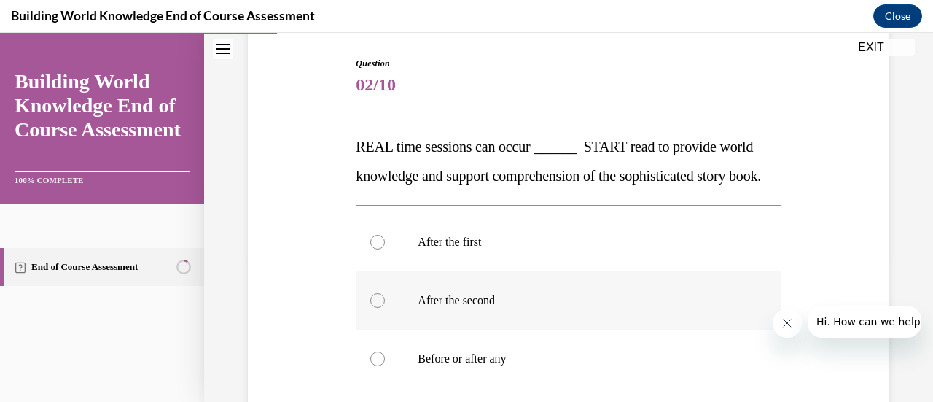
scroll to position [219, 0]
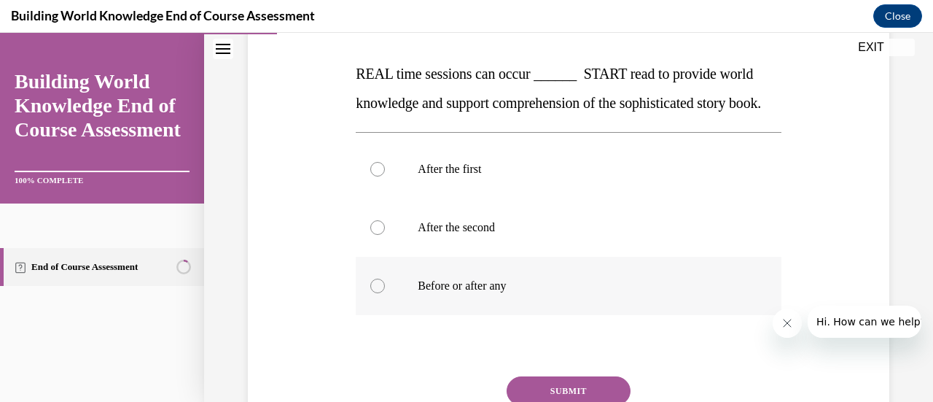
drag, startPoint x: 379, startPoint y: 313, endPoint x: 394, endPoint y: 318, distance: 15.7
click at [376, 293] on div at bounding box center [377, 285] width 15 height 15
click at [376, 293] on input "Before or after any" at bounding box center [377, 285] width 15 height 15
radio input "true"
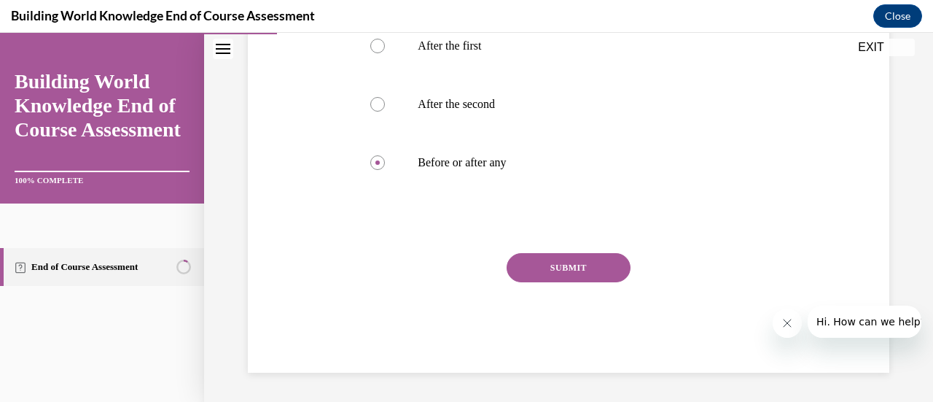
click at [562, 272] on button "SUBMIT" at bounding box center [568, 267] width 124 height 29
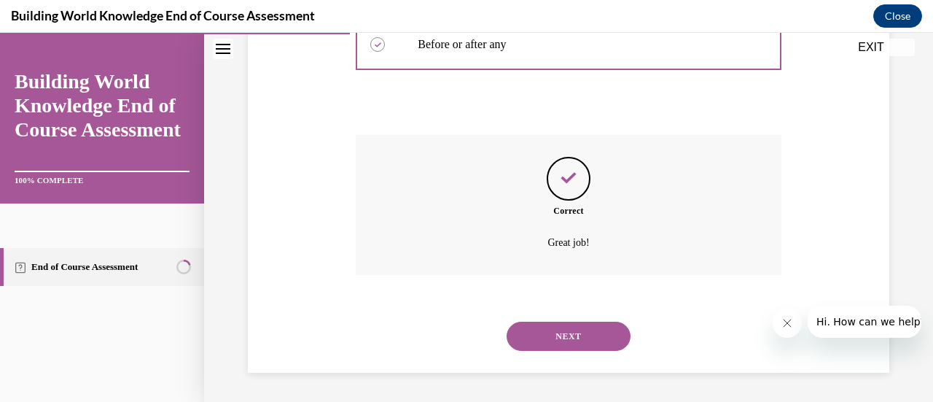
scroll to position [488, 0]
click at [563, 330] on button "NEXT" at bounding box center [568, 335] width 124 height 29
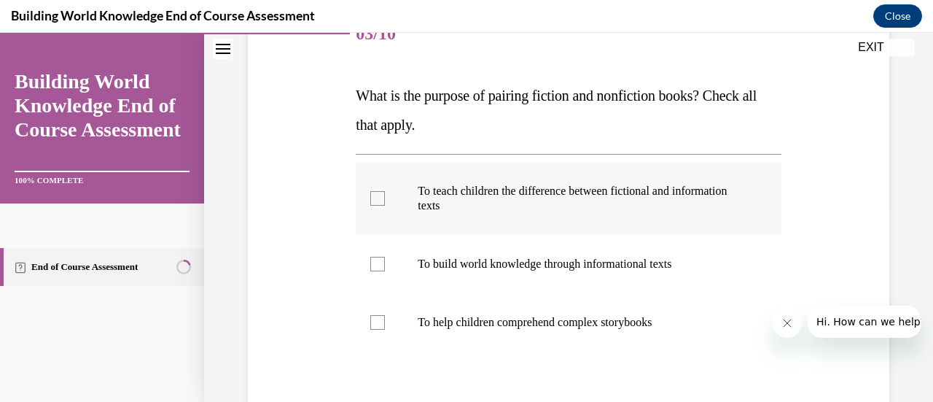
scroll to position [219, 0]
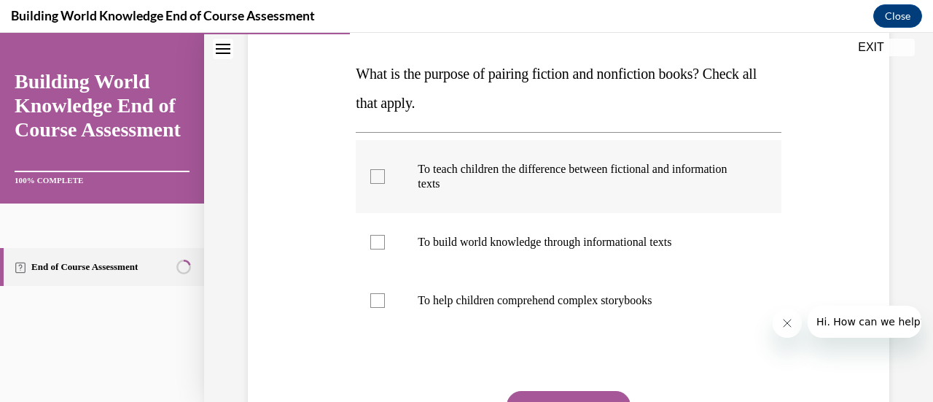
click at [382, 174] on div at bounding box center [377, 176] width 15 height 15
click at [382, 174] on input "To teach children the difference between fictional and information texts" at bounding box center [377, 176] width 15 height 15
checkbox input "true"
click at [377, 243] on div at bounding box center [377, 242] width 15 height 15
click at [377, 243] on input "To build world knowledge through informational texts" at bounding box center [377, 242] width 15 height 15
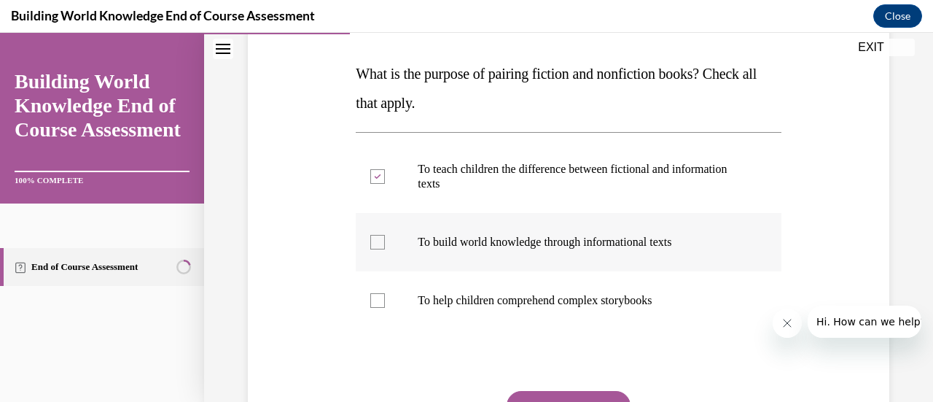
checkbox input "true"
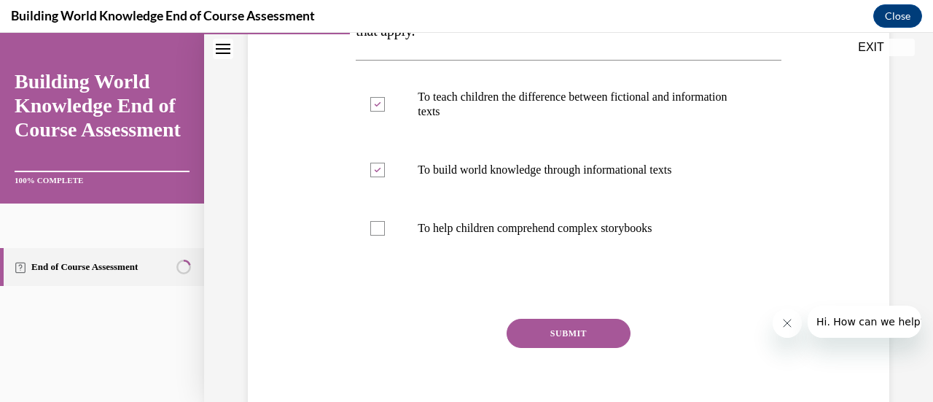
scroll to position [291, 0]
click at [377, 230] on div at bounding box center [377, 227] width 15 height 15
click at [377, 230] on input "To help children comprehend complex storybooks" at bounding box center [377, 227] width 15 height 15
checkbox input "true"
click at [566, 336] on button "SUBMIT" at bounding box center [568, 332] width 124 height 29
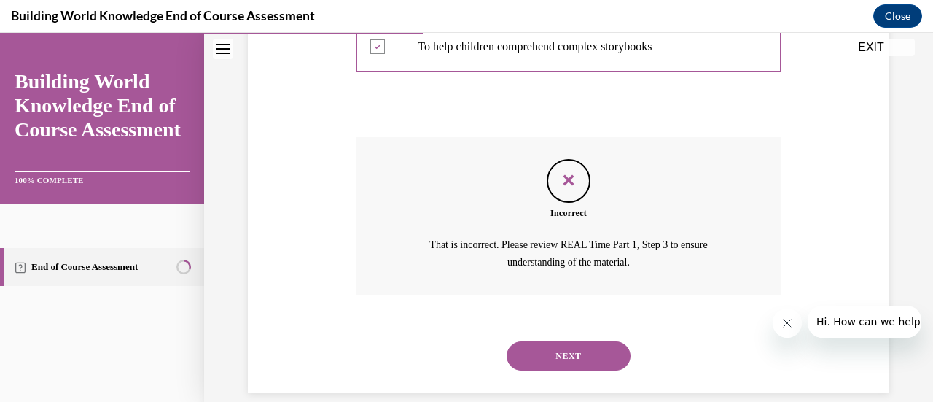
scroll to position [490, 0]
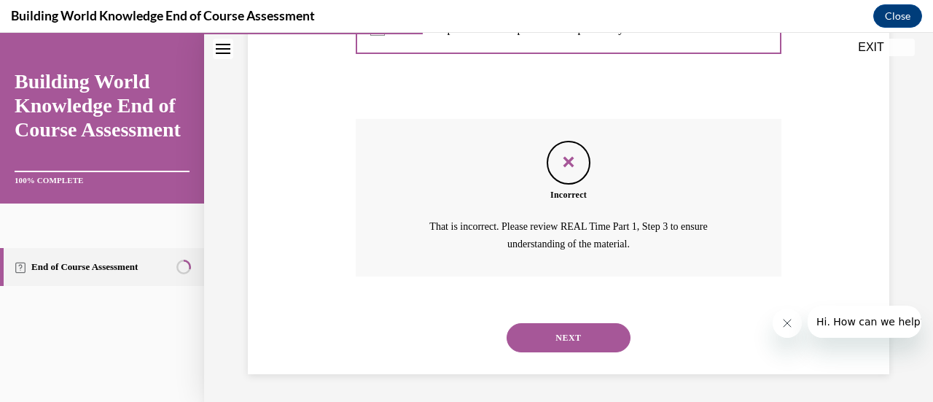
click at [528, 333] on button "NEXT" at bounding box center [568, 337] width 124 height 29
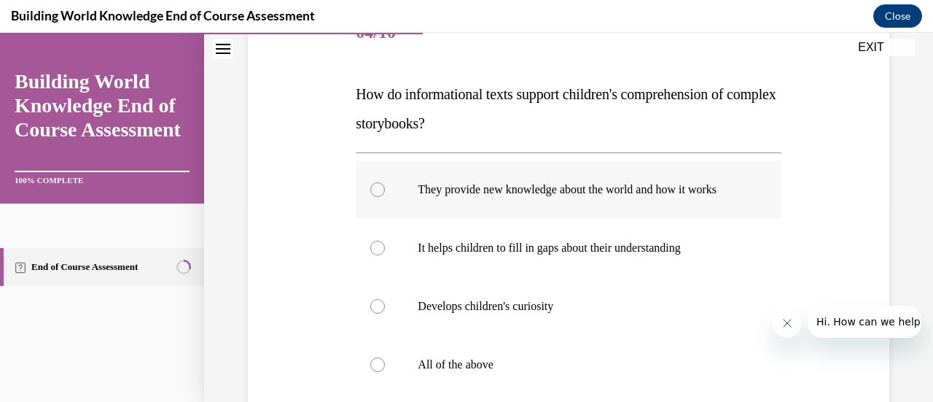
scroll to position [219, 0]
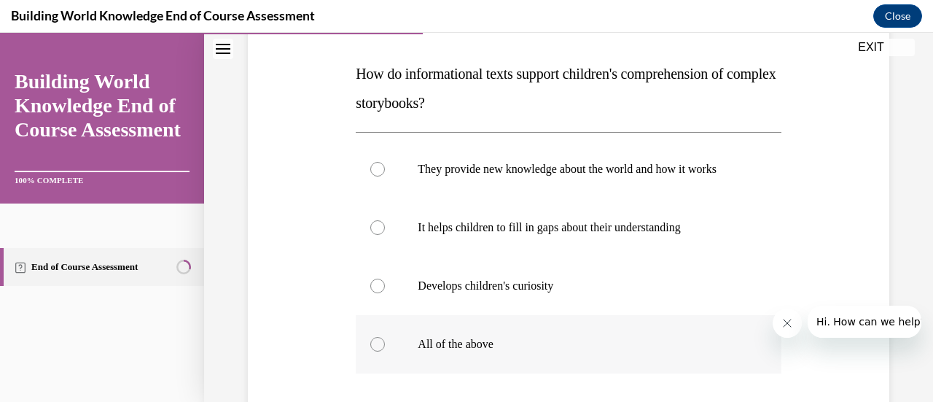
click at [372, 351] on div at bounding box center [377, 344] width 15 height 15
click at [372, 351] on input "All of the above" at bounding box center [377, 344] width 15 height 15
radio input "true"
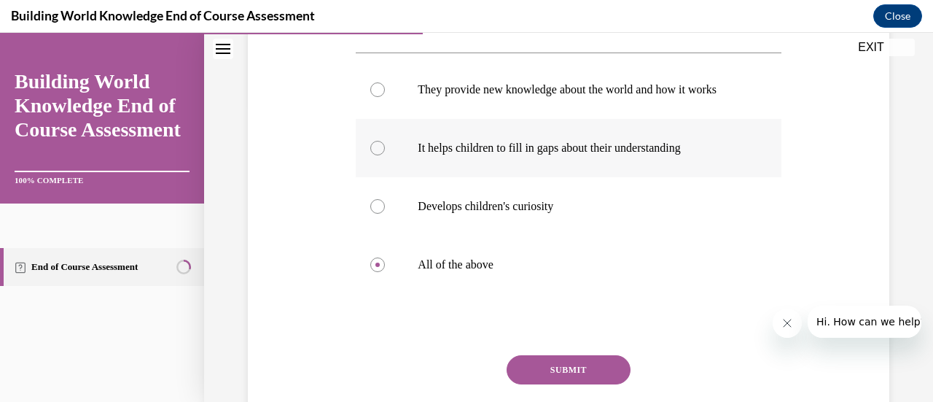
scroll to position [414, 0]
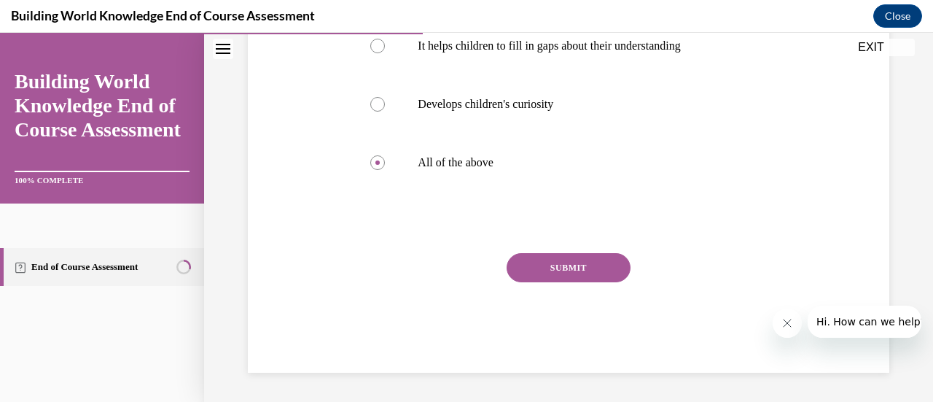
click at [561, 273] on button "SUBMIT" at bounding box center [568, 267] width 124 height 29
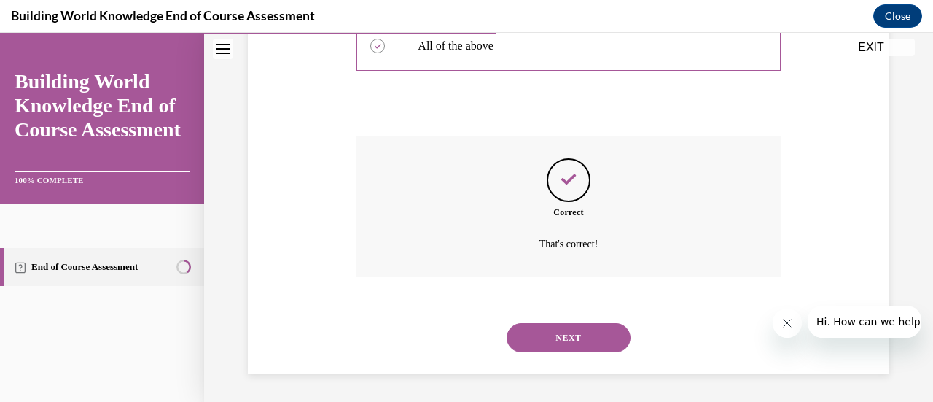
scroll to position [532, 0]
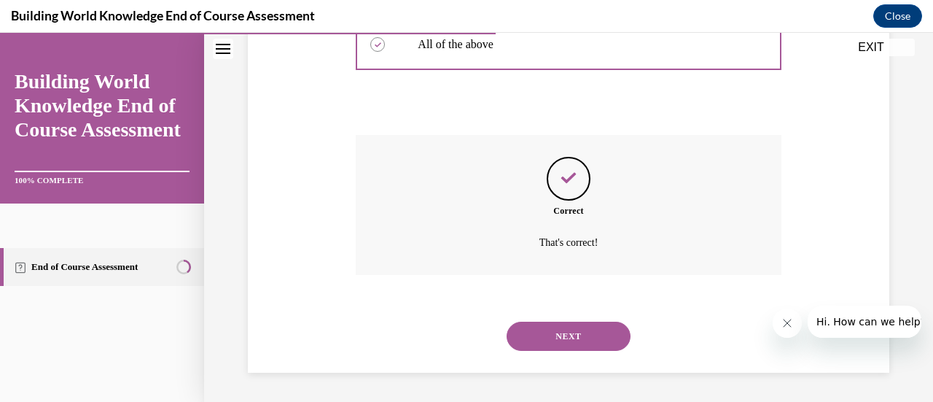
click at [555, 330] on button "NEXT" at bounding box center [568, 335] width 124 height 29
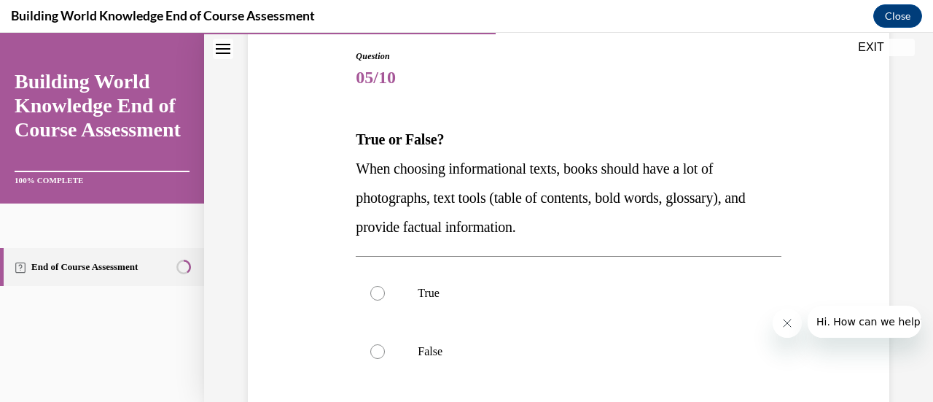
scroll to position [219, 0]
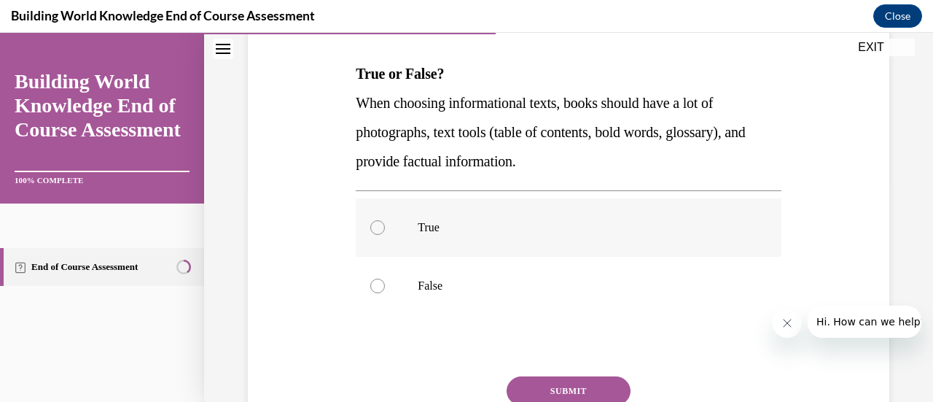
click at [379, 226] on div at bounding box center [377, 227] width 15 height 15
click at [379, 226] on input "True" at bounding box center [377, 227] width 15 height 15
radio input "true"
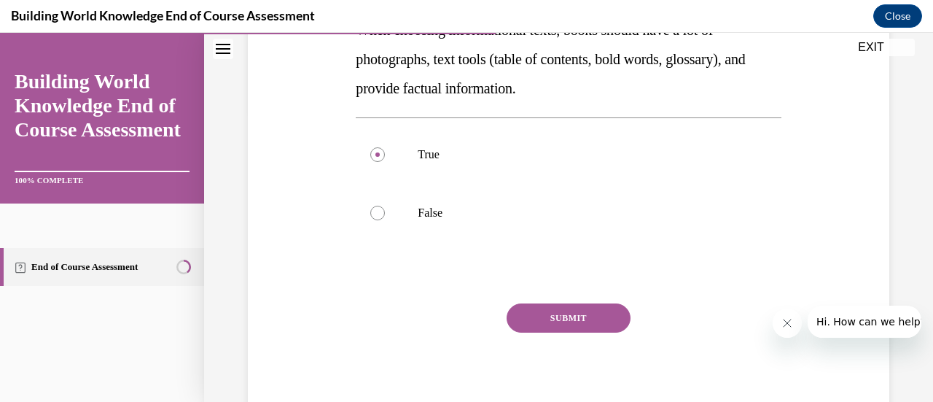
click at [536, 317] on button "SUBMIT" at bounding box center [568, 317] width 124 height 29
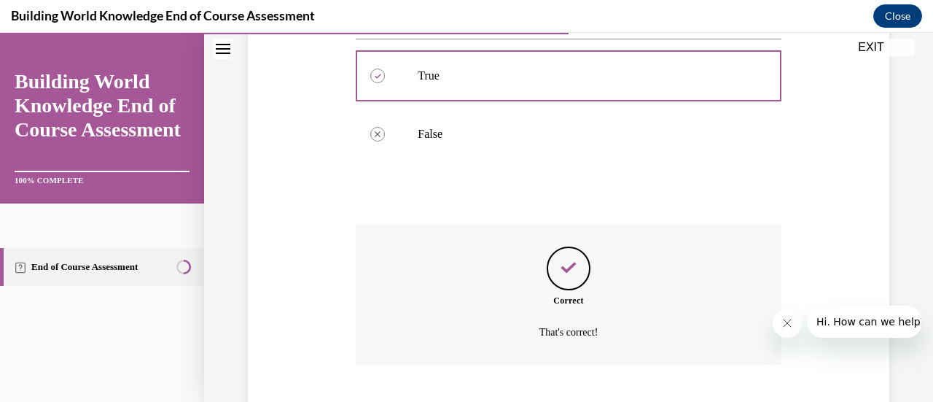
scroll to position [459, 0]
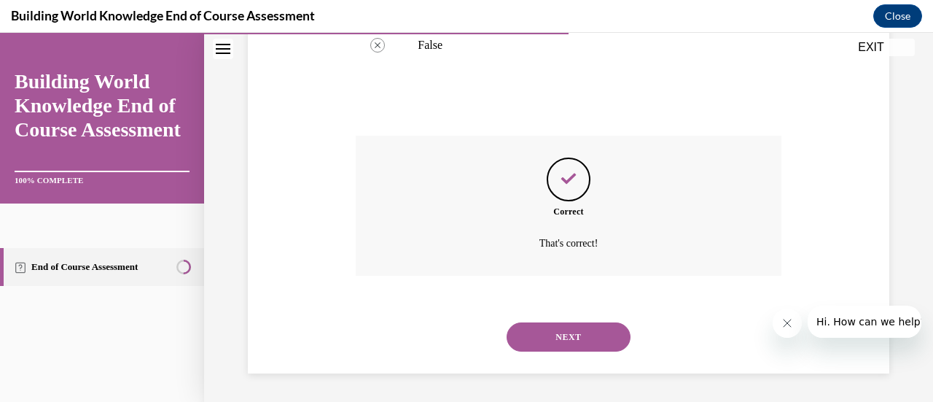
click at [558, 327] on button "NEXT" at bounding box center [568, 336] width 124 height 29
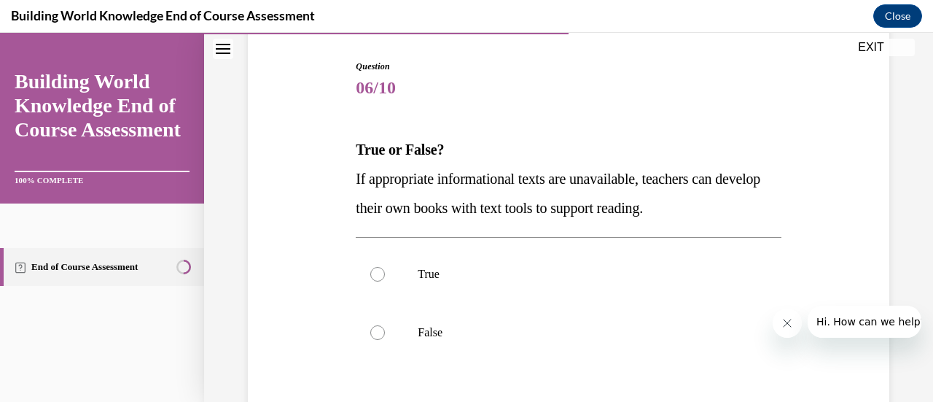
scroll to position [146, 0]
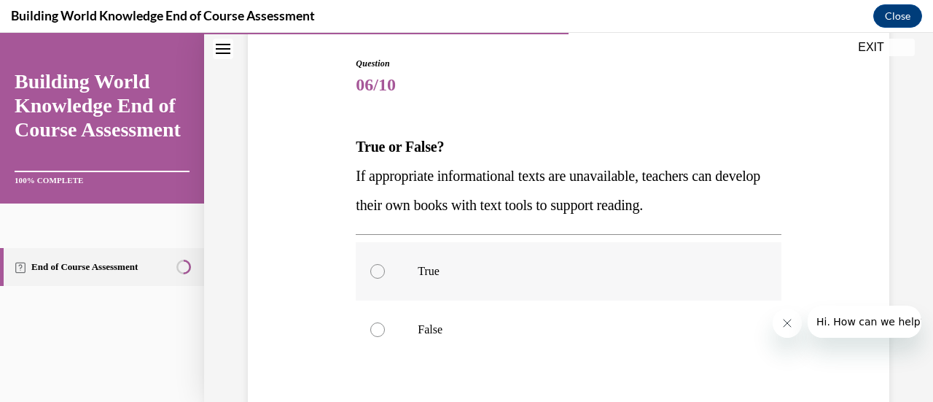
click at [379, 272] on div at bounding box center [377, 271] width 15 height 15
click at [379, 272] on input "True" at bounding box center [377, 271] width 15 height 15
radio input "true"
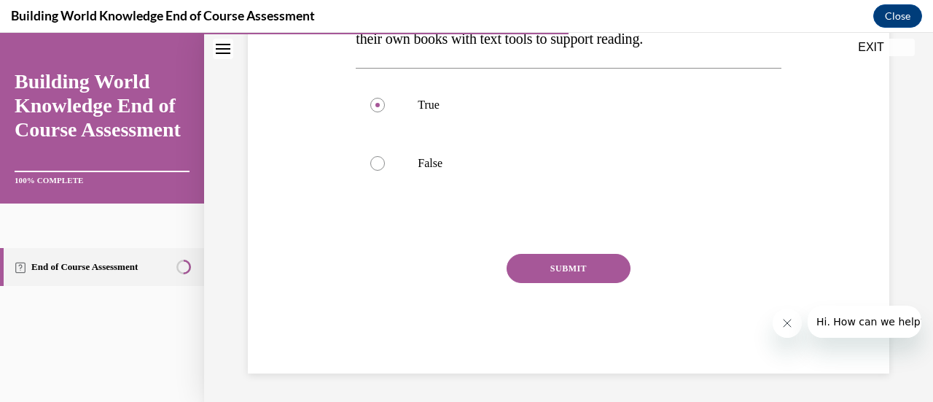
click at [565, 270] on button "SUBMIT" at bounding box center [568, 268] width 124 height 29
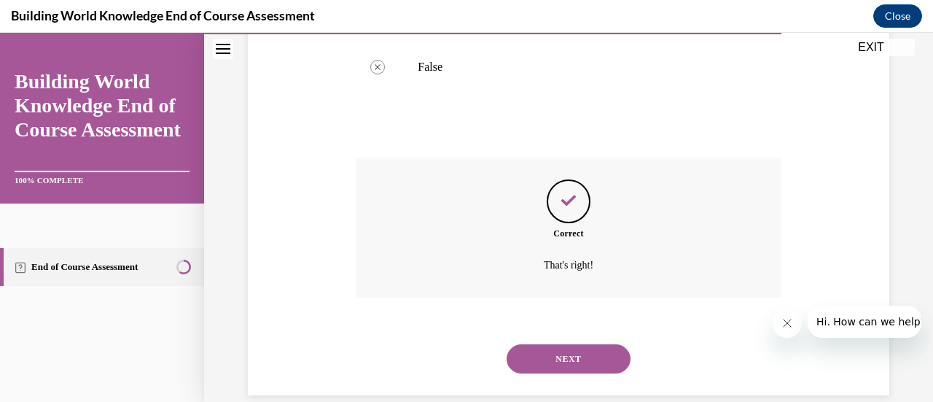
scroll to position [430, 0]
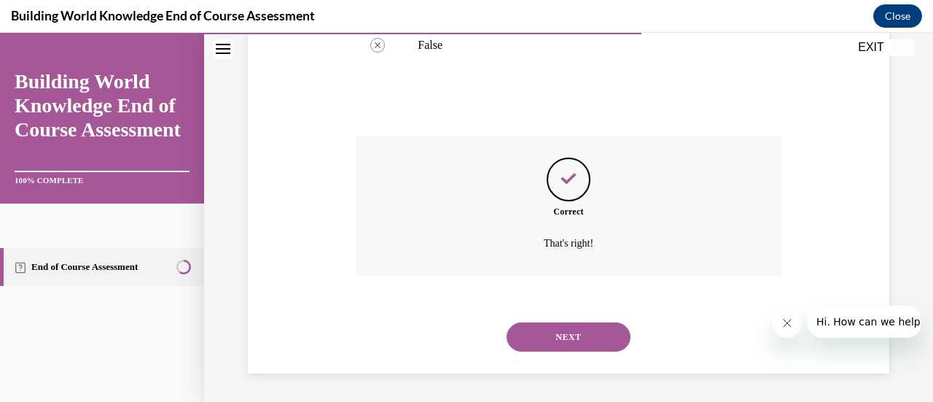
click at [548, 337] on button "NEXT" at bounding box center [568, 336] width 124 height 29
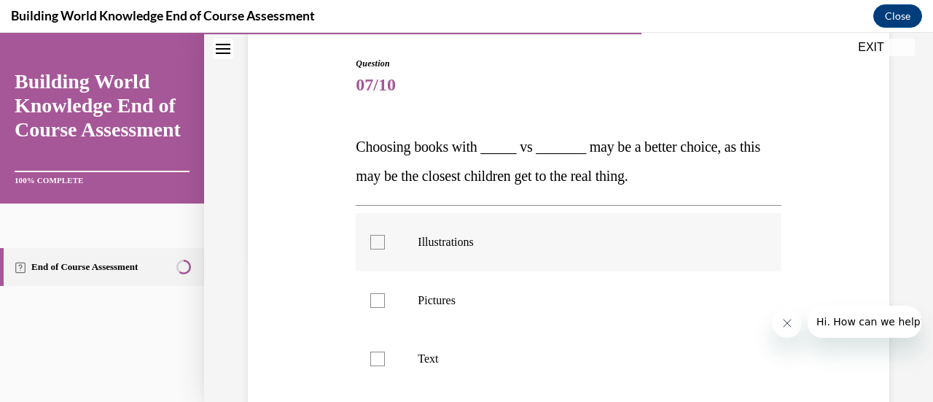
scroll to position [219, 0]
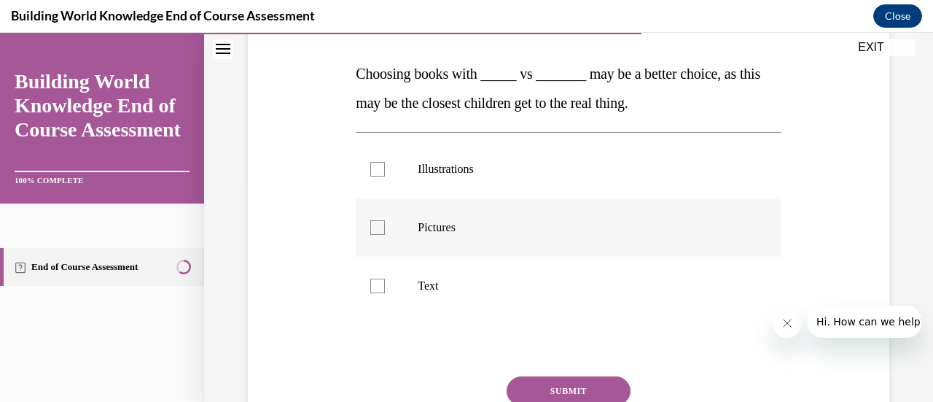
click at [373, 224] on div at bounding box center [377, 227] width 15 height 15
click at [373, 224] on input "Pictures" at bounding box center [377, 227] width 15 height 15
checkbox input "true"
click at [374, 283] on div at bounding box center [377, 285] width 15 height 15
click at [374, 283] on input "Text" at bounding box center [377, 285] width 15 height 15
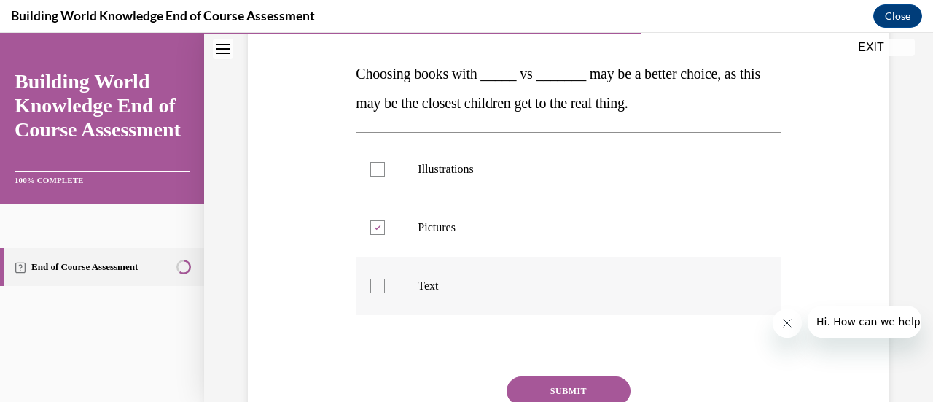
checkbox input "true"
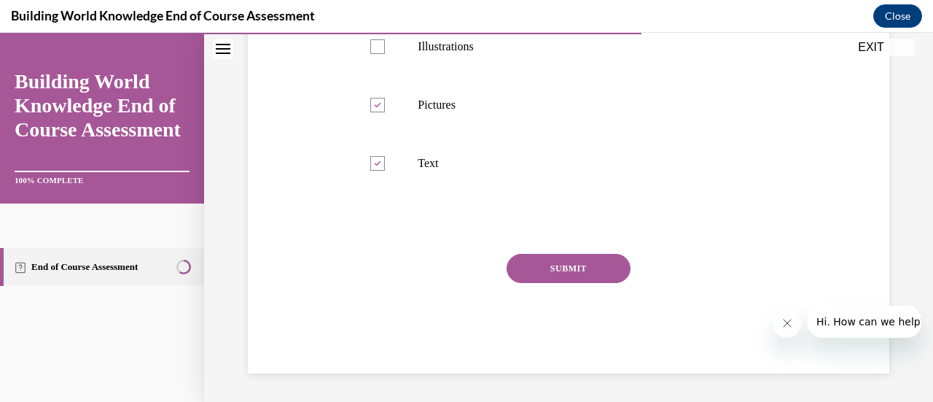
click at [557, 272] on button "SUBMIT" at bounding box center [568, 268] width 124 height 29
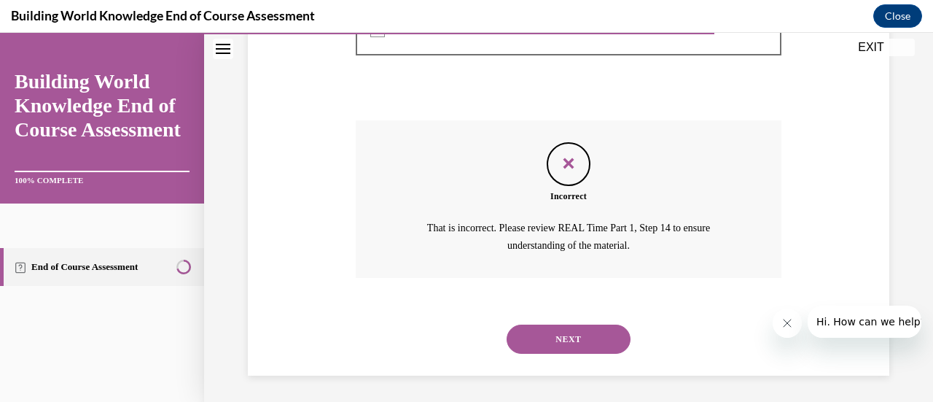
scroll to position [476, 0]
click at [566, 336] on button "NEXT" at bounding box center [568, 337] width 124 height 29
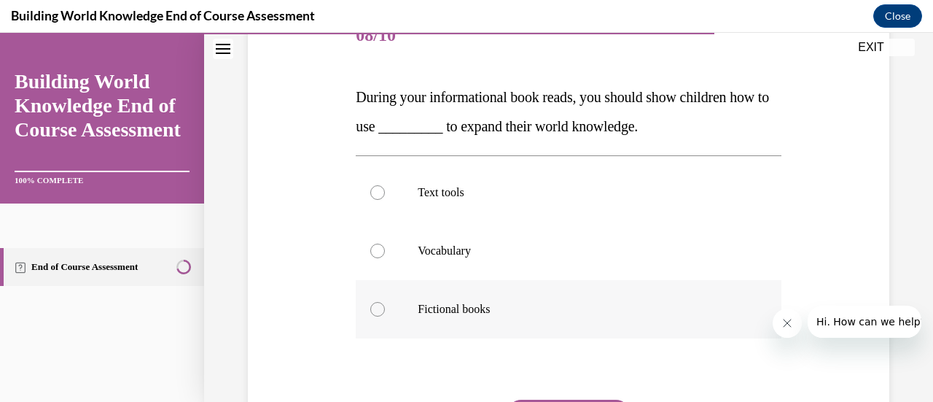
scroll to position [219, 0]
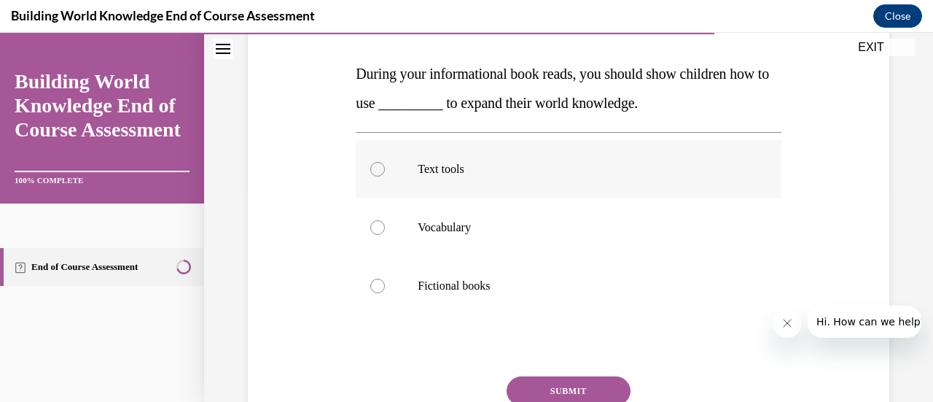
click at [377, 171] on div at bounding box center [377, 169] width 15 height 15
click at [377, 171] on input "Text tools" at bounding box center [377, 169] width 15 height 15
radio input "true"
click at [383, 230] on label "Vocabulary" at bounding box center [568, 227] width 425 height 58
click at [383, 230] on input "Vocabulary" at bounding box center [377, 227] width 15 height 15
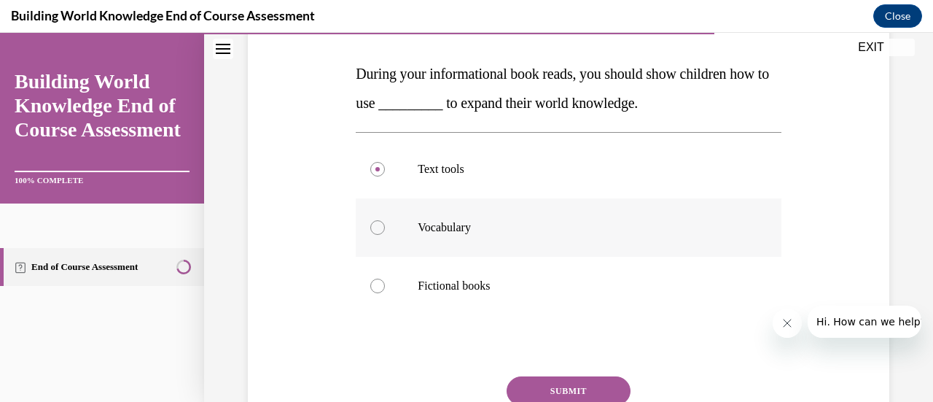
radio input "true"
drag, startPoint x: 384, startPoint y: 286, endPoint x: 391, endPoint y: 291, distance: 8.9
click at [384, 286] on label "Fictional books" at bounding box center [568, 286] width 425 height 58
click at [384, 286] on input "Fictional books" at bounding box center [377, 285] width 15 height 15
radio input "true"
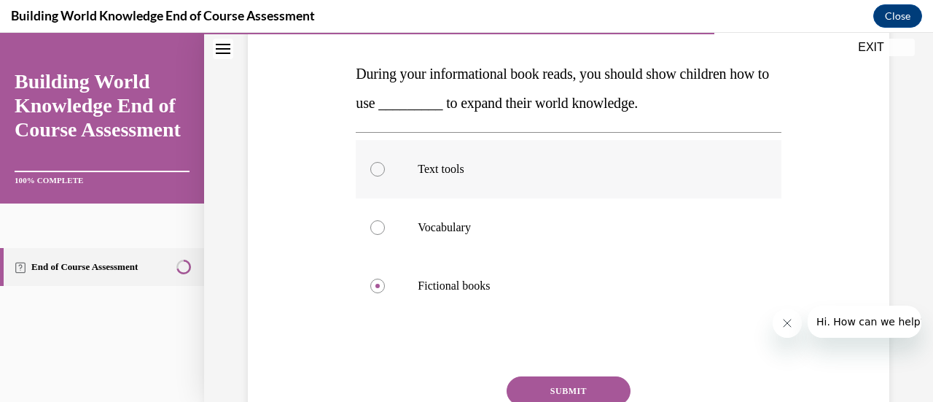
click at [377, 171] on div at bounding box center [377, 169] width 15 height 15
click at [377, 171] on input "Text tools" at bounding box center [377, 169] width 15 height 15
radio input "true"
click at [525, 394] on button "SUBMIT" at bounding box center [568, 390] width 124 height 29
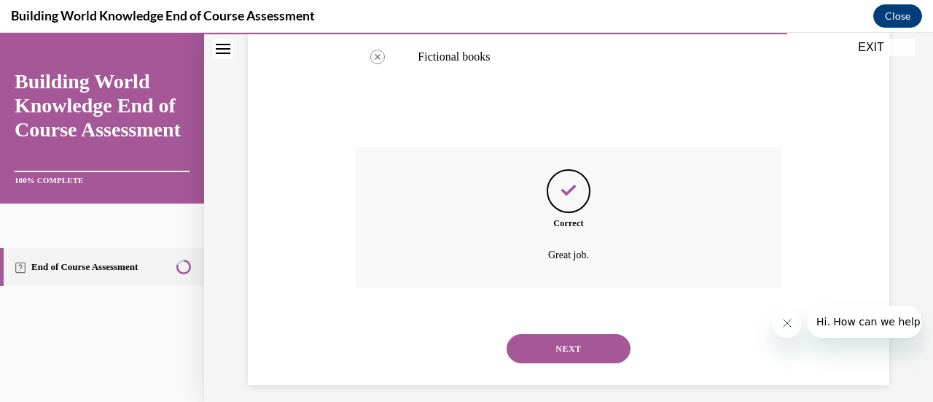
scroll to position [459, 0]
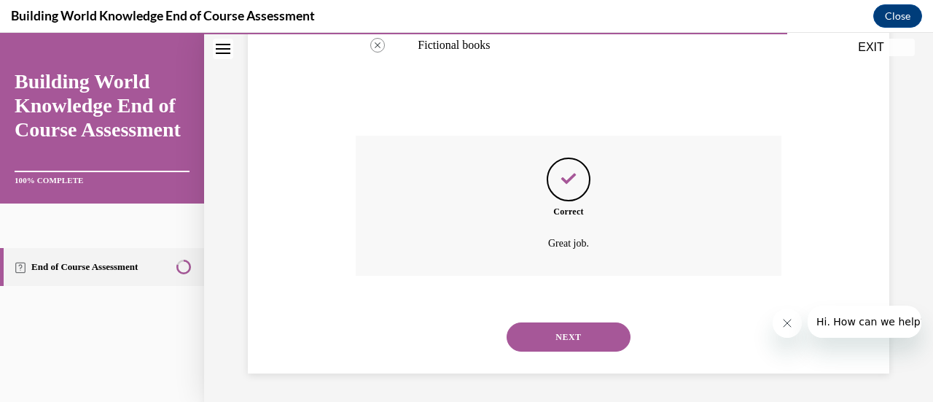
click at [557, 336] on button "NEXT" at bounding box center [568, 336] width 124 height 29
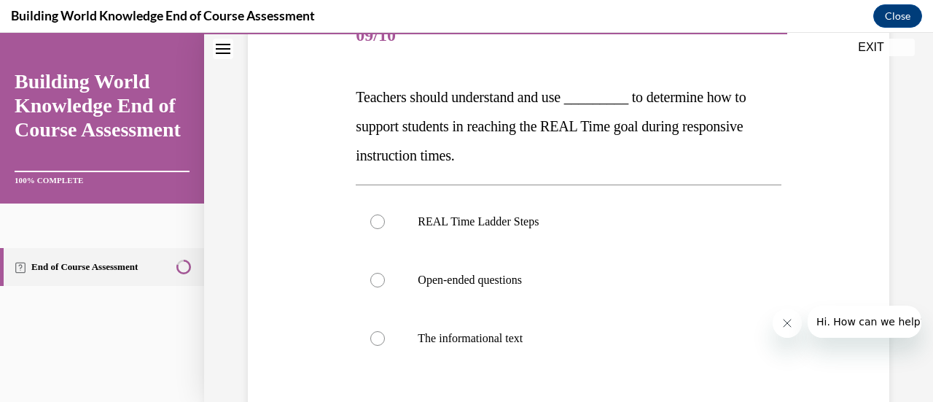
scroll to position [219, 0]
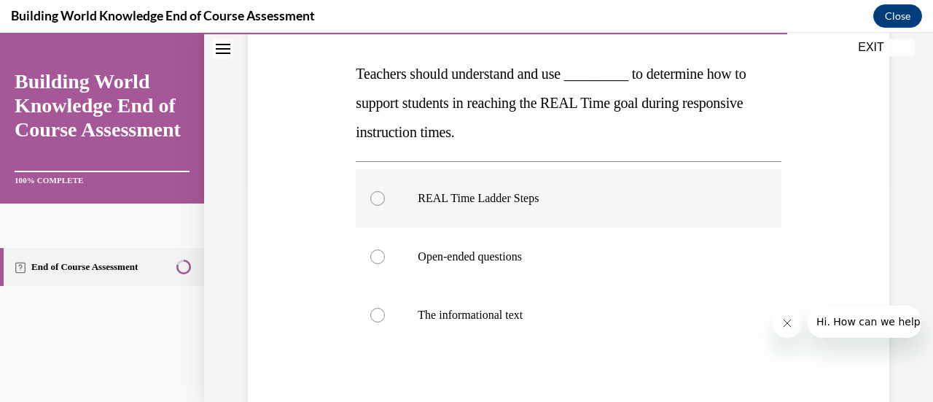
click at [375, 199] on div at bounding box center [377, 198] width 15 height 15
click at [375, 199] on input "REAL Time Ladder Steps" at bounding box center [377, 198] width 15 height 15
radio input "true"
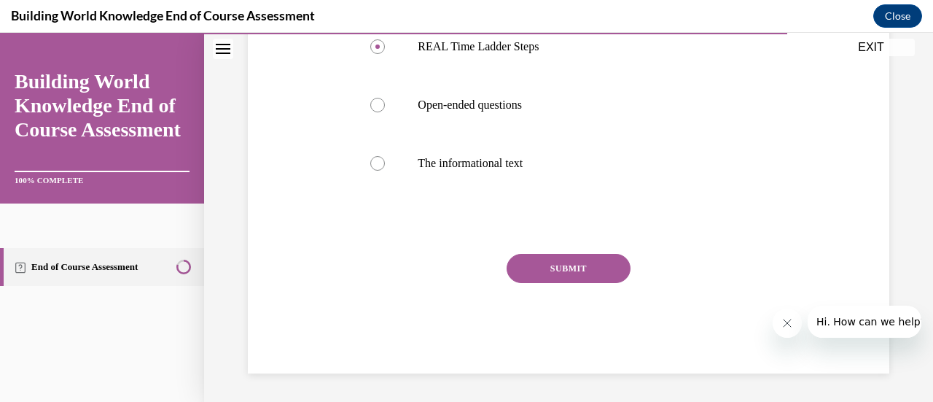
click at [570, 267] on button "SUBMIT" at bounding box center [568, 268] width 124 height 29
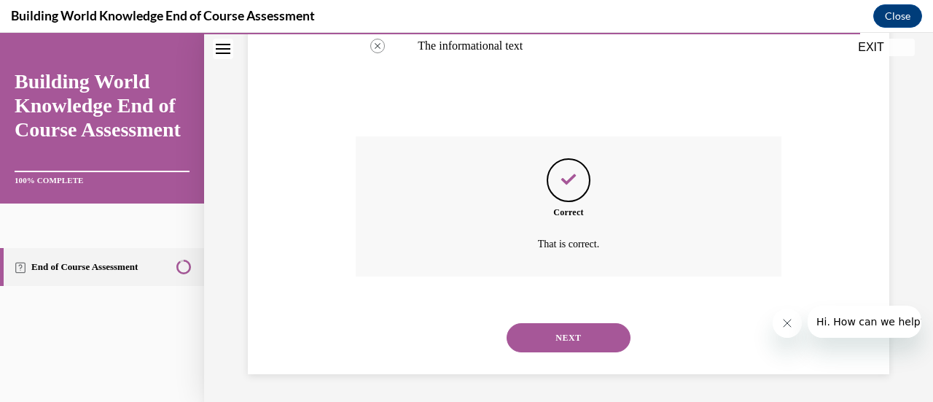
scroll to position [488, 0]
click at [522, 337] on button "NEXT" at bounding box center [568, 336] width 124 height 29
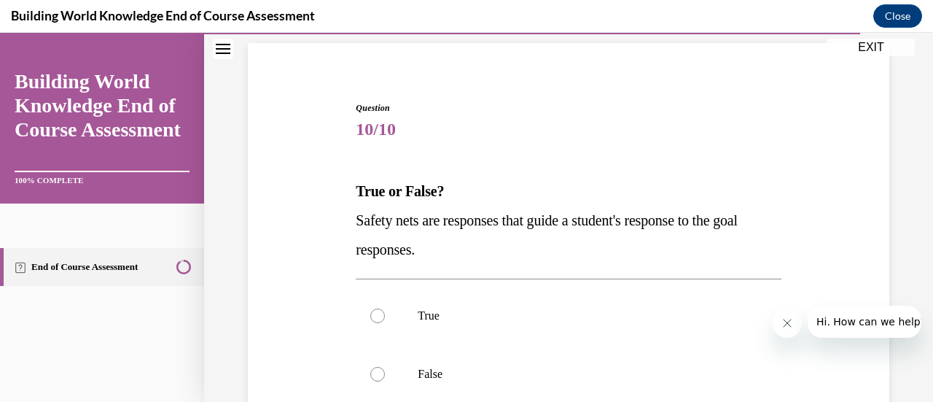
scroll to position [146, 0]
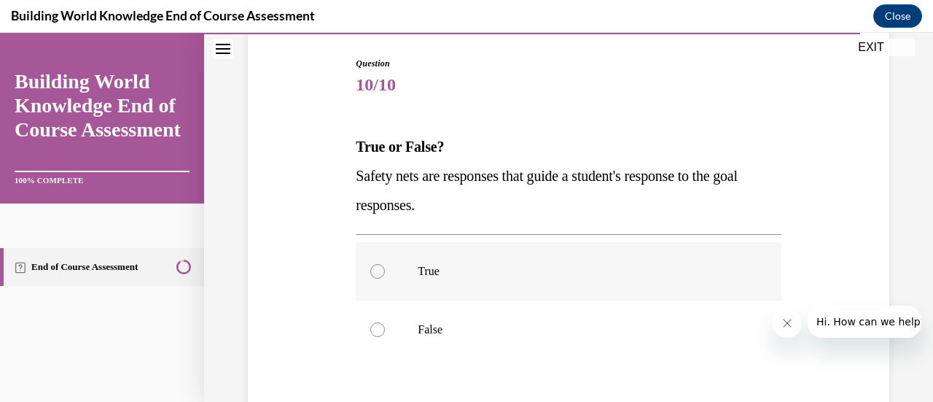
click at [389, 275] on label "True" at bounding box center [568, 271] width 425 height 58
click at [385, 275] on input "True" at bounding box center [377, 271] width 15 height 15
radio input "true"
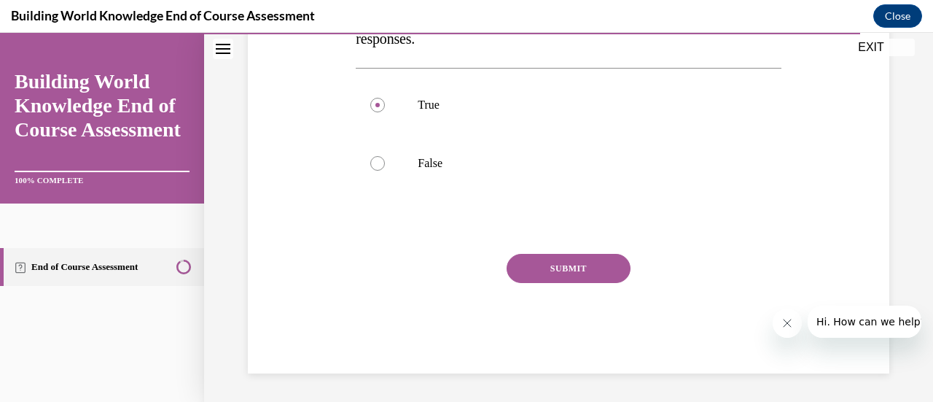
drag, startPoint x: 573, startPoint y: 275, endPoint x: 578, endPoint y: 294, distance: 18.9
click at [572, 275] on button "SUBMIT" at bounding box center [568, 268] width 124 height 29
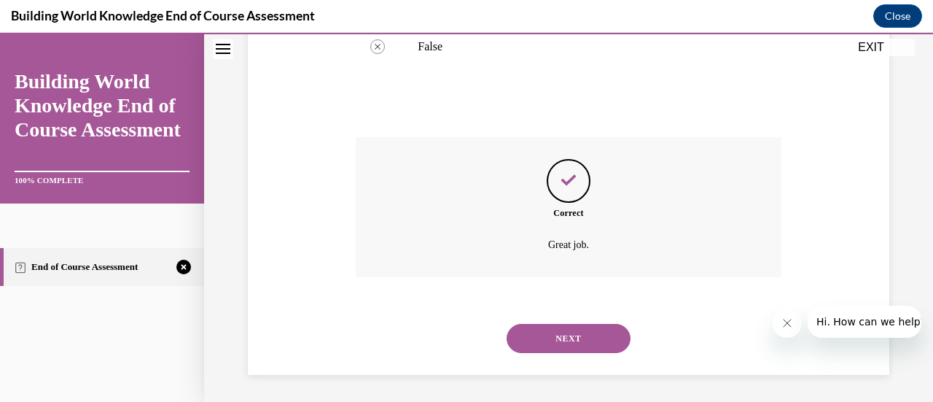
scroll to position [430, 0]
click at [538, 340] on button "NEXT" at bounding box center [568, 336] width 124 height 29
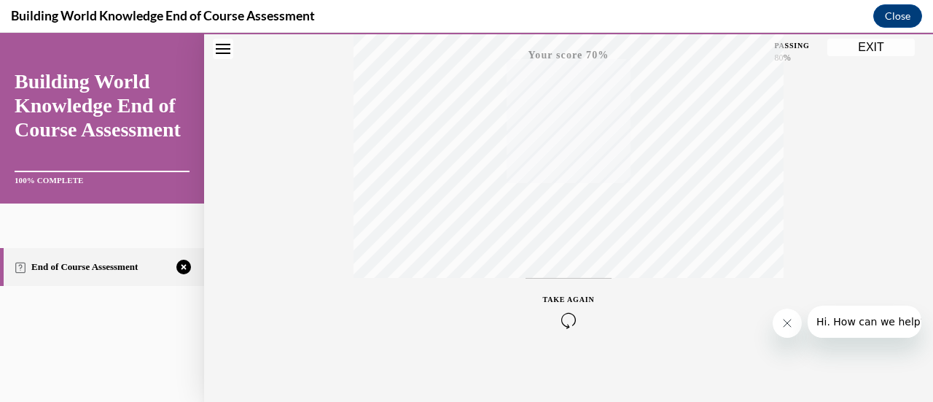
scroll to position [377, 0]
click at [554, 301] on div "TAKE AGAIN" at bounding box center [569, 304] width 52 height 34
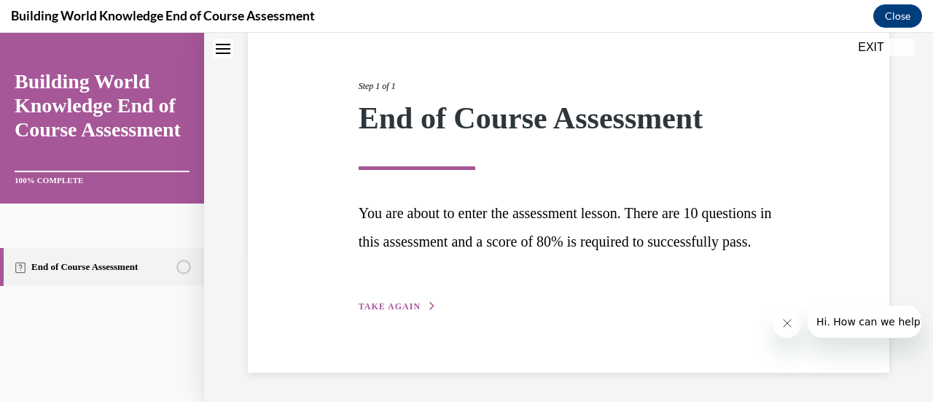
scroll to position [184, 0]
click at [399, 299] on div "Step 1 of 1 End of Course Assessment You are about to enter the assessment less…" at bounding box center [569, 180] width 442 height 268
click at [389, 303] on span "TAKE AGAIN" at bounding box center [390, 306] width 62 height 10
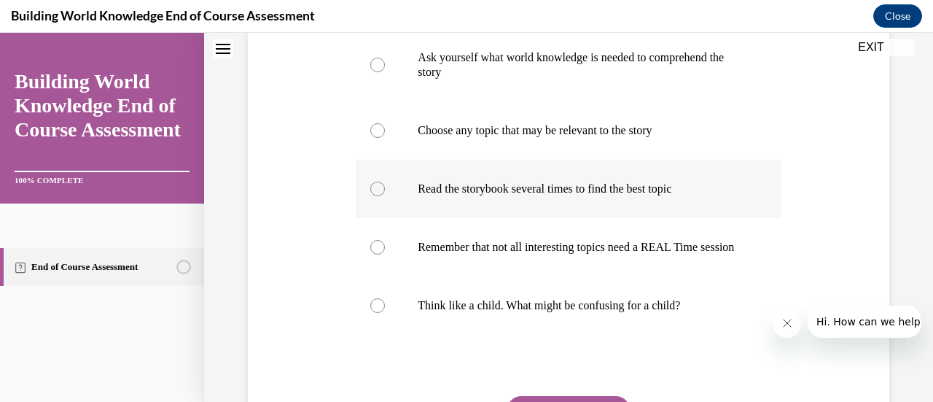
scroll to position [455, 0]
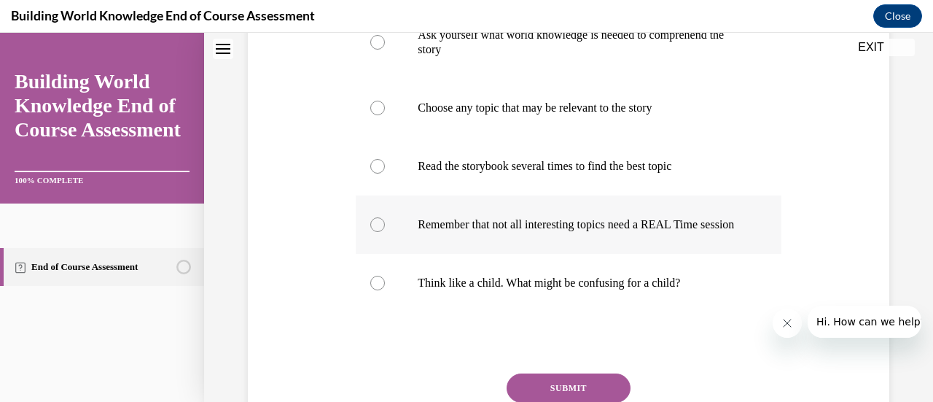
click at [378, 231] on div at bounding box center [377, 224] width 15 height 15
click at [378, 231] on input "Remember that not all interesting topics need a REAL Time session" at bounding box center [377, 224] width 15 height 15
radio input "true"
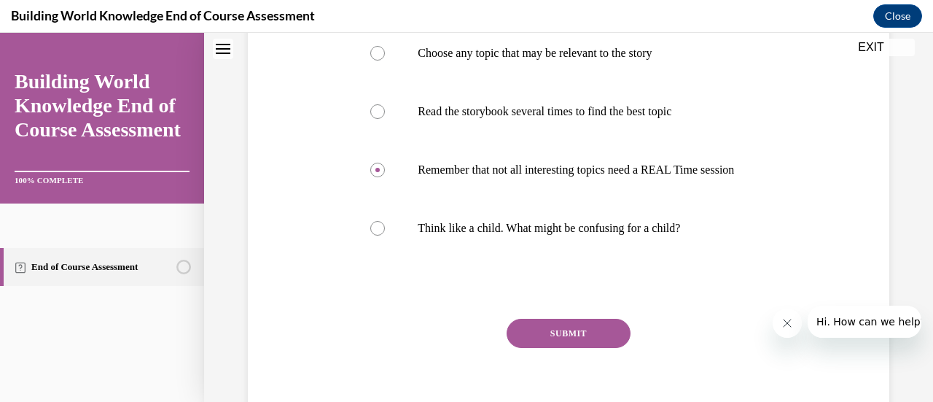
scroll to position [589, 0]
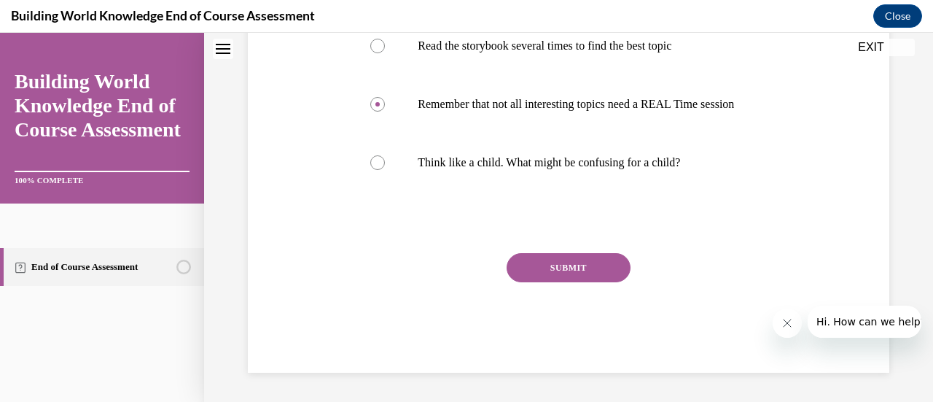
click at [551, 269] on button "SUBMIT" at bounding box center [568, 267] width 124 height 29
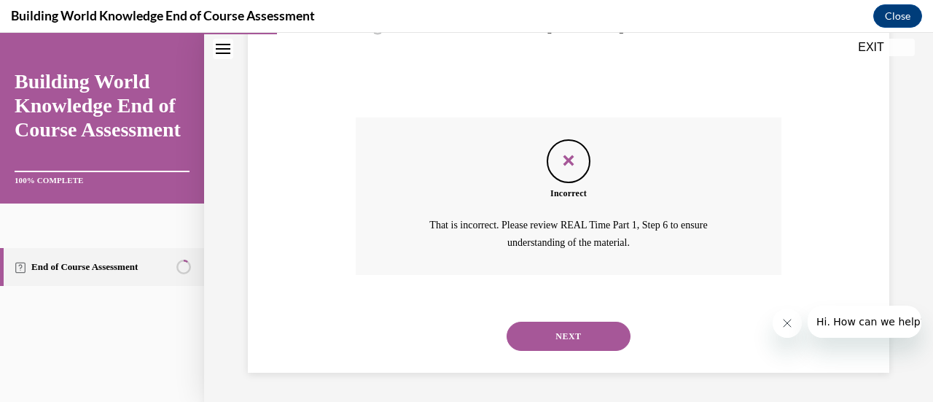
scroll to position [724, 0]
click at [548, 335] on button "NEXT" at bounding box center [568, 335] width 124 height 29
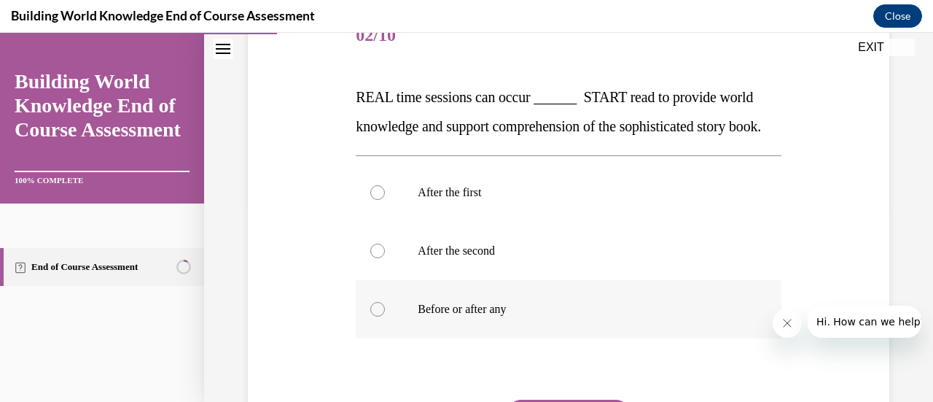
scroll to position [219, 0]
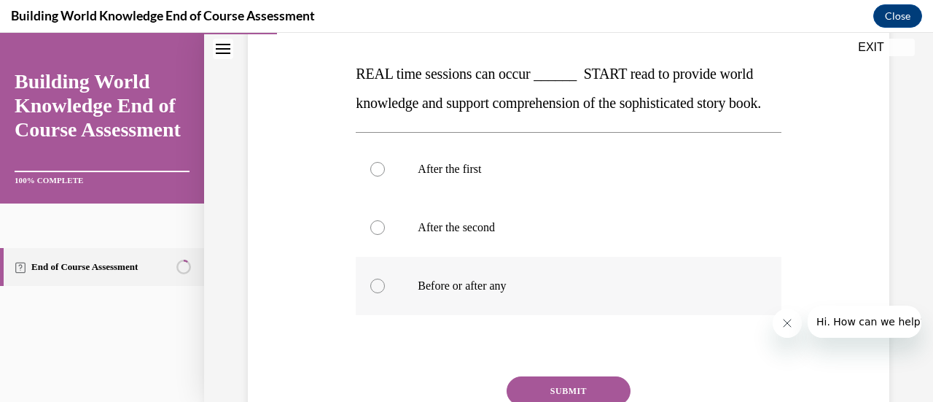
click at [387, 311] on label "Before or after any" at bounding box center [568, 286] width 425 height 58
click at [385, 293] on input "Before or after any" at bounding box center [377, 285] width 15 height 15
radio input "true"
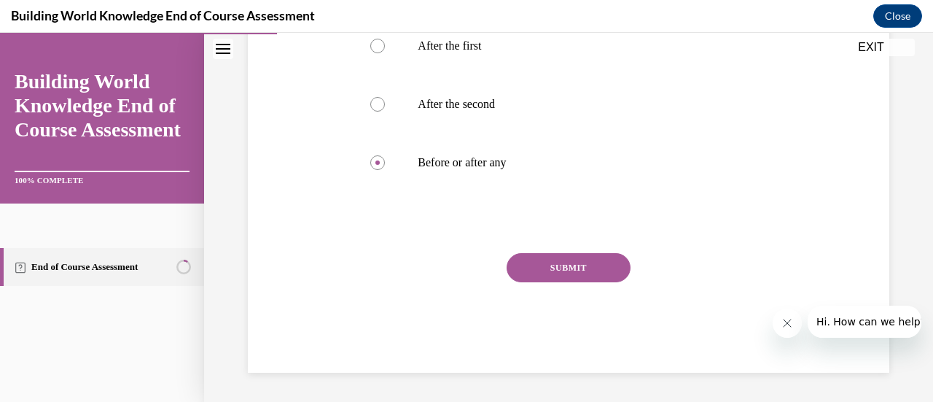
click at [556, 269] on button "SUBMIT" at bounding box center [568, 267] width 124 height 29
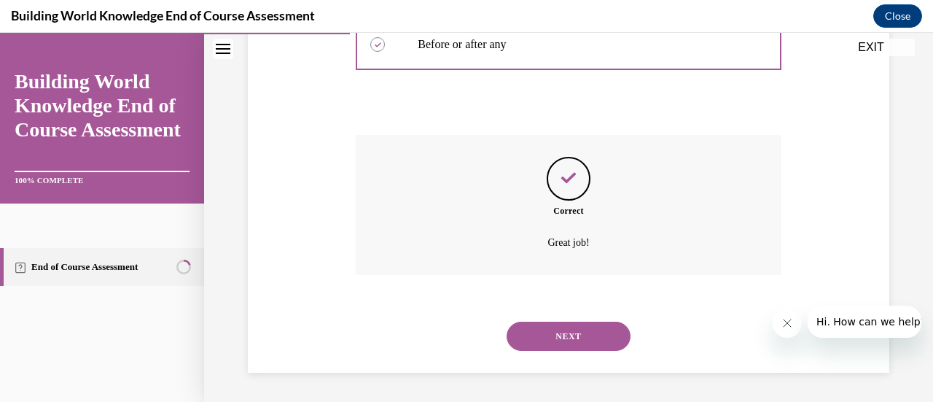
scroll to position [488, 0]
click at [555, 332] on button "NEXT" at bounding box center [568, 335] width 124 height 29
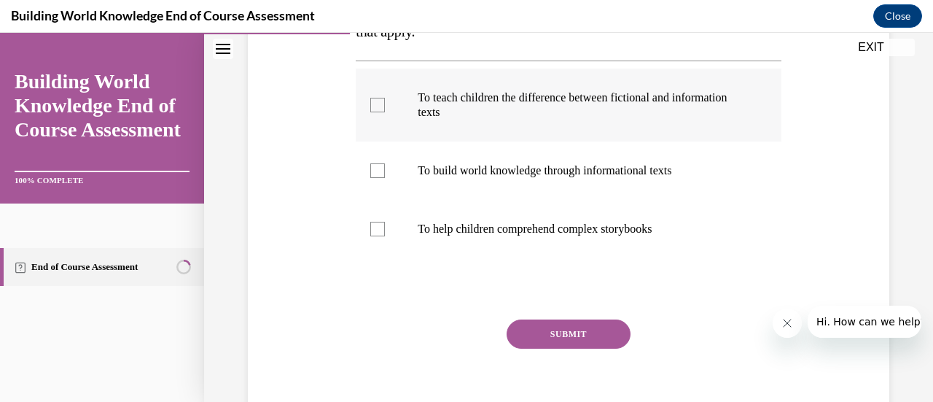
scroll to position [291, 0]
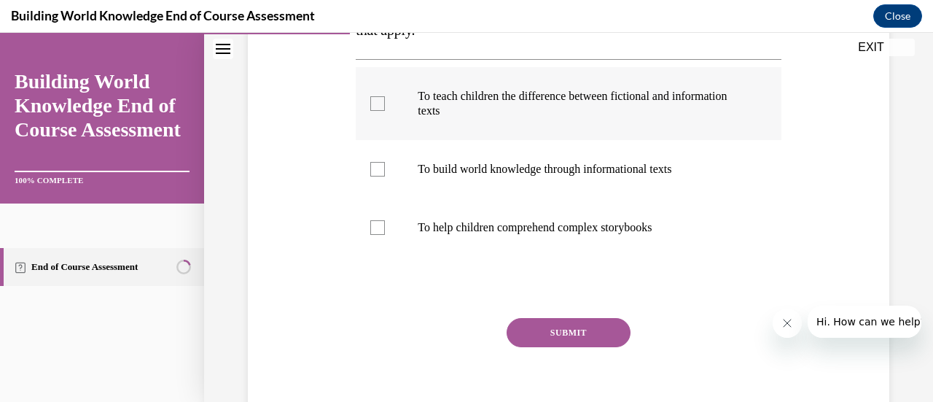
click at [385, 105] on label "To teach children the difference between fictional and information texts" at bounding box center [568, 103] width 425 height 73
click at [385, 105] on input "To teach children the difference between fictional and information texts" at bounding box center [377, 103] width 15 height 15
checkbox input "true"
drag, startPoint x: 539, startPoint y: 334, endPoint x: 559, endPoint y: 351, distance: 25.4
click at [541, 334] on button "SUBMIT" at bounding box center [568, 332] width 124 height 29
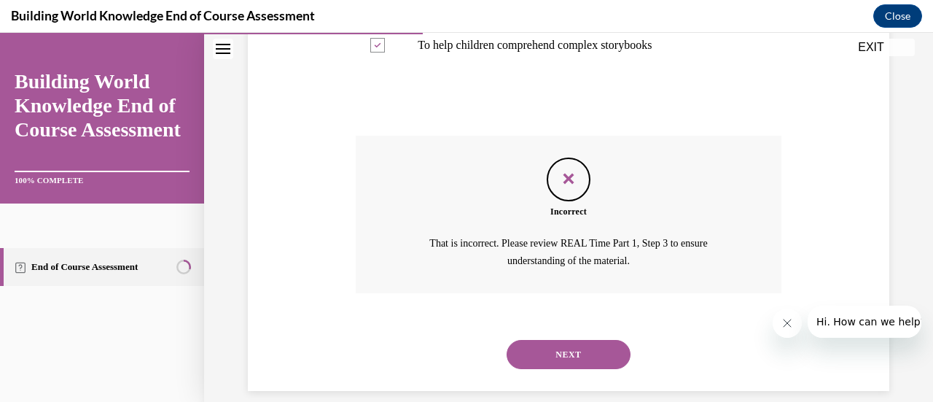
scroll to position [490, 0]
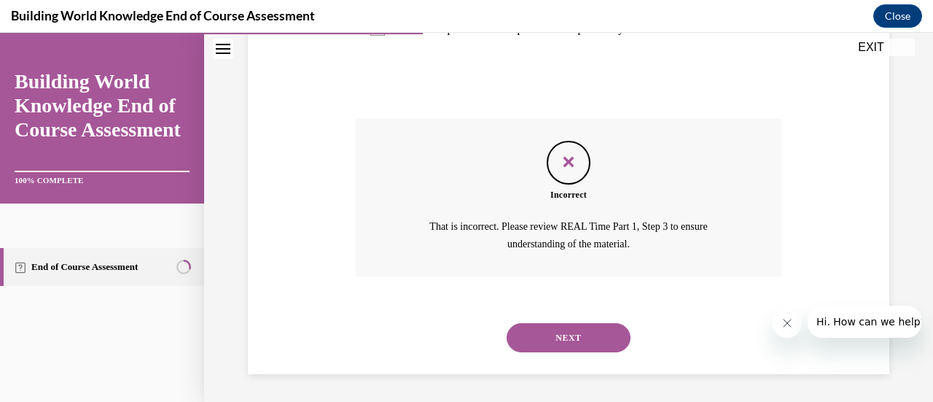
click at [549, 337] on button "NEXT" at bounding box center [568, 337] width 124 height 29
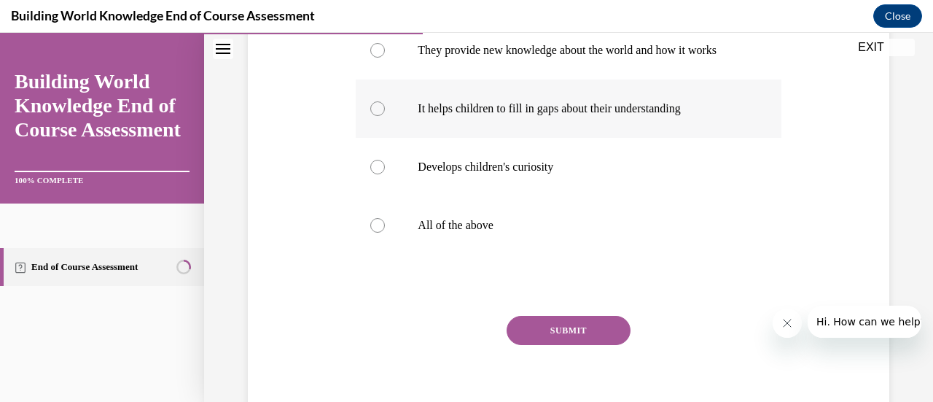
scroll to position [364, 0]
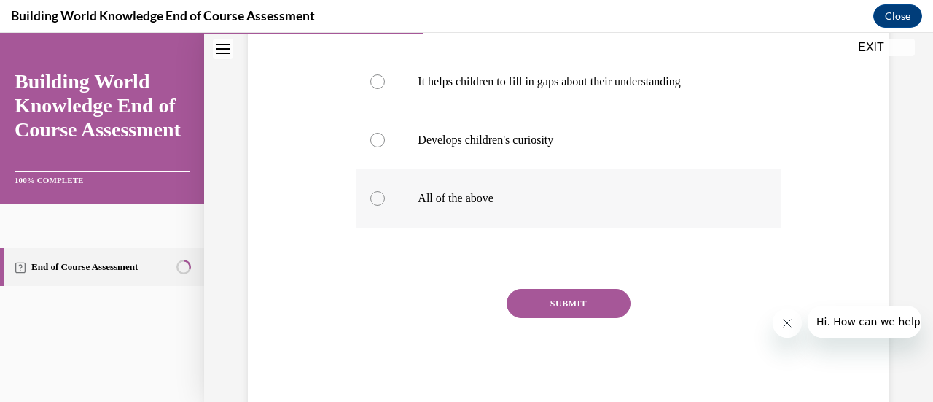
click at [377, 206] on div at bounding box center [377, 198] width 15 height 15
click at [377, 206] on input "All of the above" at bounding box center [377, 198] width 15 height 15
radio input "true"
click at [547, 318] on button "SUBMIT" at bounding box center [568, 303] width 124 height 29
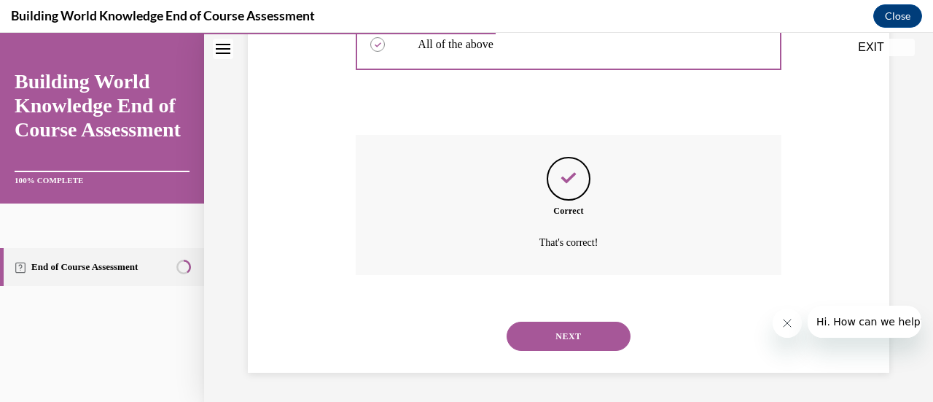
scroll to position [532, 0]
click at [547, 334] on button "NEXT" at bounding box center [568, 335] width 124 height 29
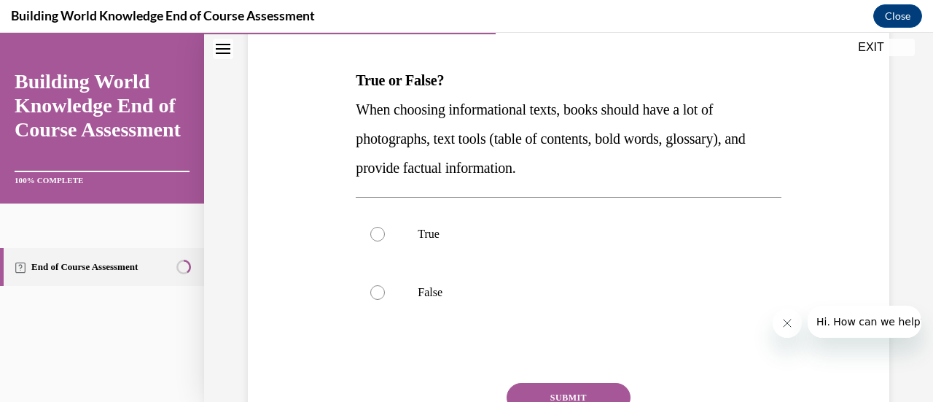
scroll to position [219, 0]
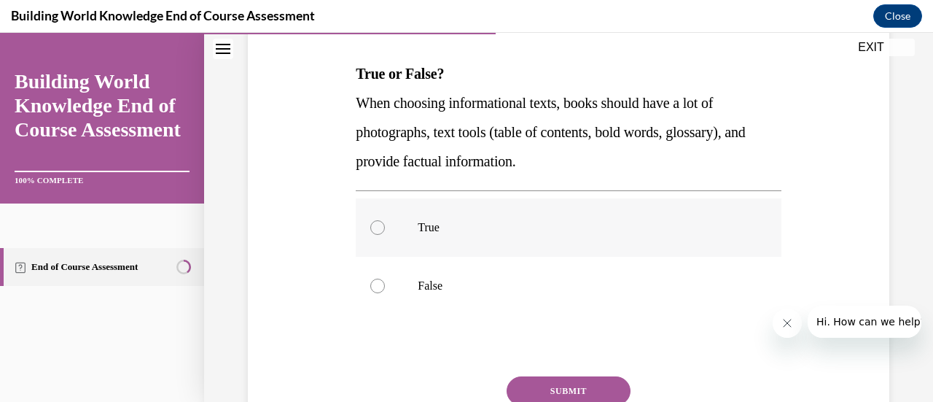
click at [375, 230] on div at bounding box center [377, 227] width 15 height 15
click at [375, 230] on input "True" at bounding box center [377, 227] width 15 height 15
radio input "true"
click at [568, 383] on button "SUBMIT" at bounding box center [568, 390] width 124 height 29
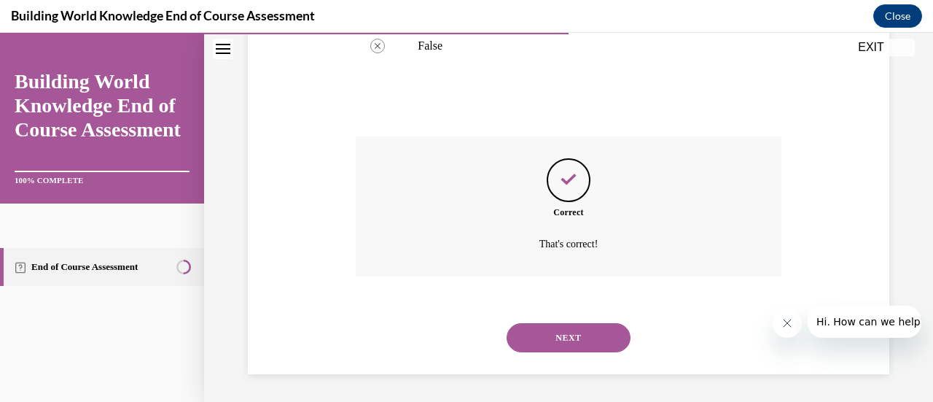
scroll to position [459, 0]
click at [563, 329] on button "NEXT" at bounding box center [568, 336] width 124 height 29
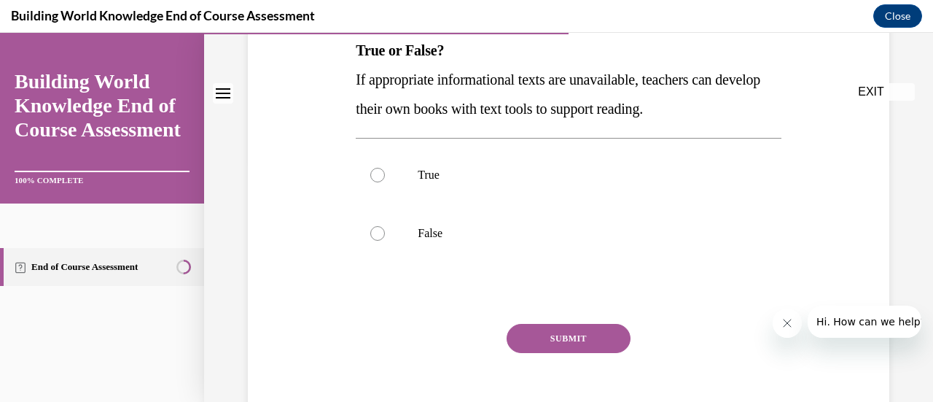
scroll to position [312, 0]
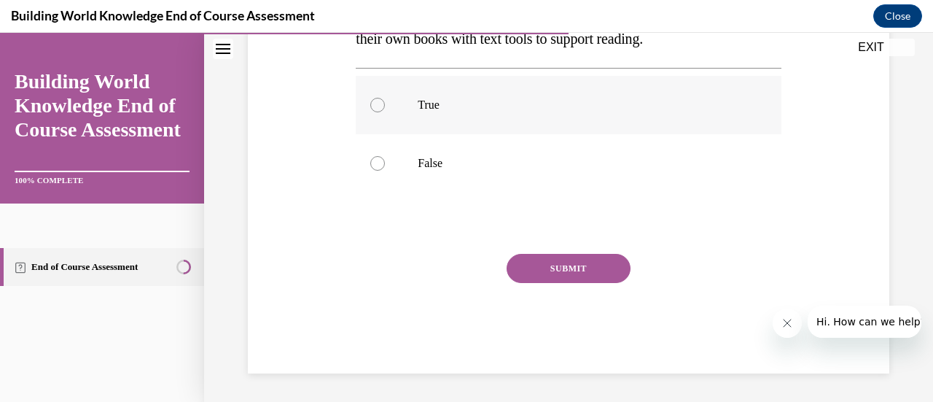
click at [372, 106] on div at bounding box center [377, 105] width 15 height 15
click at [372, 106] on input "True" at bounding box center [377, 105] width 15 height 15
radio input "true"
click at [525, 265] on button "SUBMIT" at bounding box center [568, 268] width 124 height 29
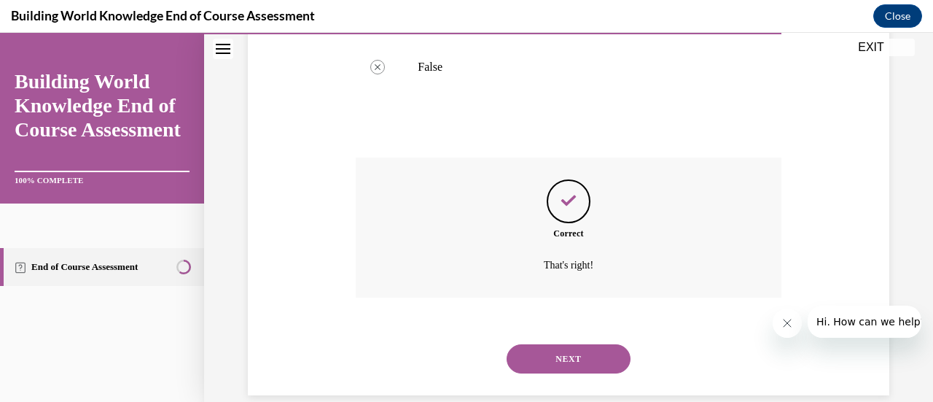
scroll to position [430, 0]
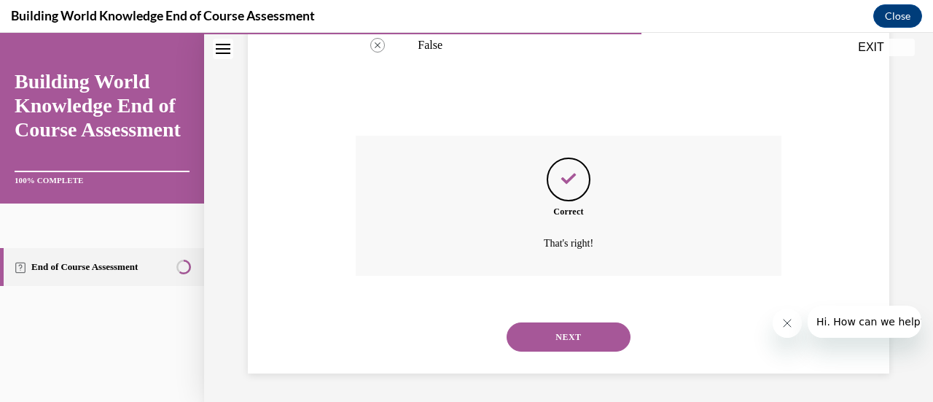
click at [571, 337] on button "NEXT" at bounding box center [568, 336] width 124 height 29
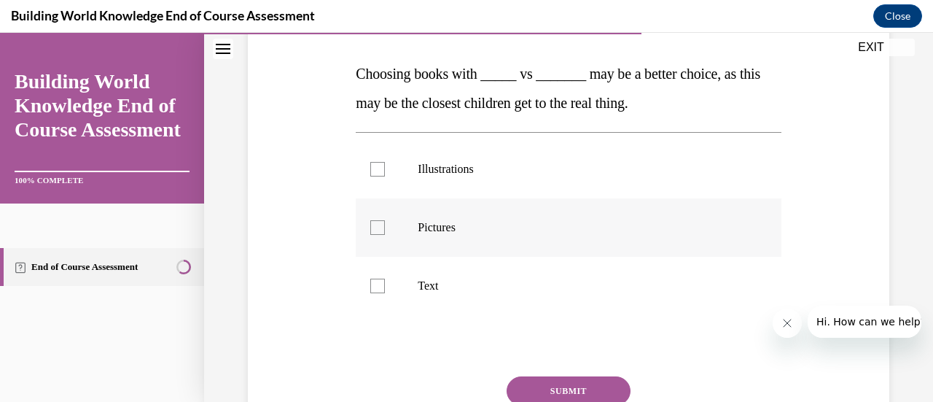
scroll to position [146, 0]
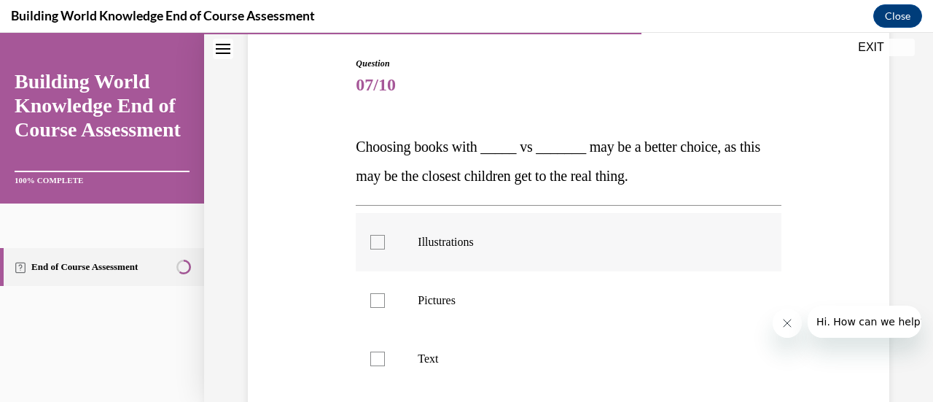
drag, startPoint x: 375, startPoint y: 241, endPoint x: 383, endPoint y: 286, distance: 46.0
click at [375, 242] on div at bounding box center [377, 242] width 15 height 15
click at [375, 242] on input "Illustrations" at bounding box center [377, 242] width 15 height 15
checkbox input "true"
click at [380, 300] on div at bounding box center [377, 300] width 15 height 15
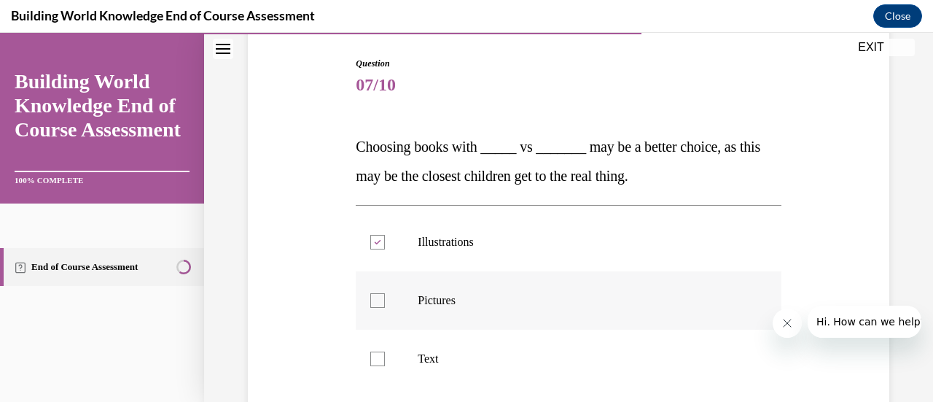
click at [380, 300] on input "Pictures" at bounding box center [377, 300] width 15 height 15
checkbox input "true"
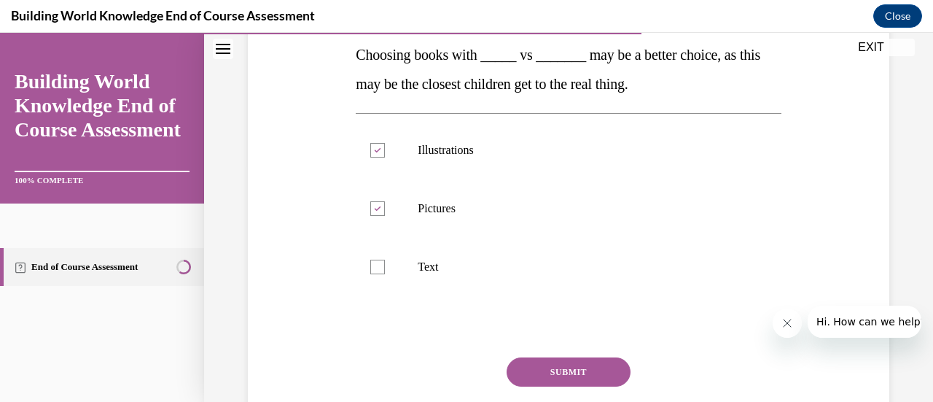
scroll to position [341, 0]
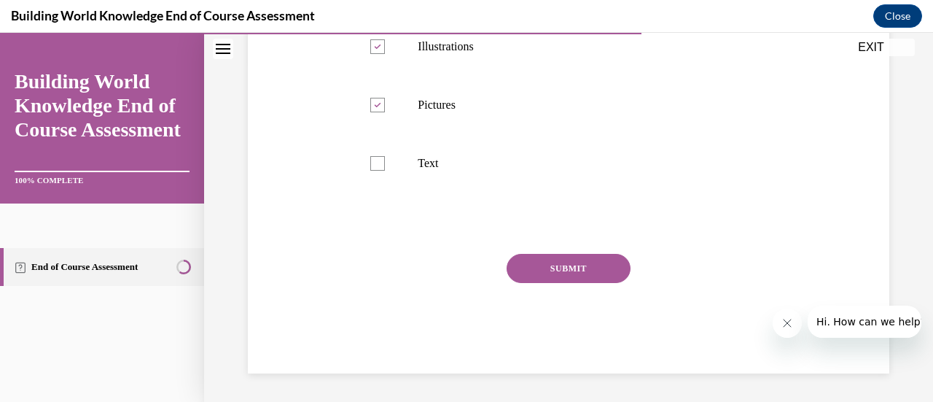
click at [547, 272] on button "SUBMIT" at bounding box center [568, 268] width 124 height 29
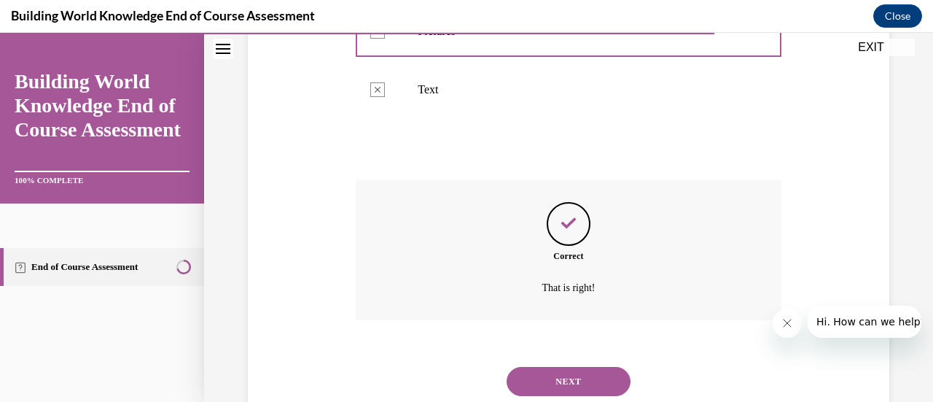
scroll to position [459, 0]
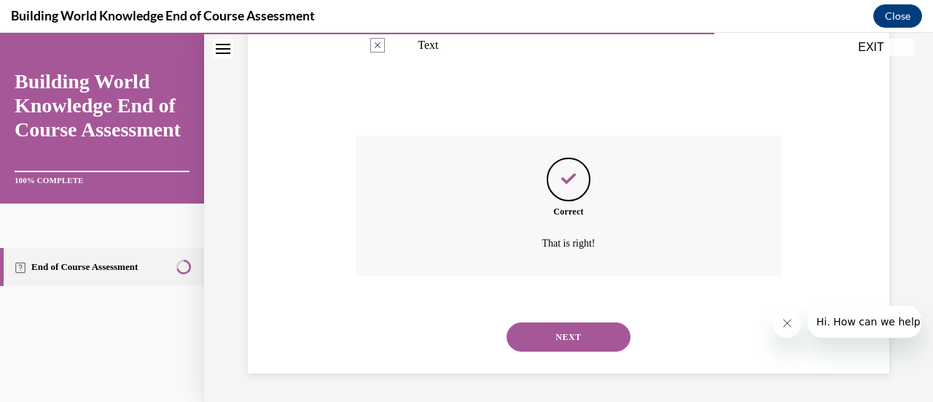
click at [557, 337] on button "NEXT" at bounding box center [568, 336] width 124 height 29
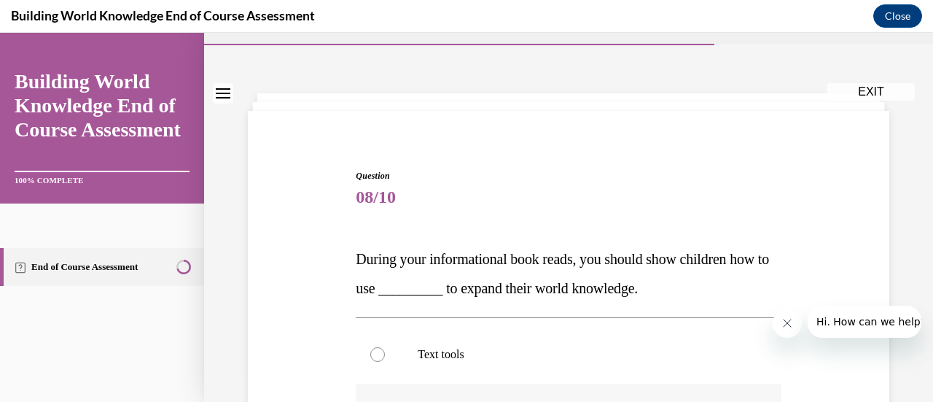
scroll to position [146, 0]
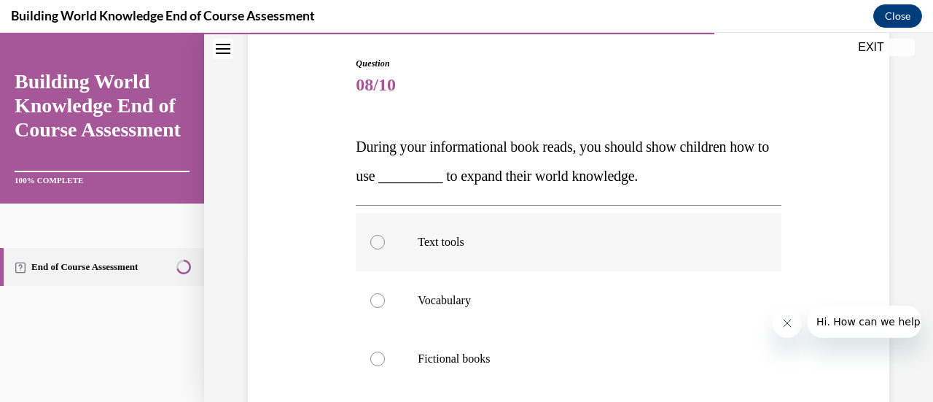
click at [382, 240] on div at bounding box center [377, 242] width 15 height 15
click at [382, 240] on input "Text tools" at bounding box center [377, 242] width 15 height 15
radio input "true"
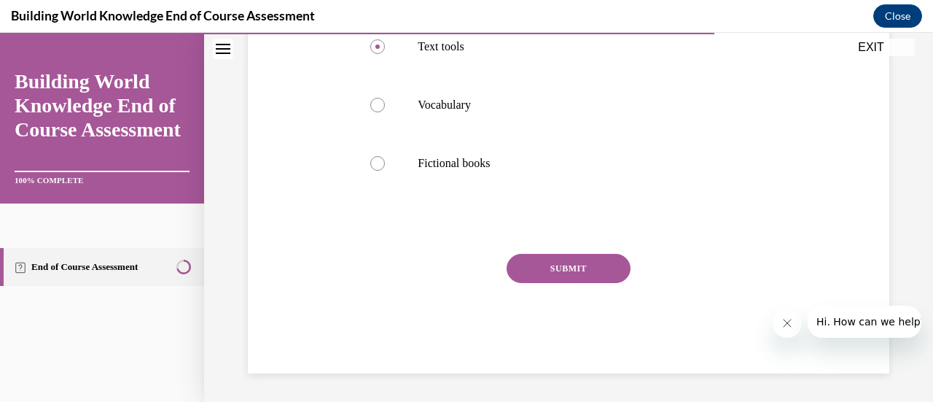
click at [560, 267] on button "SUBMIT" at bounding box center [568, 268] width 124 height 29
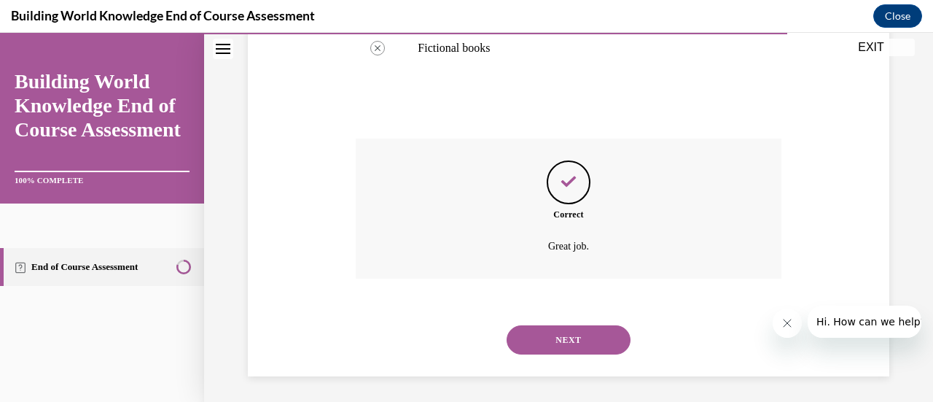
scroll to position [459, 0]
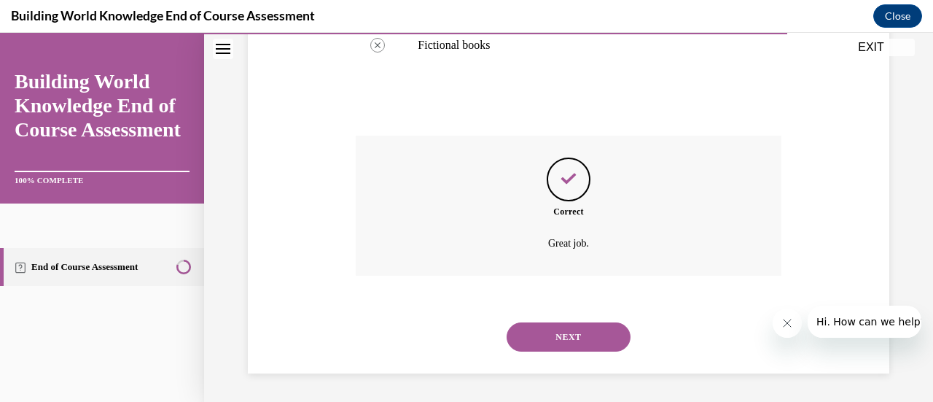
click at [553, 329] on button "NEXT" at bounding box center [568, 336] width 124 height 29
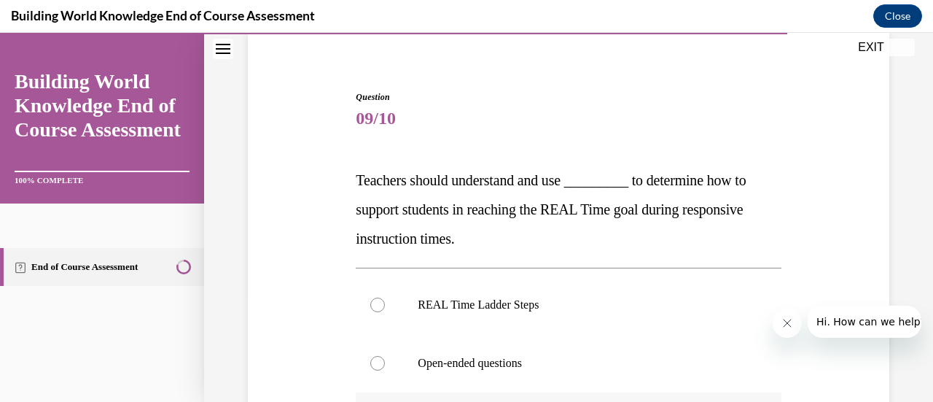
scroll to position [219, 0]
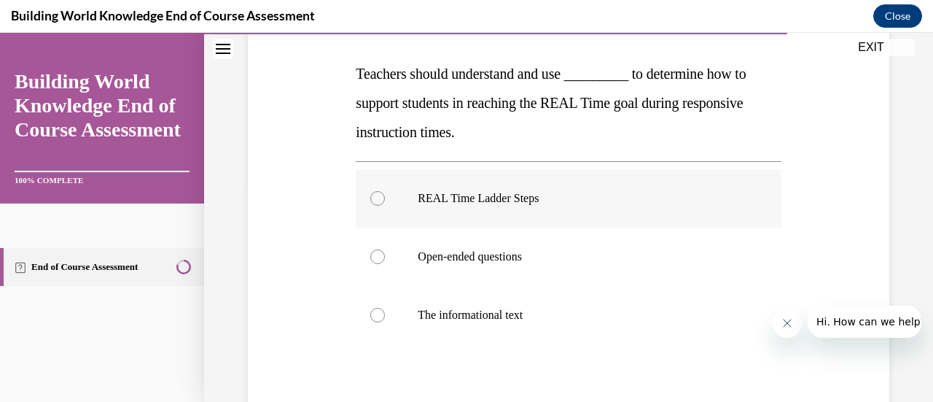
click at [380, 201] on div at bounding box center [377, 198] width 15 height 15
click at [380, 201] on input "REAL Time Ladder Steps" at bounding box center [377, 198] width 15 height 15
radio input "true"
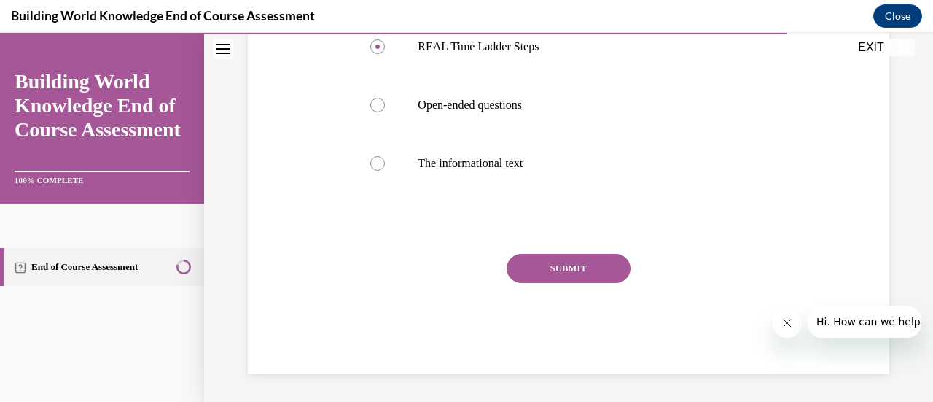
click at [549, 263] on button "SUBMIT" at bounding box center [568, 268] width 124 height 29
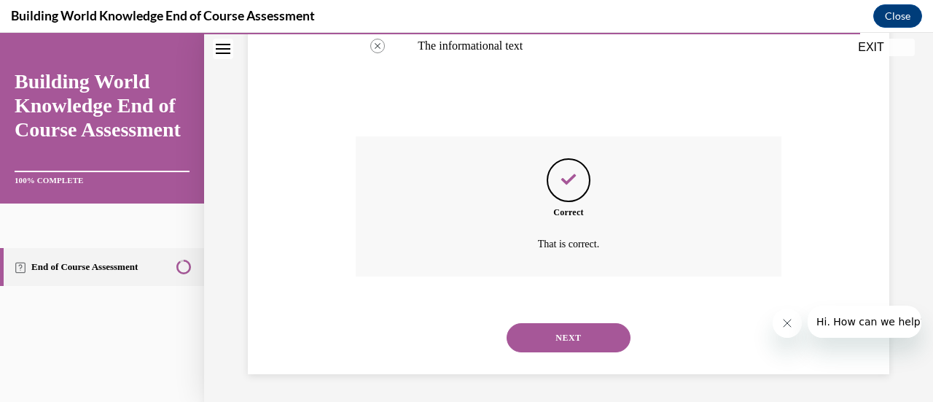
scroll to position [488, 0]
click at [571, 332] on button "NEXT" at bounding box center [568, 336] width 124 height 29
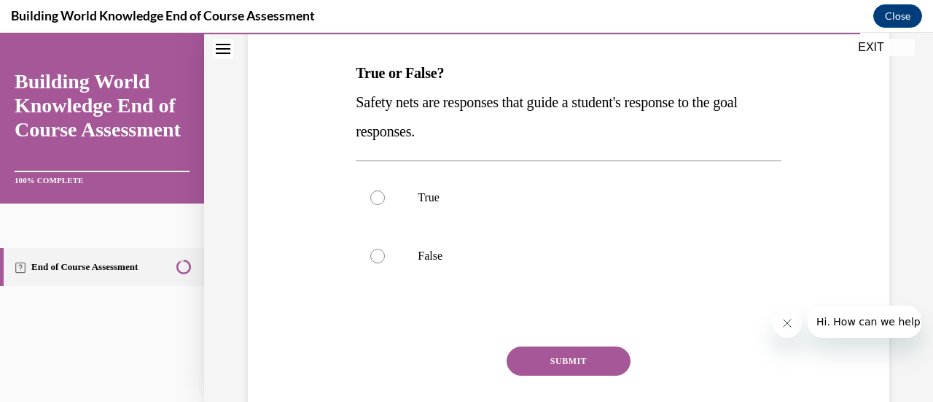
scroll to position [291, 0]
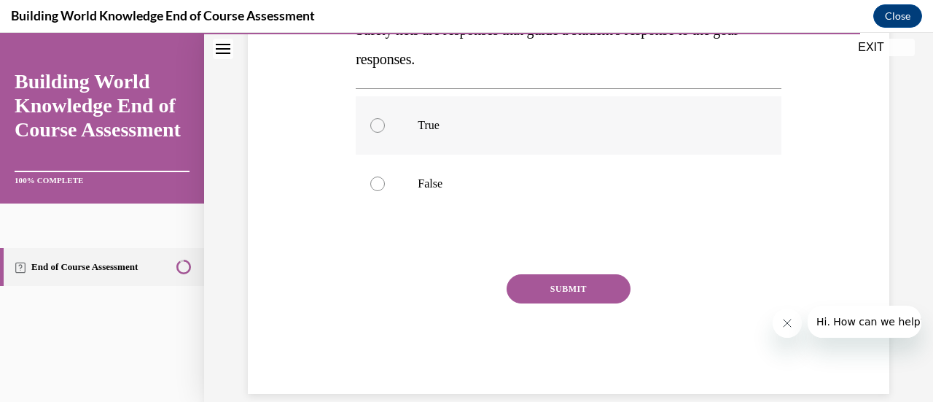
click at [375, 128] on div at bounding box center [377, 125] width 15 height 15
click at [375, 128] on input "True" at bounding box center [377, 125] width 15 height 15
radio input "true"
click at [544, 291] on button "SUBMIT" at bounding box center [568, 288] width 124 height 29
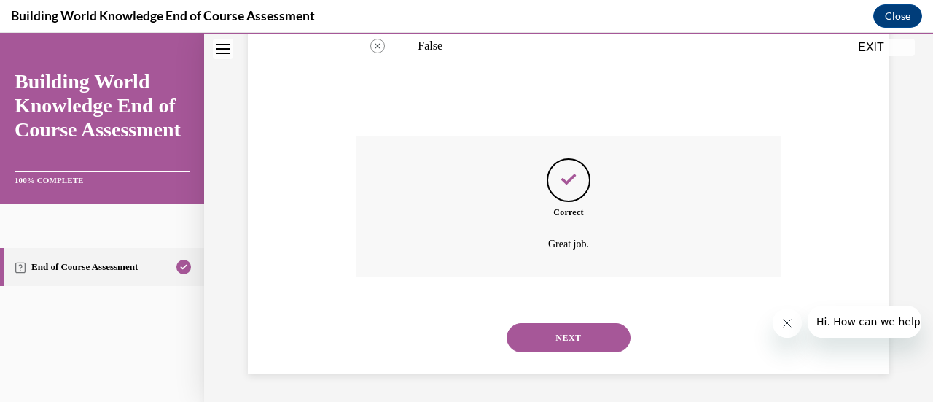
scroll to position [430, 0]
click at [545, 325] on button "NEXT" at bounding box center [568, 336] width 124 height 29
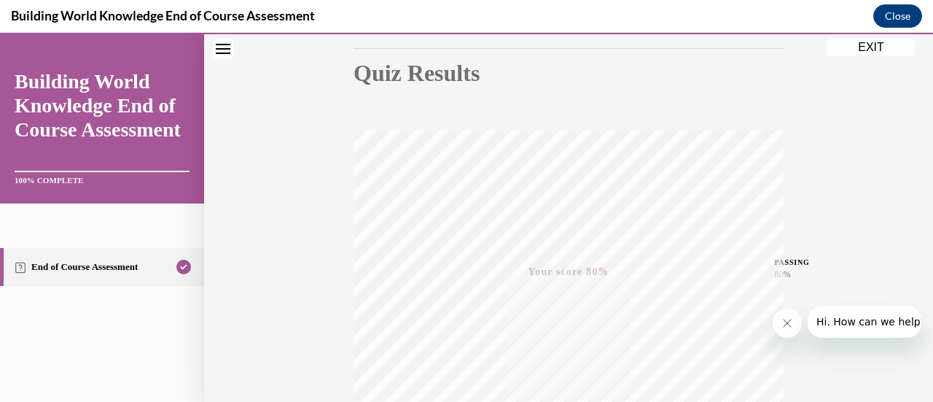
scroll to position [377, 0]
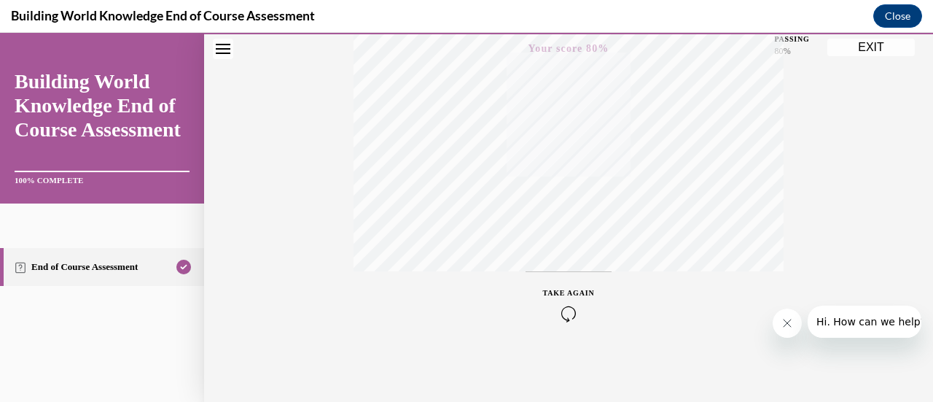
click at [59, 260] on link "End of Course Assessment" at bounding box center [102, 267] width 204 height 38
drag, startPoint x: 869, startPoint y: 44, endPoint x: 654, endPoint y: 230, distance: 285.2
click at [869, 44] on button "EXIT" at bounding box center [870, 47] width 87 height 17
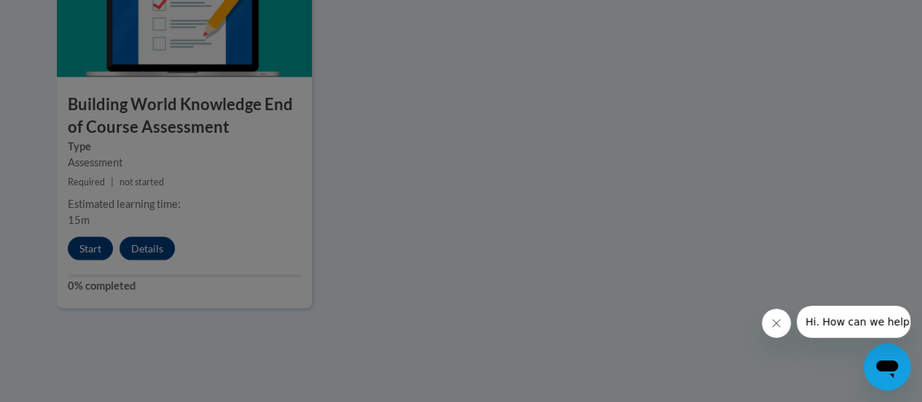
click at [83, 249] on div at bounding box center [461, 201] width 922 height 402
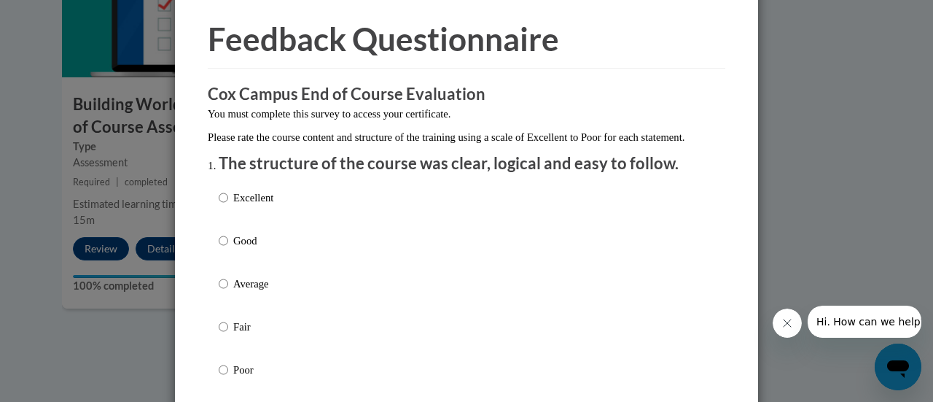
scroll to position [73, 0]
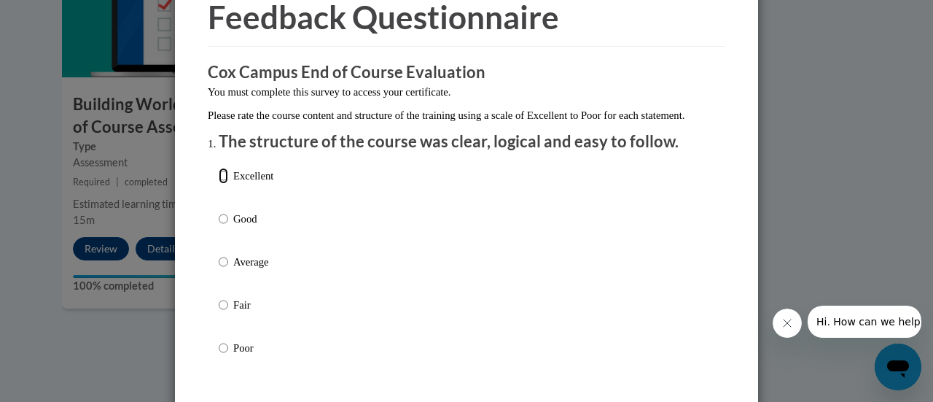
click at [219, 184] on input "Excellent" at bounding box center [223, 176] width 9 height 16
radio input "true"
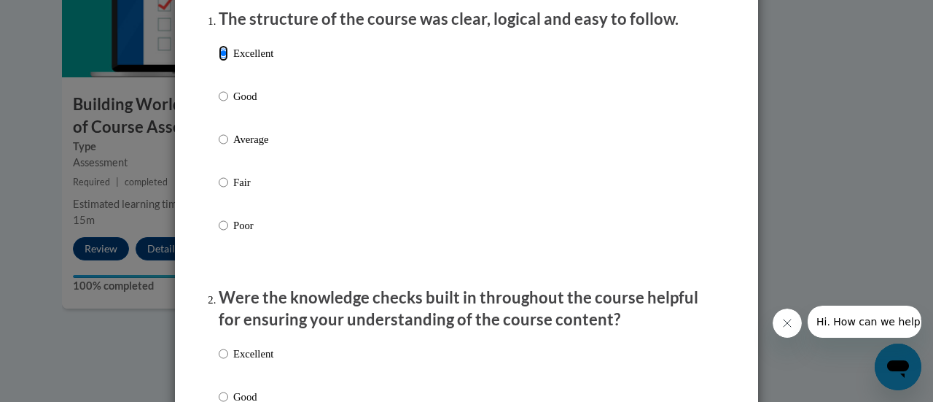
scroll to position [364, 0]
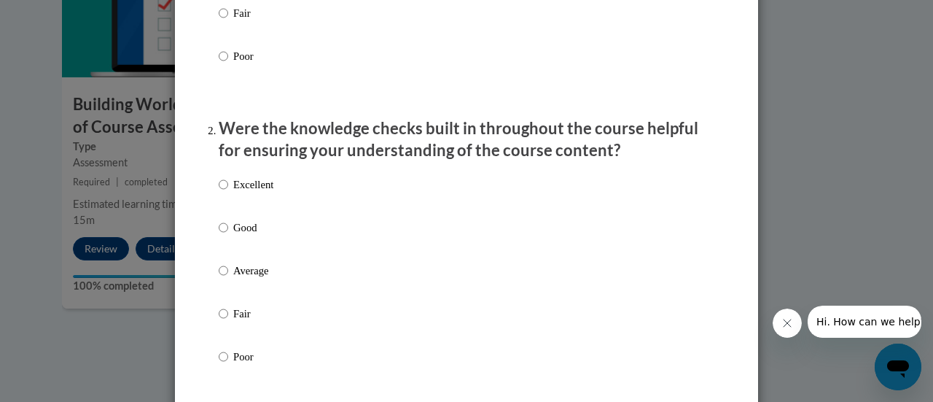
click at [220, 200] on label "Excellent" at bounding box center [246, 195] width 55 height 39
click at [219, 192] on input "Excellent" at bounding box center [223, 184] width 9 height 16
radio input "true"
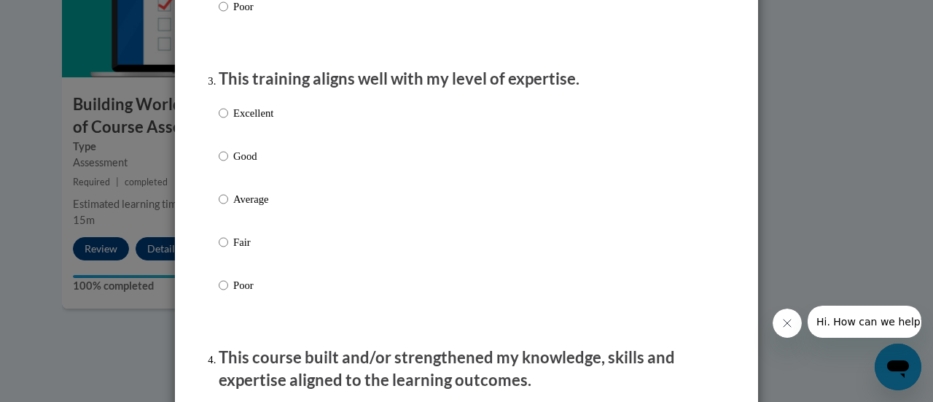
scroll to position [729, 0]
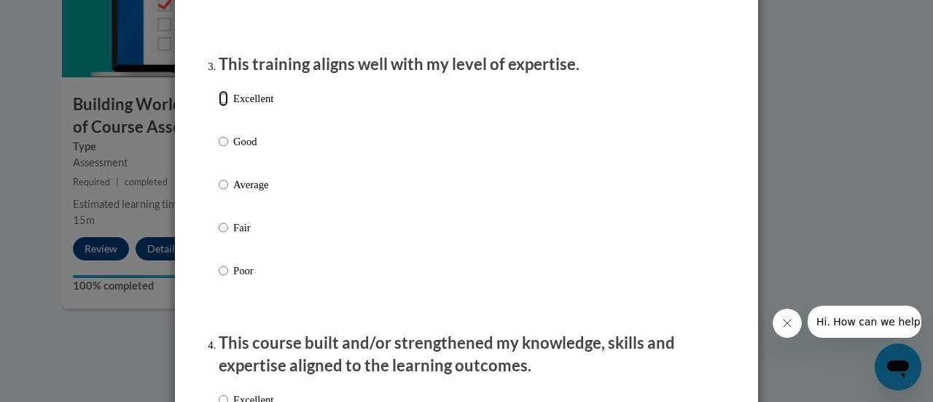
click at [219, 106] on input "Excellent" at bounding box center [223, 98] width 9 height 16
radio input "true"
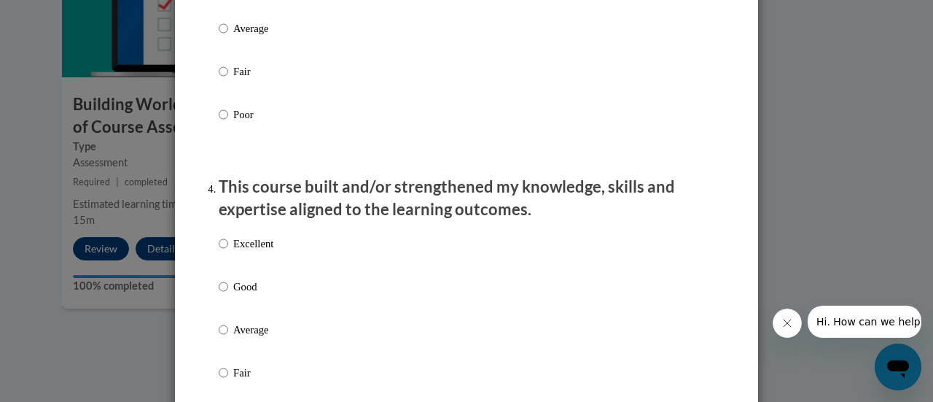
scroll to position [1020, 0]
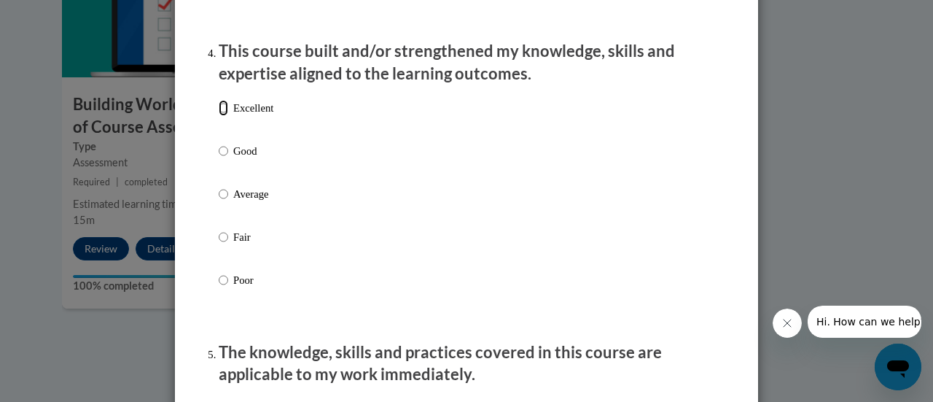
drag, startPoint x: 217, startPoint y: 123, endPoint x: 238, endPoint y: 154, distance: 37.4
click at [219, 116] on input "Excellent" at bounding box center [223, 108] width 9 height 16
radio input "true"
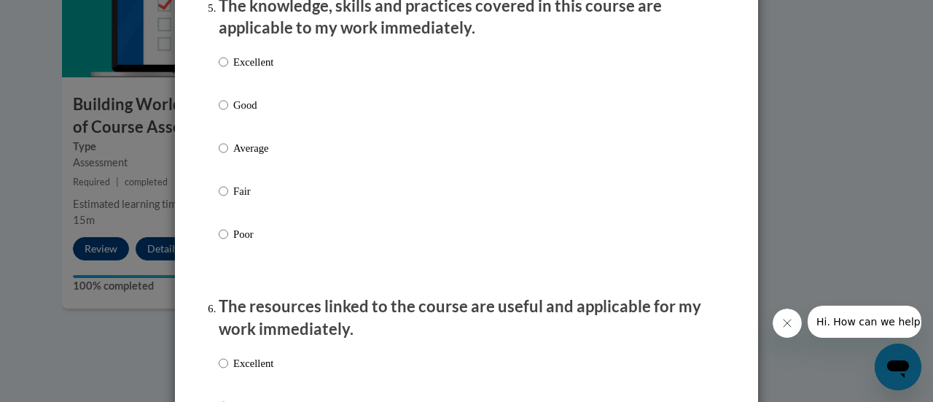
scroll to position [1385, 0]
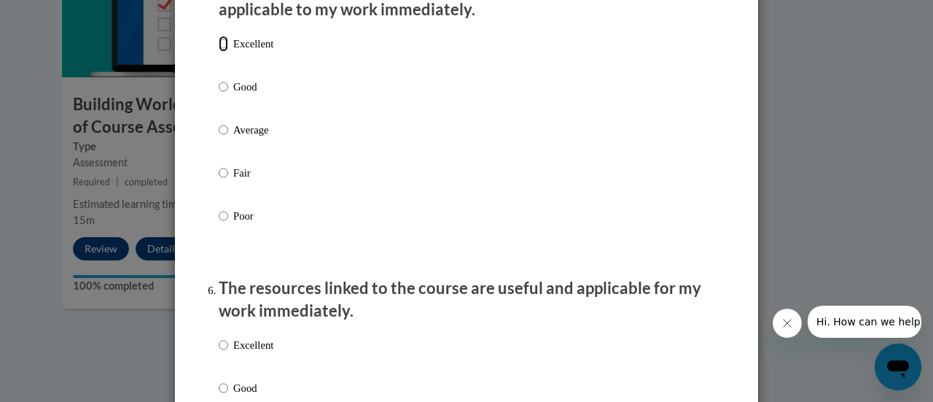
click at [219, 52] on input "Excellent" at bounding box center [223, 44] width 9 height 16
radio input "true"
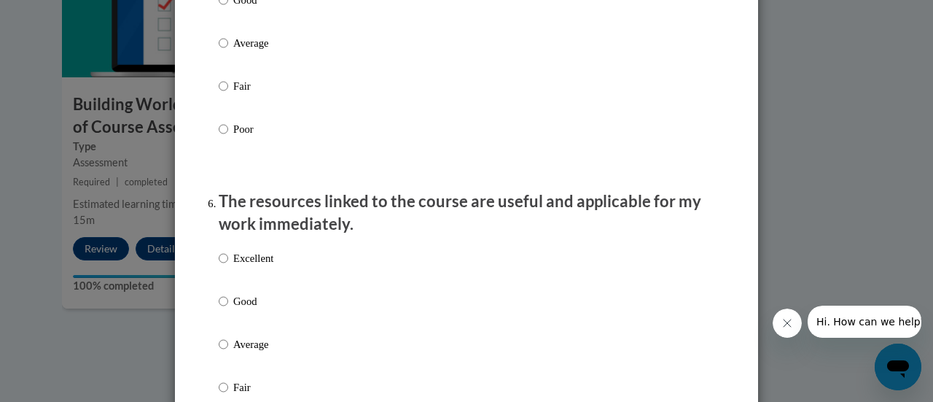
scroll to position [1603, 0]
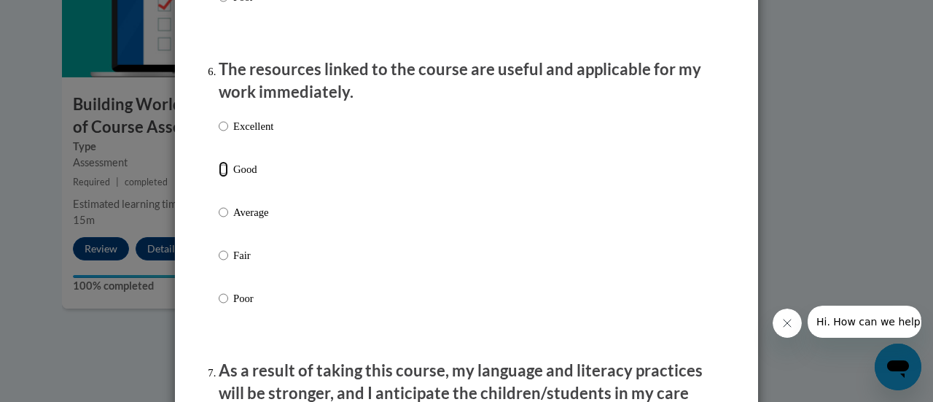
click at [219, 177] on input "Good" at bounding box center [223, 169] width 9 height 16
radio input "true"
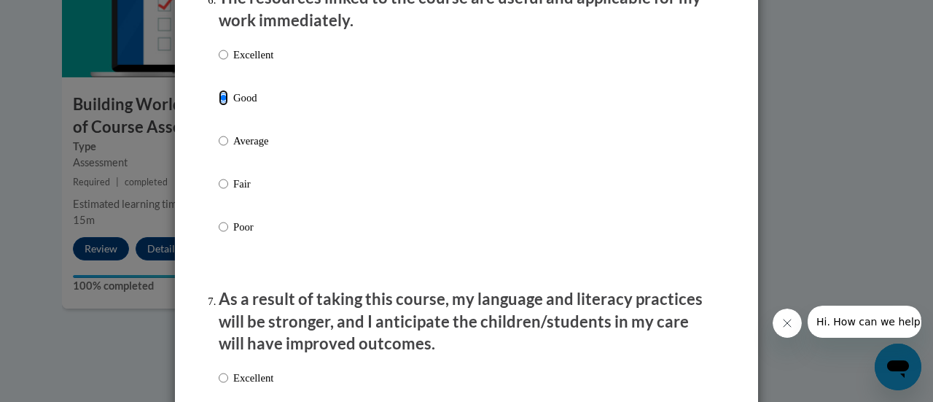
scroll to position [1895, 0]
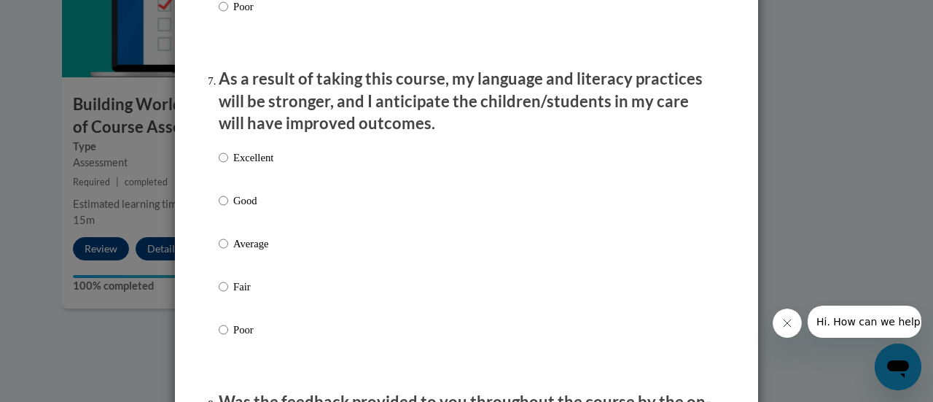
drag, startPoint x: 219, startPoint y: 170, endPoint x: 219, endPoint y: 181, distance: 11.7
click at [219, 170] on label "Excellent" at bounding box center [246, 168] width 55 height 39
drag, startPoint x: 217, startPoint y: 168, endPoint x: 310, endPoint y: 235, distance: 114.9
click at [219, 165] on input "Excellent" at bounding box center [223, 157] width 9 height 16
radio input "true"
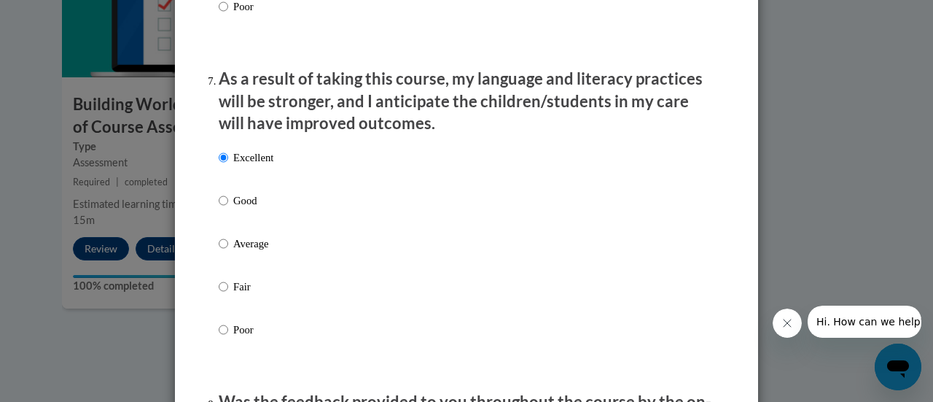
scroll to position [2259, 0]
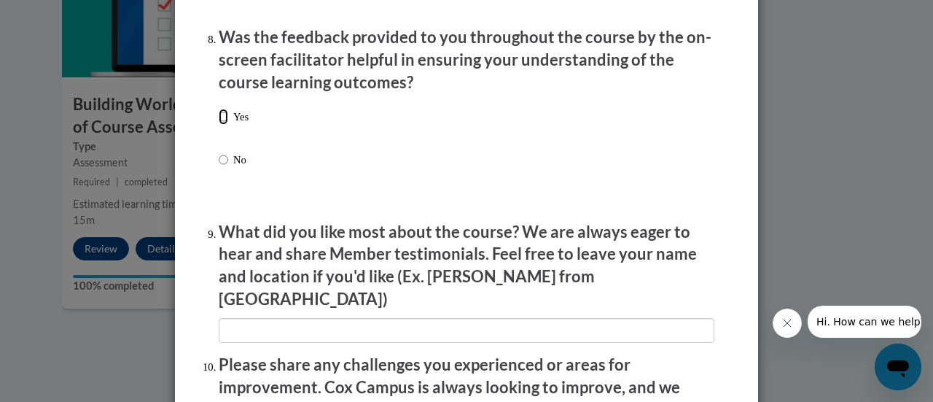
drag, startPoint x: 216, startPoint y: 122, endPoint x: 233, endPoint y: 133, distance: 21.0
click at [219, 122] on input "Yes" at bounding box center [223, 117] width 9 height 16
radio input "true"
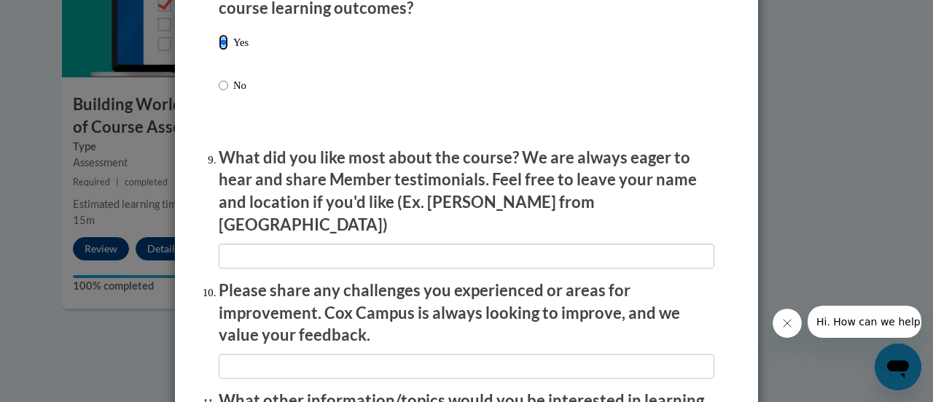
scroll to position [2405, 0]
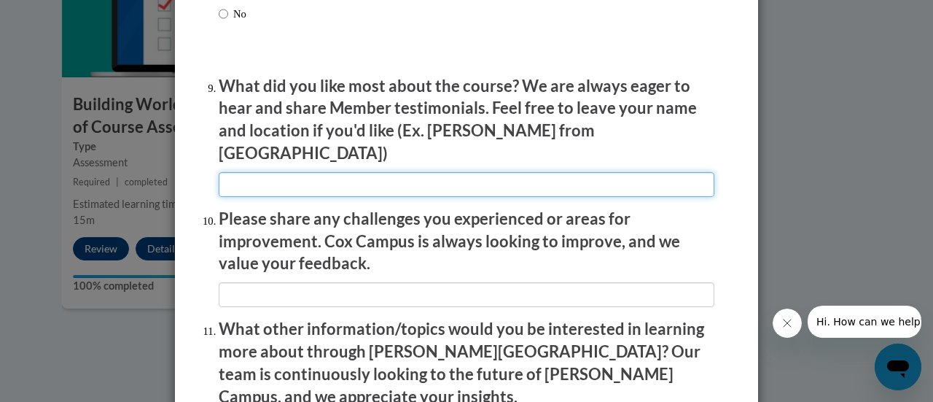
click at [316, 179] on input "textbox" at bounding box center [467, 184] width 496 height 25
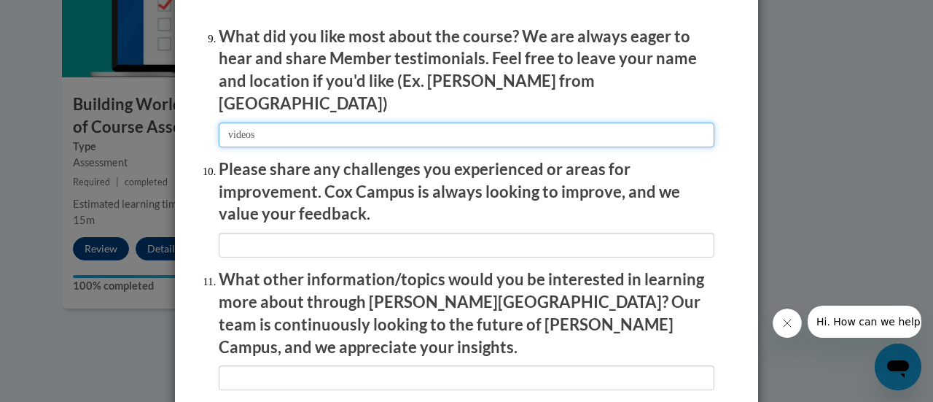
scroll to position [2478, 0]
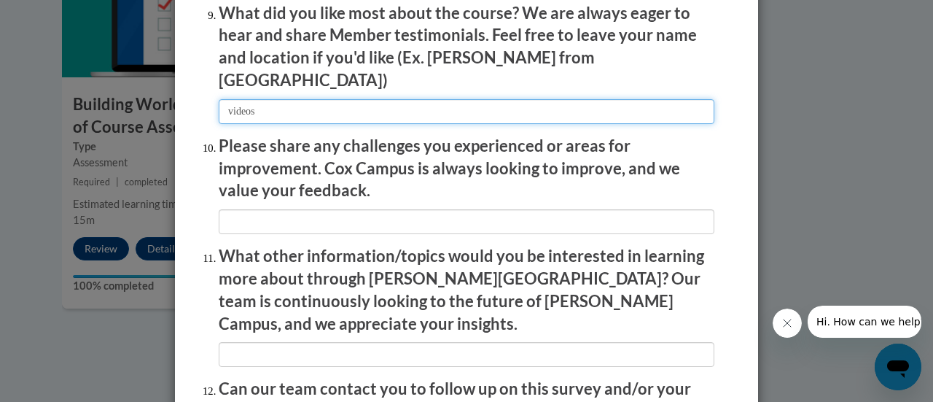
type input "videos"
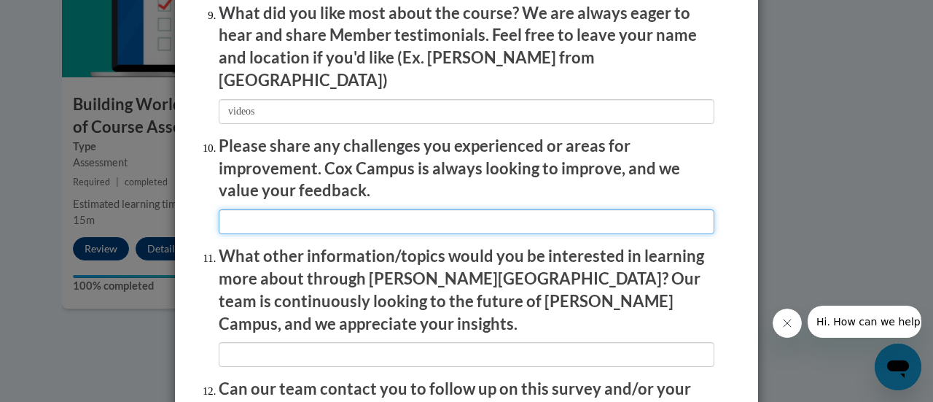
click at [300, 219] on input "textbox" at bounding box center [467, 221] width 496 height 25
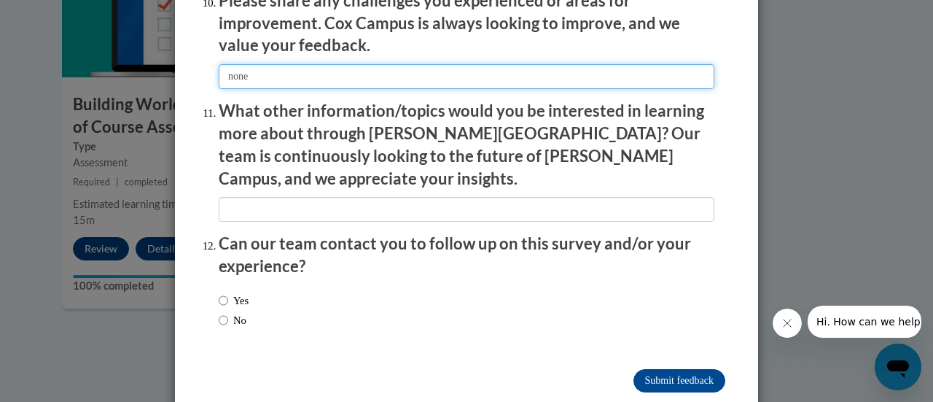
scroll to position [2623, 0]
type input "none"
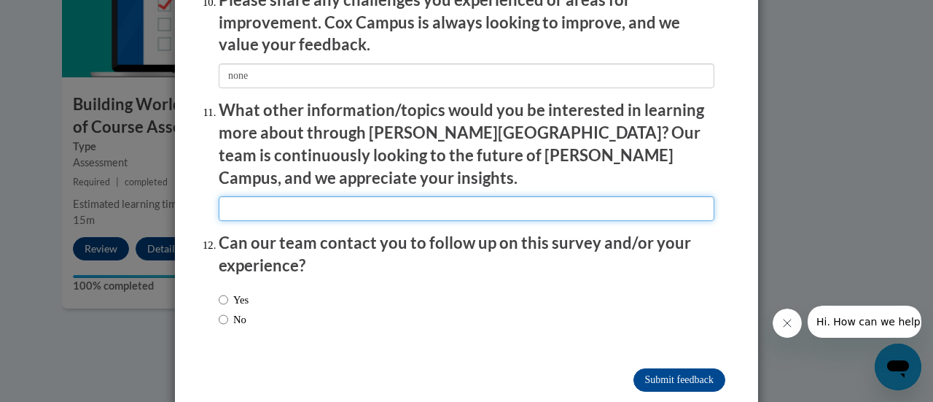
click at [294, 196] on input "textbox" at bounding box center [467, 208] width 496 height 25
type input "acting out story time"
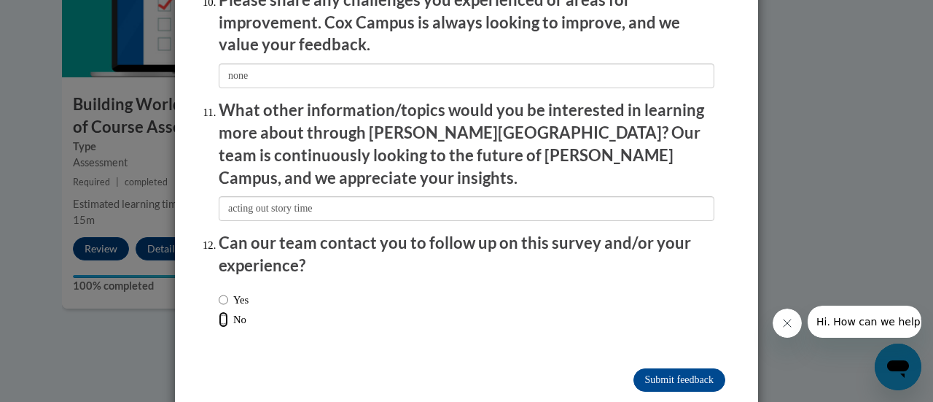
click at [219, 311] on input "No" at bounding box center [223, 319] width 9 height 16
radio input "true"
click at [668, 368] on input "Submit feedback" at bounding box center [679, 379] width 92 height 23
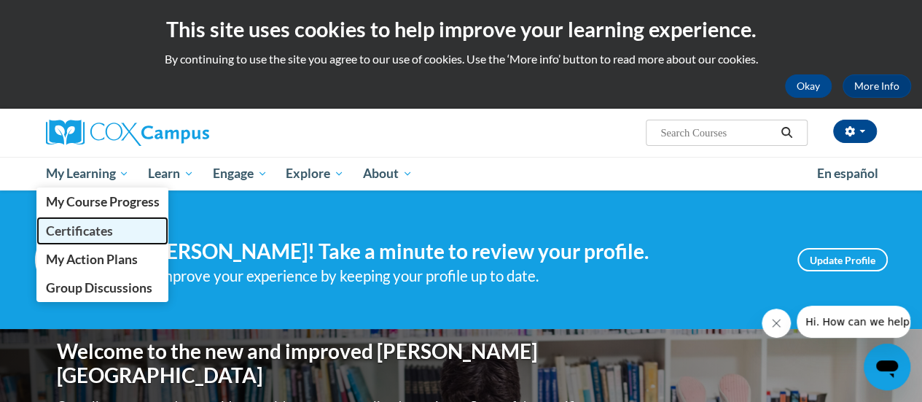
click at [90, 231] on span "Certificates" at bounding box center [78, 230] width 67 height 15
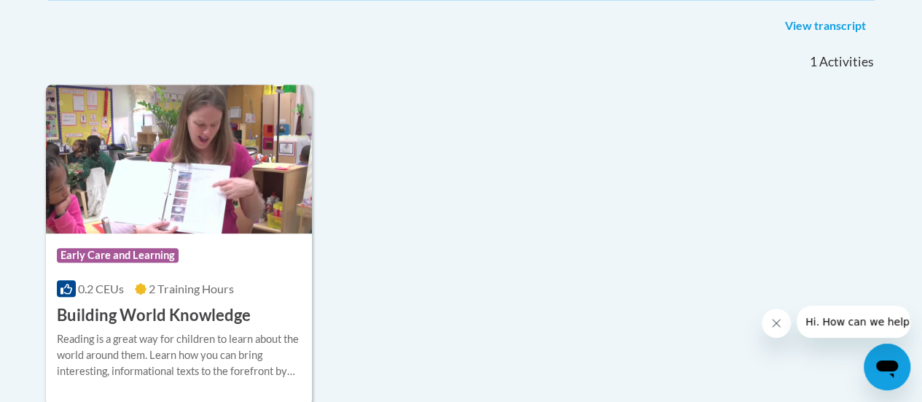
scroll to position [510, 0]
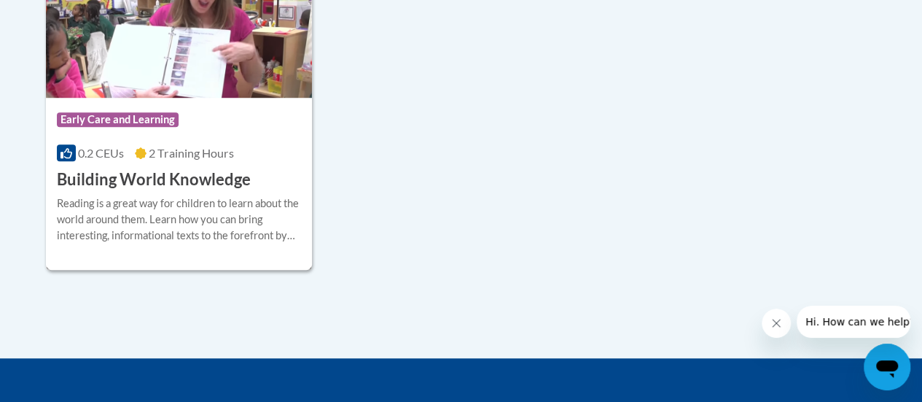
click at [166, 182] on h3 "Building World Knowledge" at bounding box center [154, 179] width 194 height 23
